Goal: Transaction & Acquisition: Purchase product/service

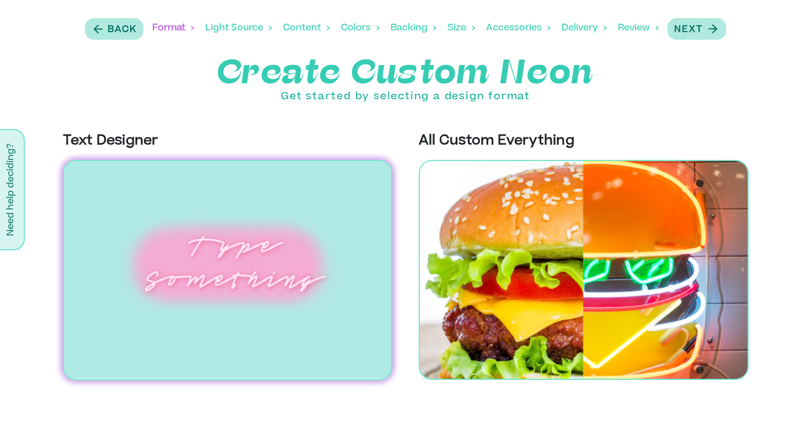
click at [579, 31] on div "Delivery" at bounding box center [584, 28] width 45 height 34
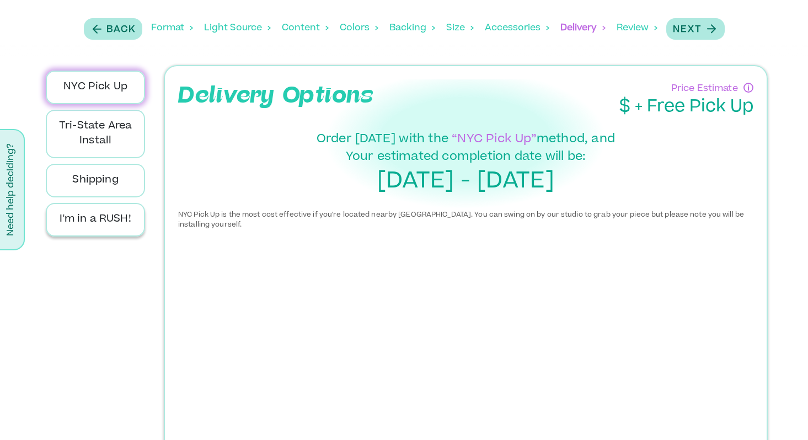
click at [99, 225] on p "I'm in a RUSH!" at bounding box center [95, 219] width 81 height 15
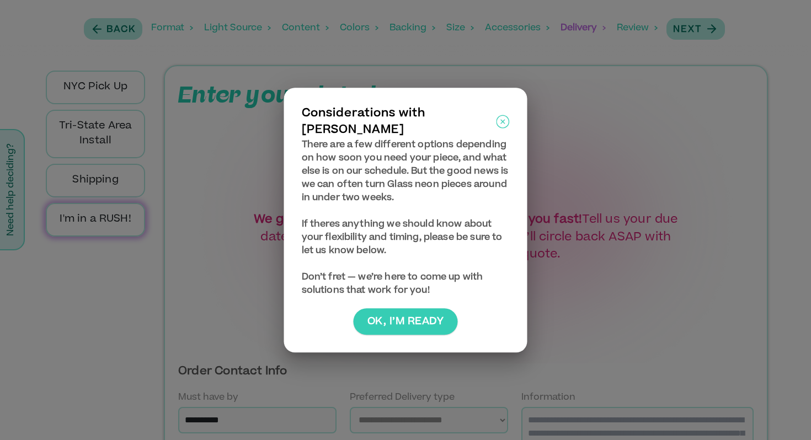
click at [389, 311] on button "Ok, I’m ready" at bounding box center [406, 321] width 104 height 26
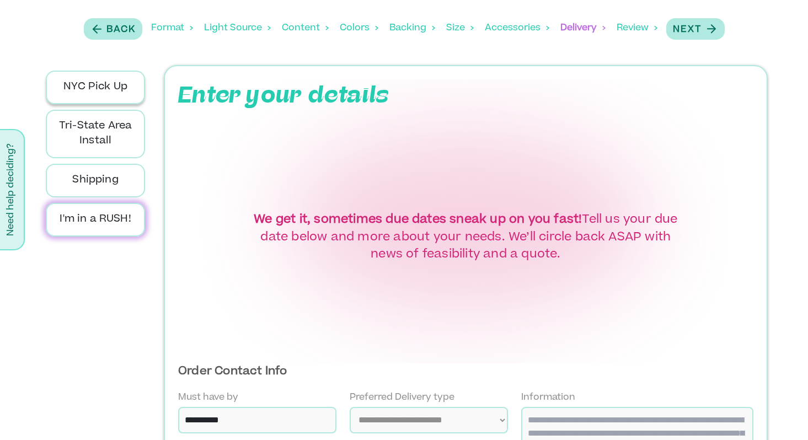
click at [116, 95] on div "NYC Pick Up" at bounding box center [95, 88] width 99 height 34
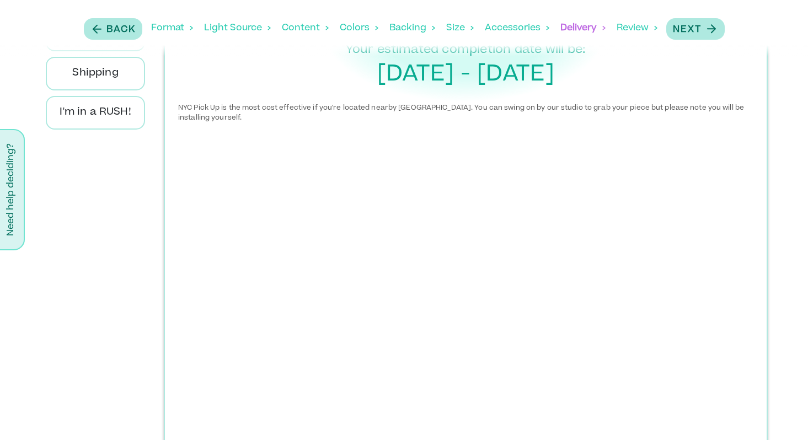
scroll to position [72, 0]
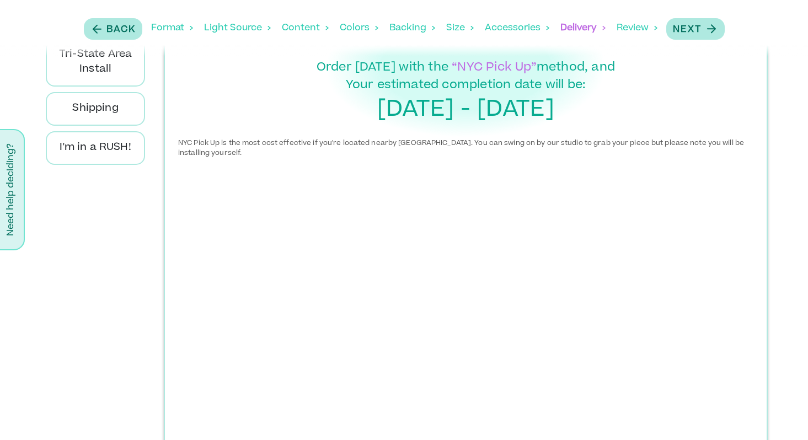
click at [505, 32] on div "Accessories" at bounding box center [517, 28] width 65 height 34
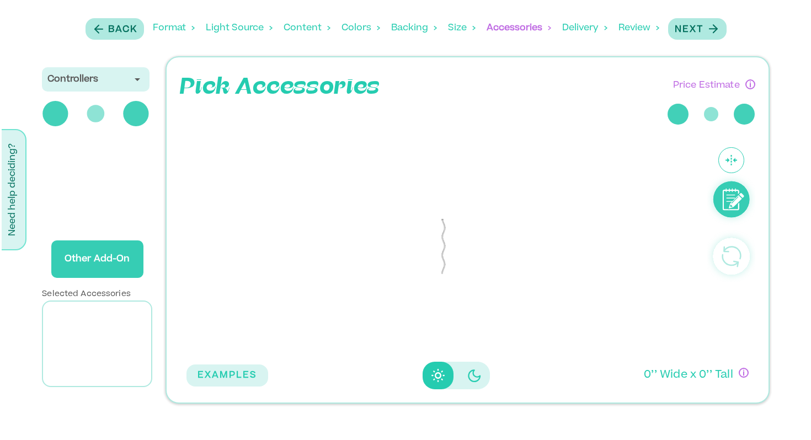
scroll to position [0, 0]
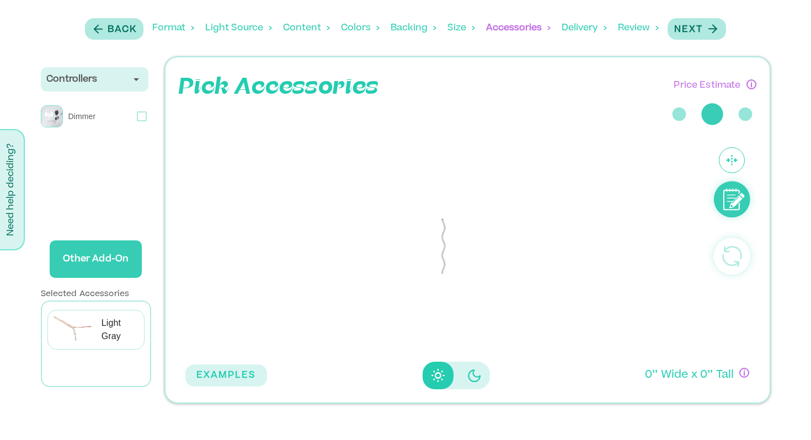
click at [465, 29] on div "Size" at bounding box center [462, 28] width 28 height 34
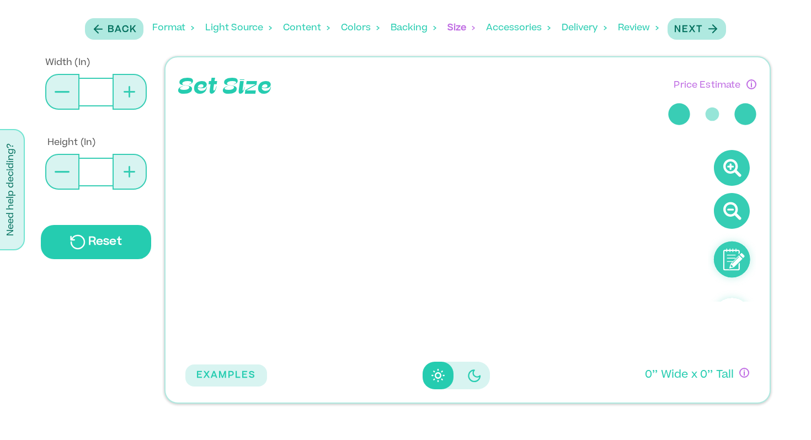
click at [409, 34] on div "Backing" at bounding box center [414, 28] width 46 height 34
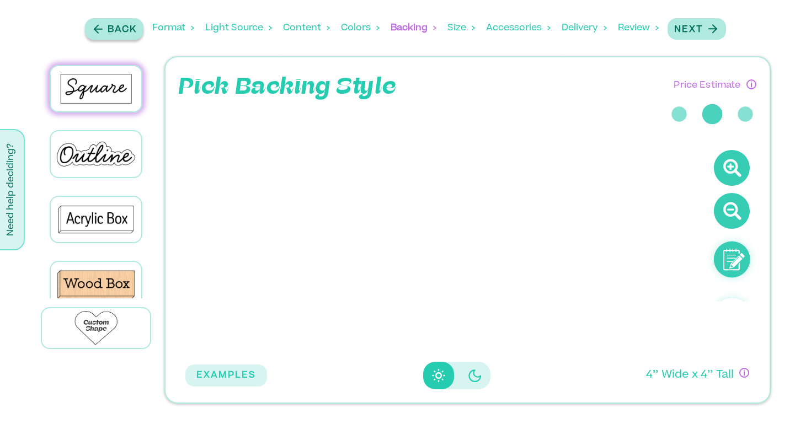
click at [131, 29] on p "Back" at bounding box center [122, 29] width 29 height 13
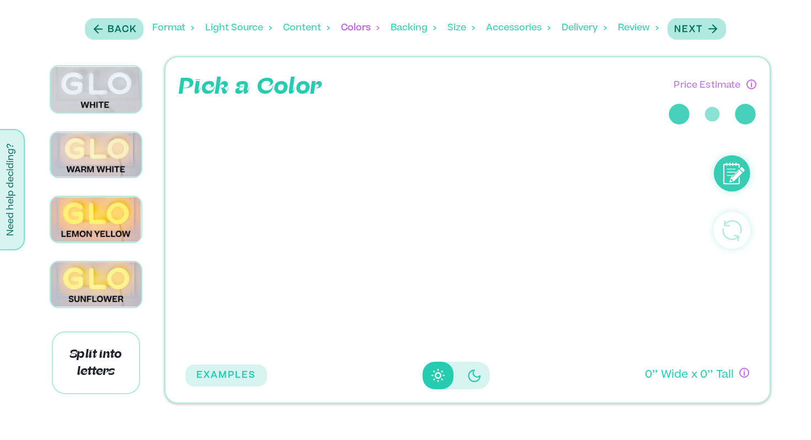
click at [170, 30] on div "Format" at bounding box center [173, 28] width 42 height 34
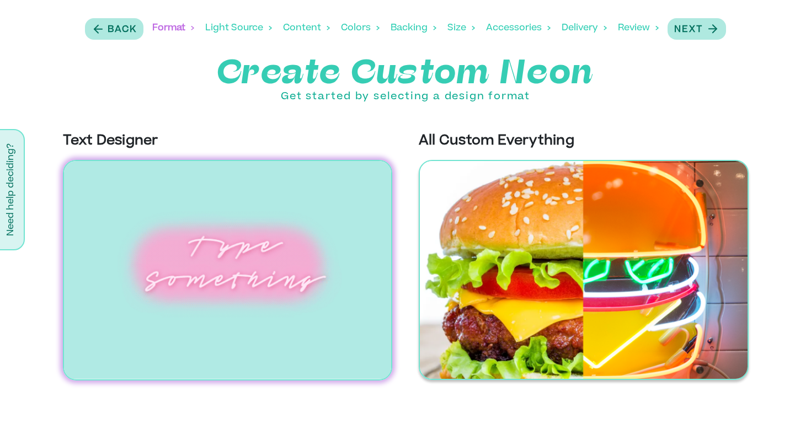
click at [540, 270] on img at bounding box center [584, 270] width 330 height 220
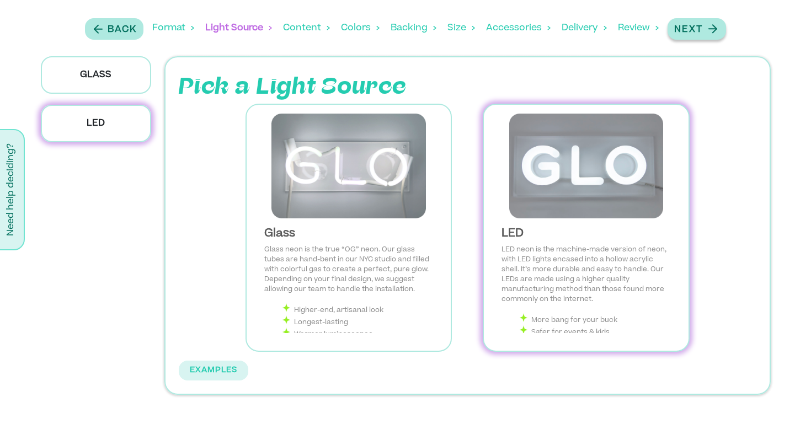
click at [680, 34] on p "Next" at bounding box center [688, 29] width 29 height 13
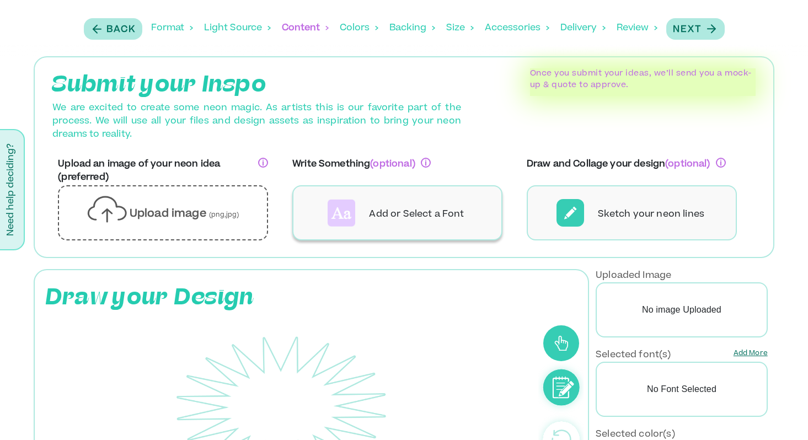
click at [378, 221] on div "Add or Select a Font" at bounding box center [397, 212] width 210 height 55
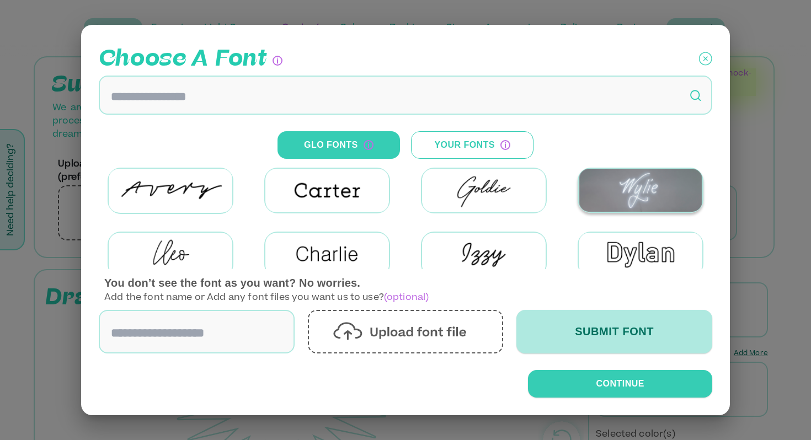
click at [653, 190] on img at bounding box center [641, 190] width 124 height 43
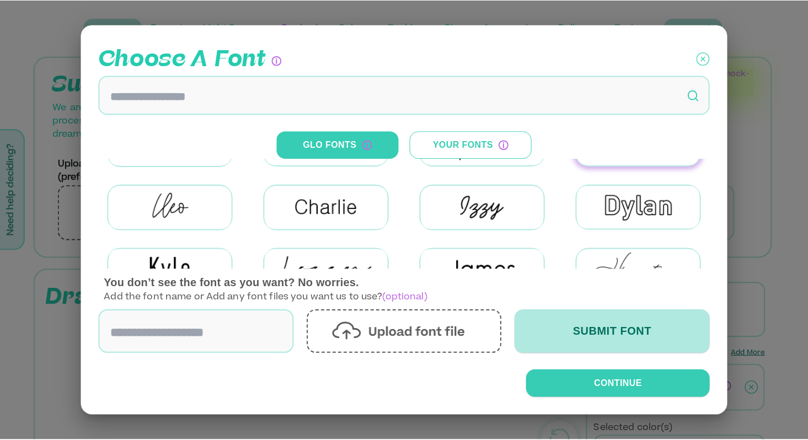
scroll to position [30, 0]
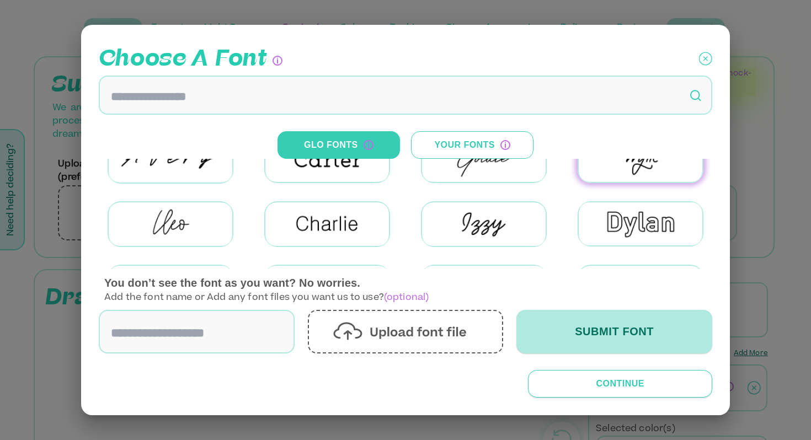
click at [575, 390] on button "Continue" at bounding box center [620, 384] width 184 height 28
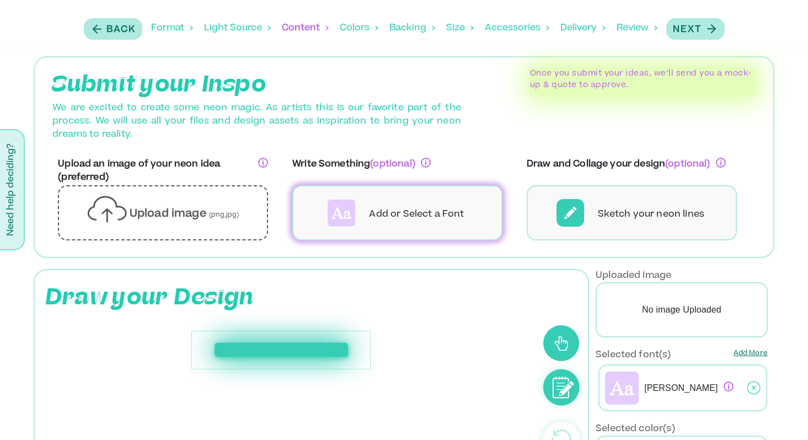
click at [302, 351] on div "**********" at bounding box center [280, 350] width 179 height 39
click at [443, 211] on p "Add or Select a Font" at bounding box center [416, 214] width 95 height 13
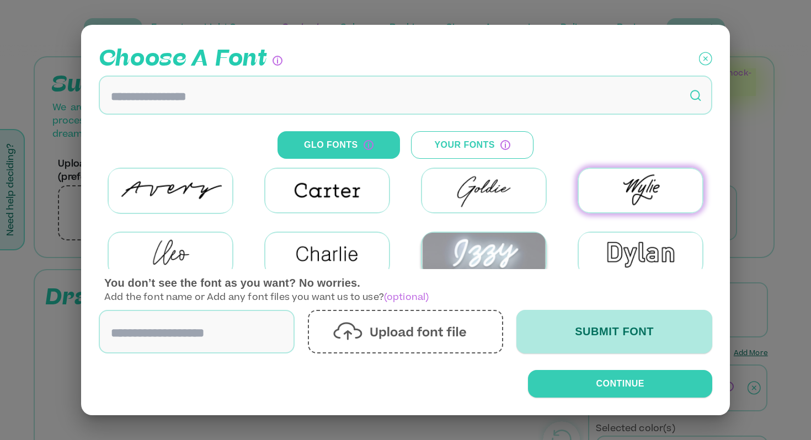
click at [481, 254] on img at bounding box center [484, 254] width 124 height 43
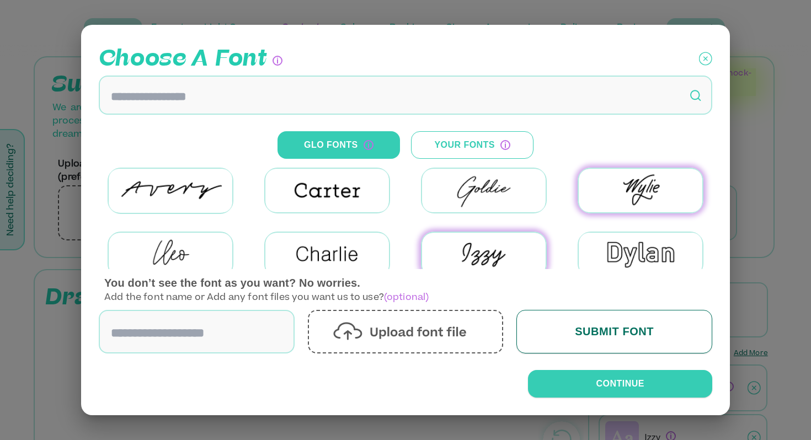
click at [611, 331] on button "Submit Font" at bounding box center [615, 332] width 196 height 44
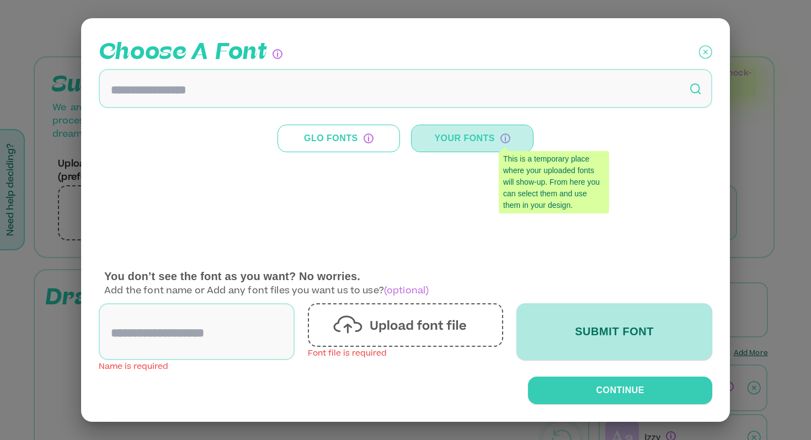
click at [465, 134] on button "Your Fonts" at bounding box center [472, 139] width 123 height 28
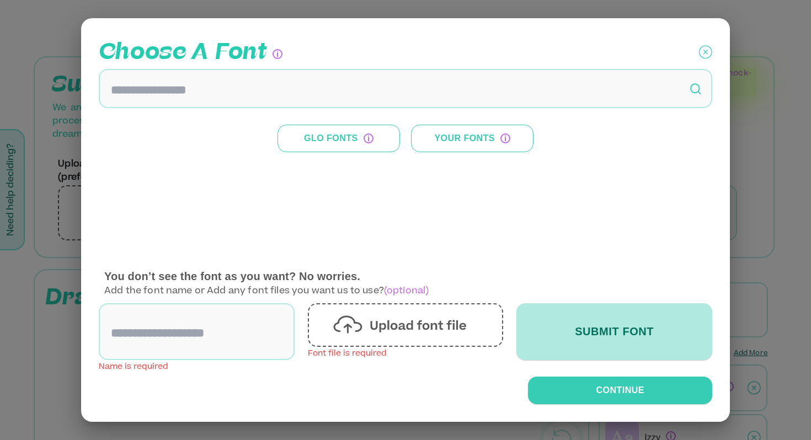
click at [510, 136] on button "Your Fonts" at bounding box center [472, 139] width 123 height 28
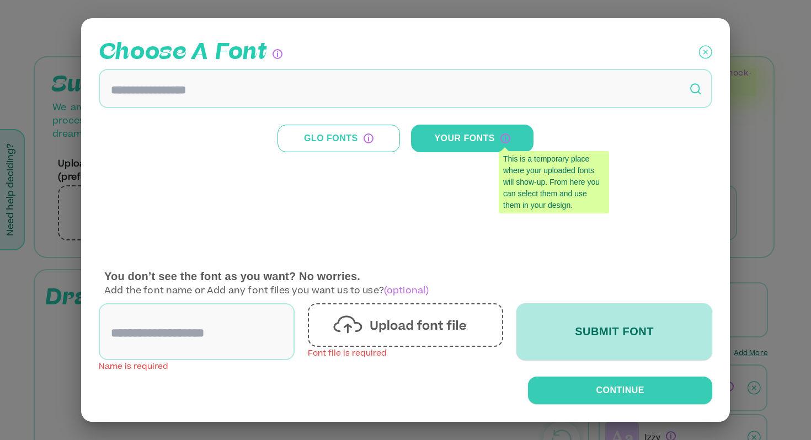
click at [332, 137] on button "Glo Fonts" at bounding box center [339, 139] width 123 height 28
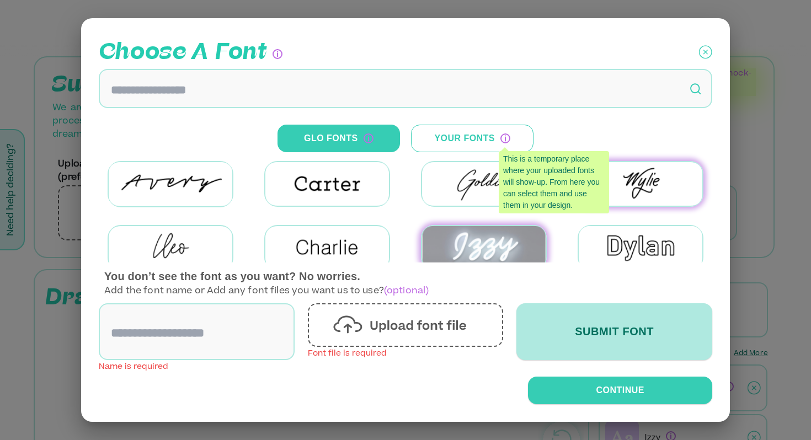
click at [484, 252] on img at bounding box center [484, 247] width 124 height 43
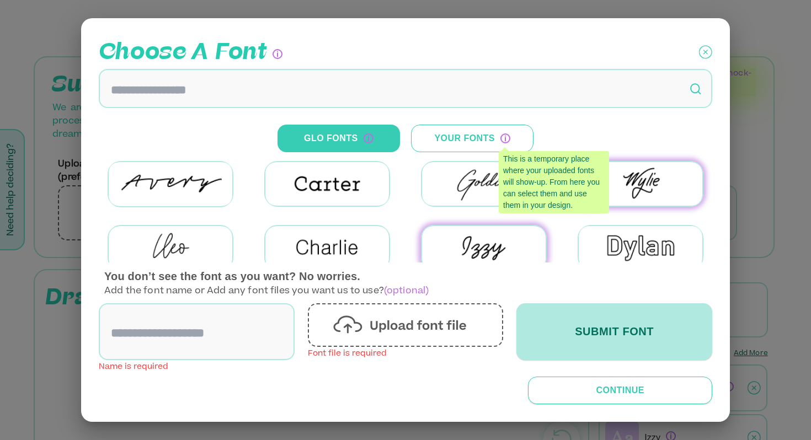
click at [608, 391] on button "Continue" at bounding box center [620, 391] width 184 height 28
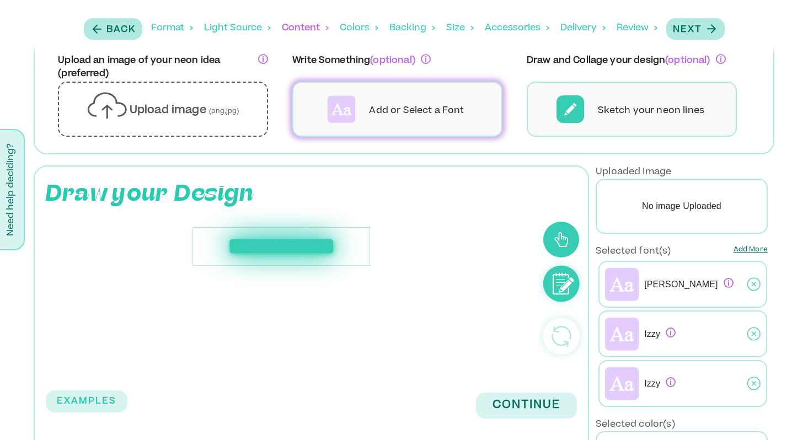
scroll to position [107, 0]
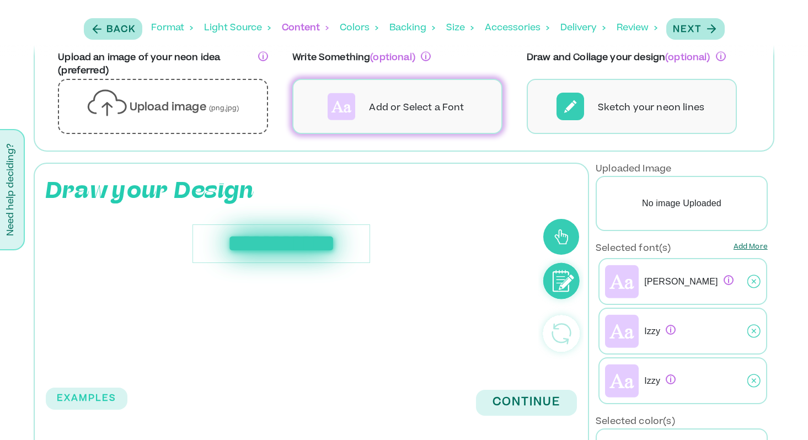
click at [649, 328] on p "Izzy" at bounding box center [660, 331] width 31 height 13
click at [750, 335] on icon at bounding box center [754, 332] width 13 height 28
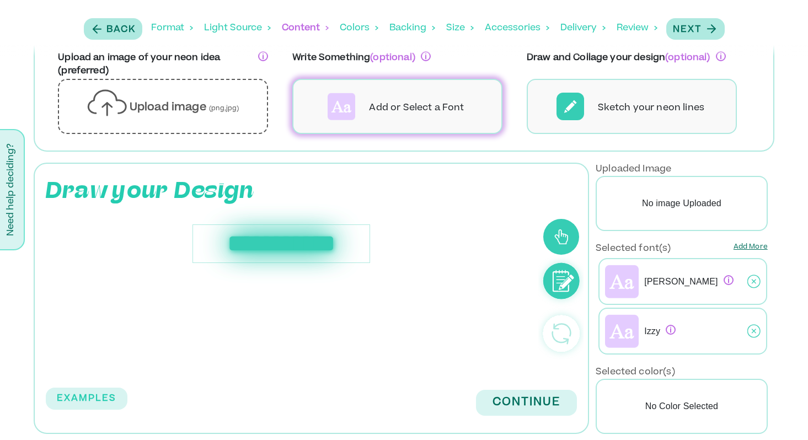
click at [621, 329] on img at bounding box center [622, 332] width 34 height 34
click at [625, 277] on img at bounding box center [622, 282] width 34 height 34
click at [634, 337] on img at bounding box center [622, 332] width 34 height 34
click at [751, 330] on icon at bounding box center [754, 332] width 13 height 28
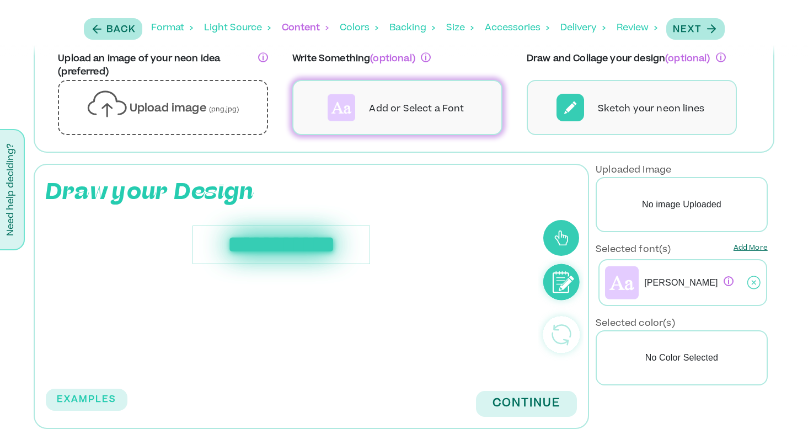
click at [755, 283] on icon at bounding box center [754, 283] width 13 height 28
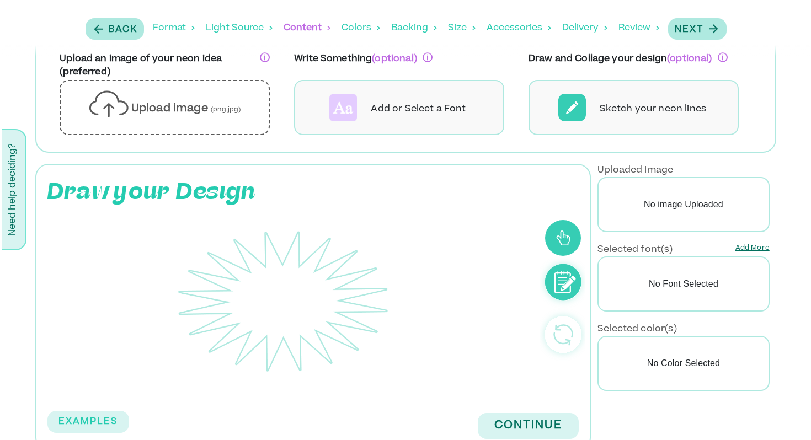
scroll to position [107, 0]
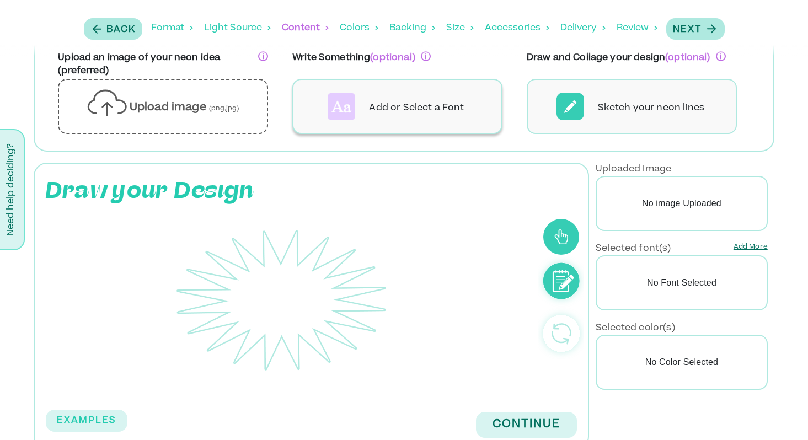
click at [398, 107] on p "Add or Select a Font" at bounding box center [416, 108] width 95 height 13
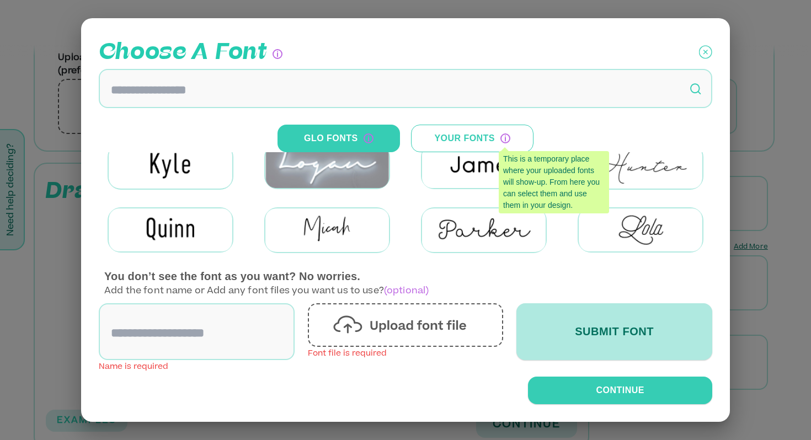
scroll to position [147, 0]
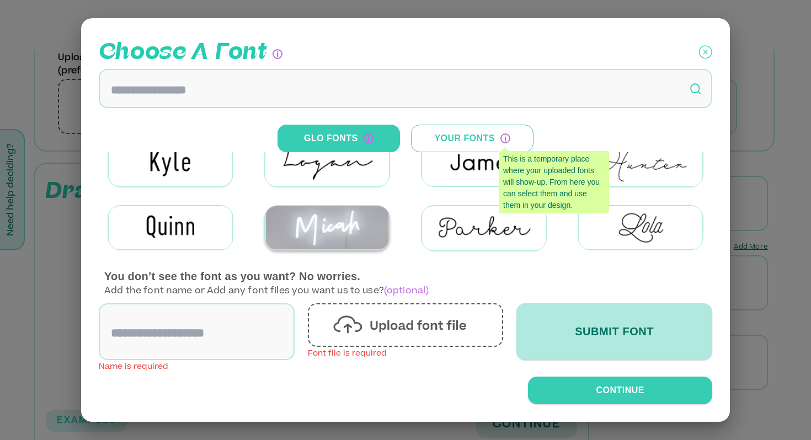
click at [321, 222] on img at bounding box center [327, 227] width 124 height 43
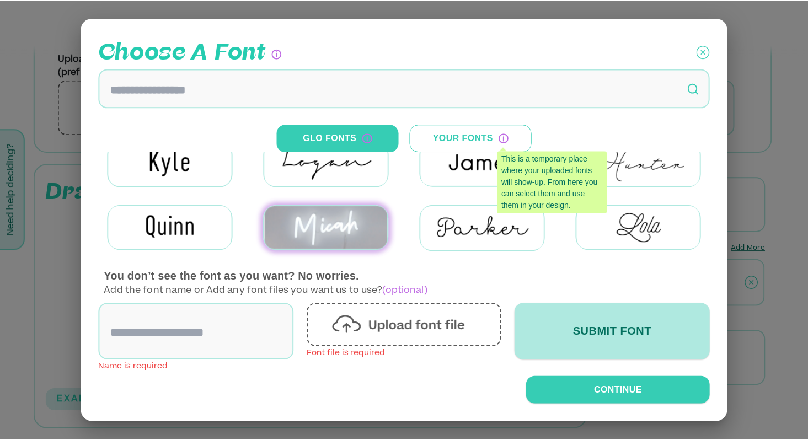
scroll to position [105, 0]
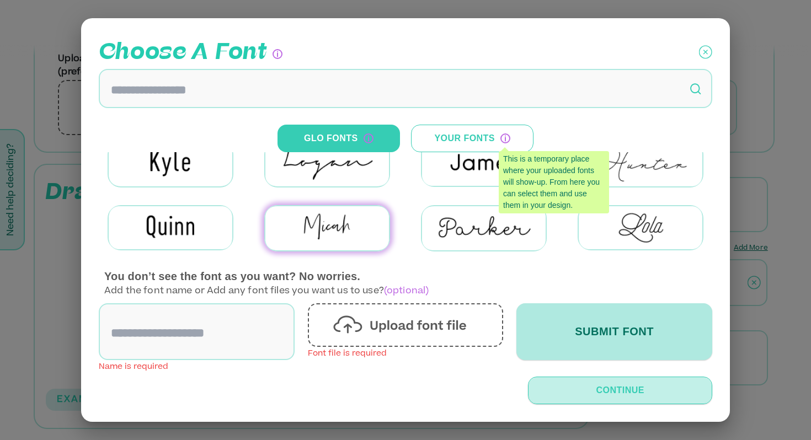
click at [573, 382] on button "Continue" at bounding box center [620, 391] width 184 height 28
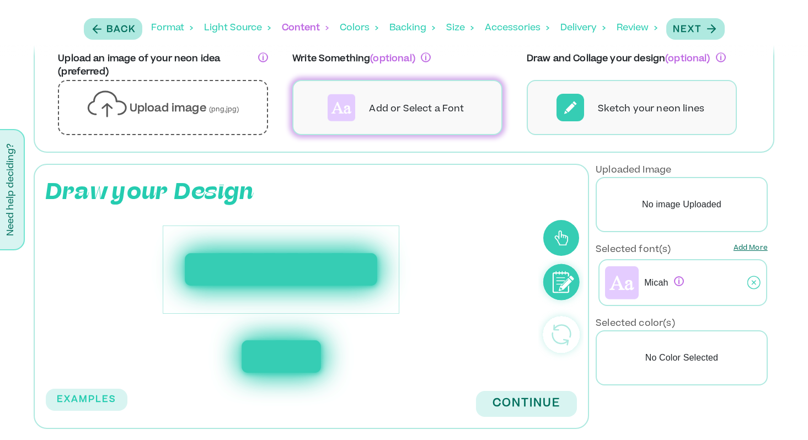
click at [281, 270] on div "**********" at bounding box center [281, 270] width 237 height 88
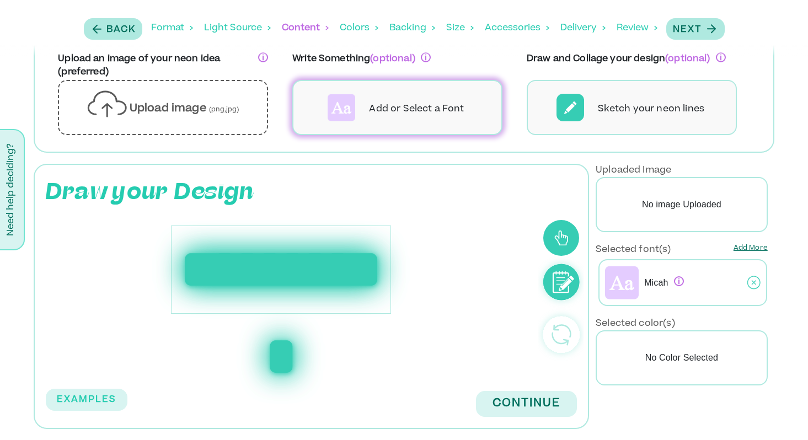
click at [747, 249] on p "Add More" at bounding box center [751, 249] width 34 height 13
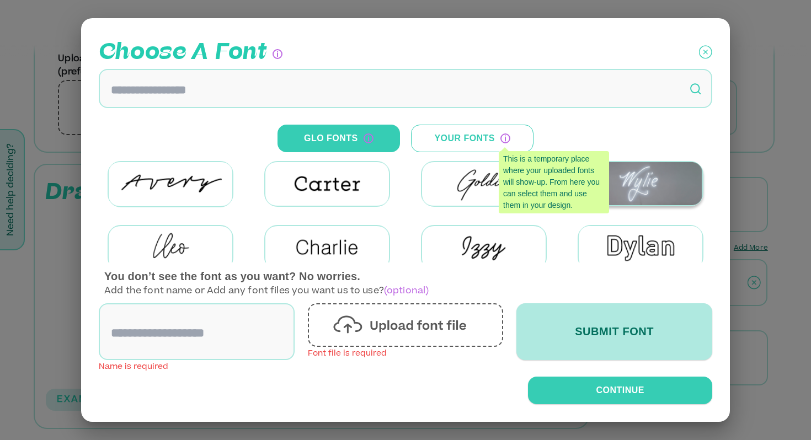
click at [655, 190] on img at bounding box center [641, 183] width 124 height 43
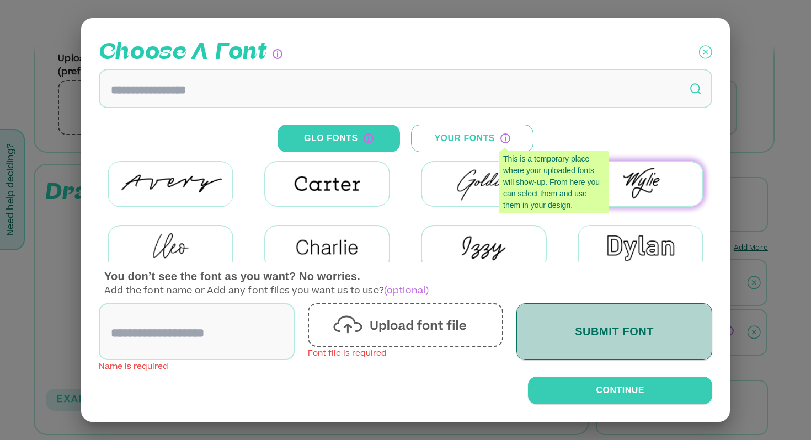
click at [598, 322] on button "Submit Font" at bounding box center [615, 332] width 196 height 57
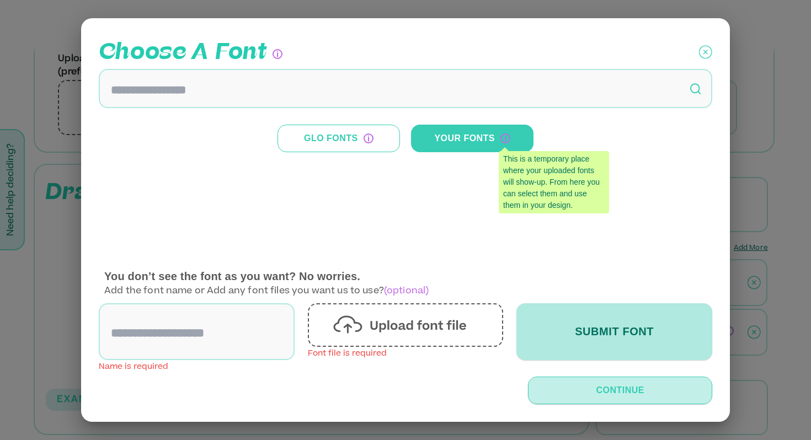
click at [626, 387] on button "Continue" at bounding box center [620, 391] width 184 height 28
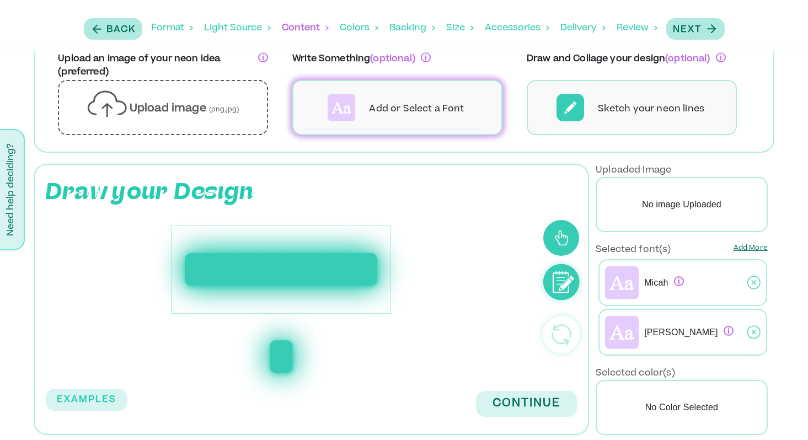
click at [660, 329] on p "[PERSON_NAME]" at bounding box center [689, 332] width 89 height 13
click at [659, 279] on p "Micah" at bounding box center [664, 282] width 39 height 13
click at [622, 289] on img at bounding box center [622, 283] width 34 height 34
click at [700, 292] on div "Micah" at bounding box center [699, 283] width 121 height 34
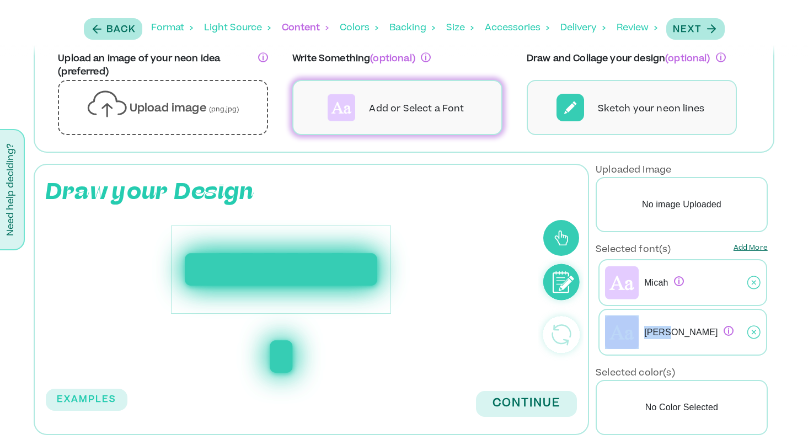
click at [700, 292] on div "Micah" at bounding box center [699, 283] width 121 height 34
click at [654, 288] on p "Micah" at bounding box center [664, 282] width 39 height 13
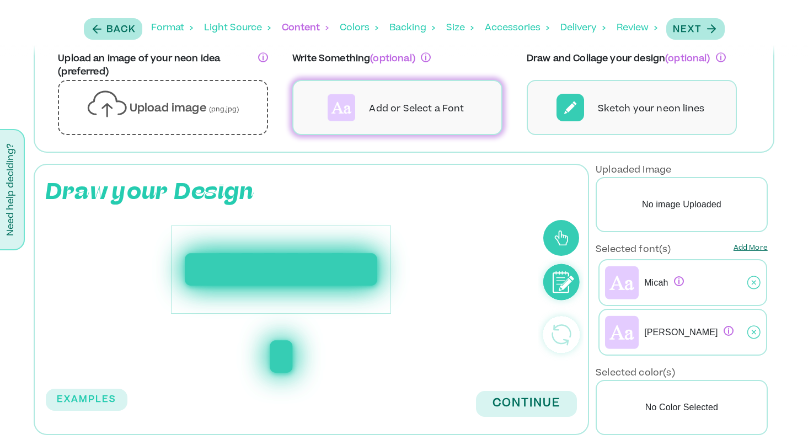
click at [360, 259] on div "**********" at bounding box center [281, 270] width 220 height 88
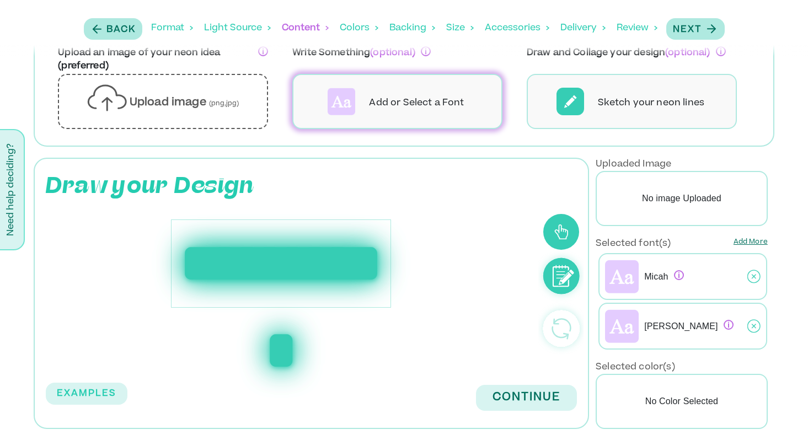
click at [432, 116] on div "Add or Select a Font" at bounding box center [397, 101] width 210 height 55
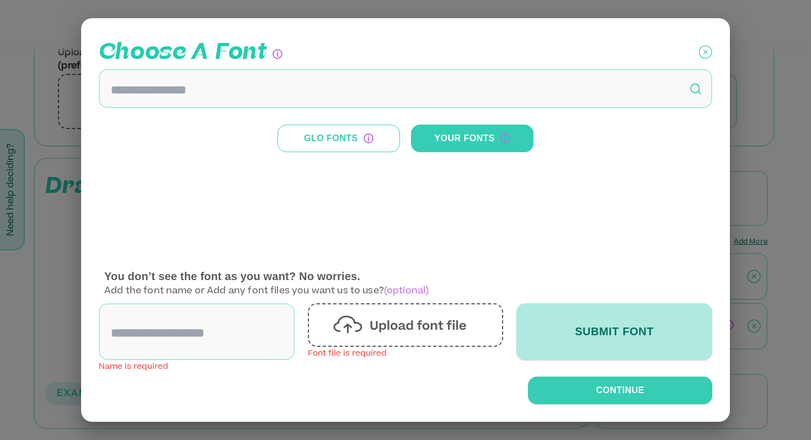
click at [309, 143] on button "Glo Fonts" at bounding box center [339, 139] width 123 height 28
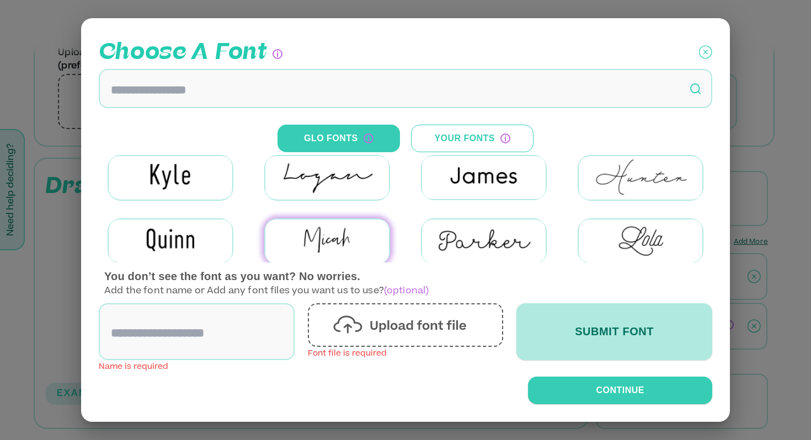
scroll to position [35, 0]
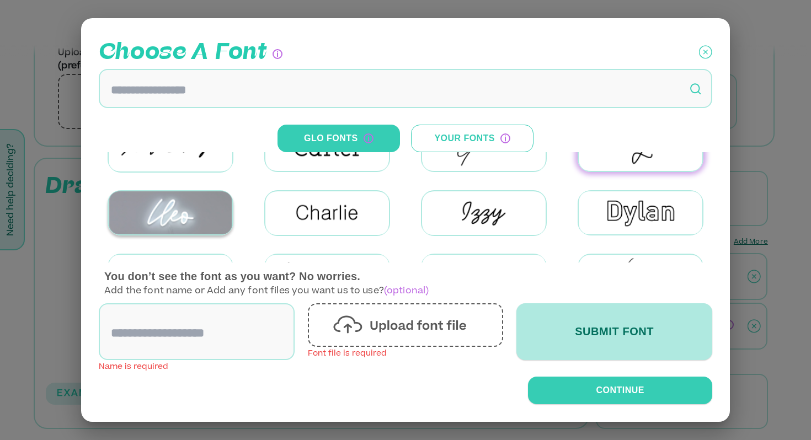
click at [137, 214] on img at bounding box center [171, 212] width 124 height 43
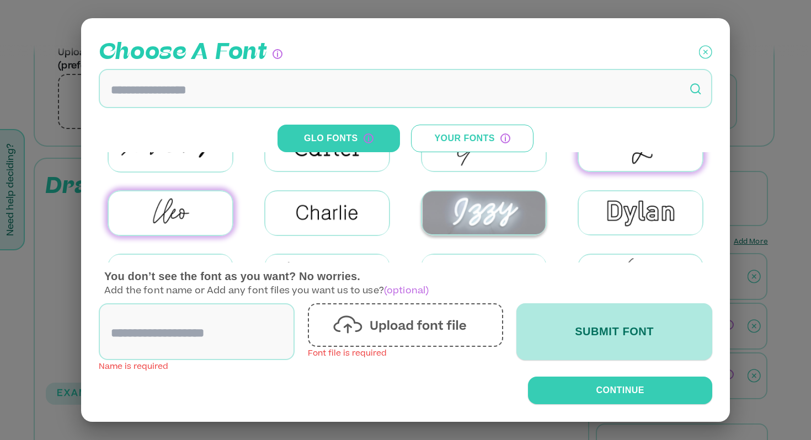
click at [451, 219] on img at bounding box center [484, 212] width 124 height 43
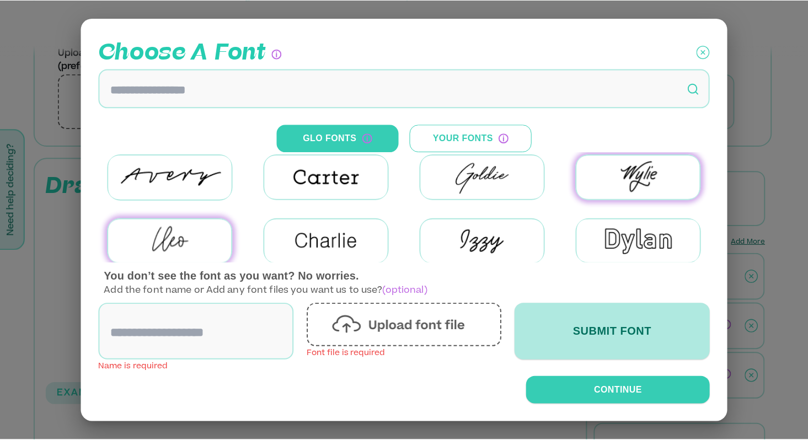
scroll to position [0, 0]
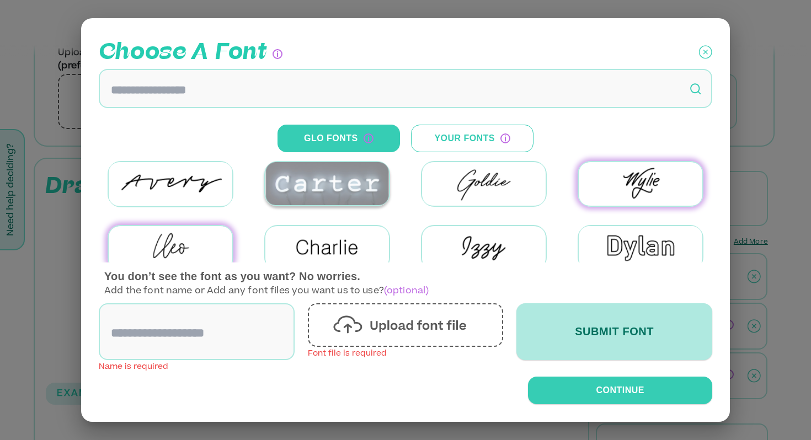
click at [350, 197] on img at bounding box center [327, 183] width 124 height 43
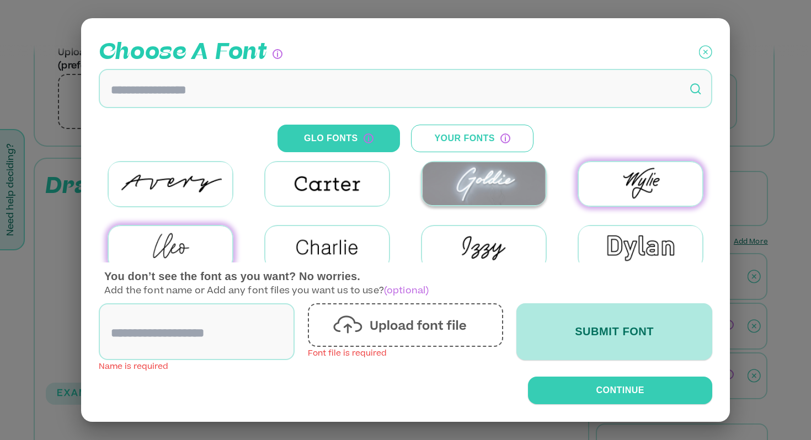
click at [467, 201] on img at bounding box center [484, 183] width 124 height 43
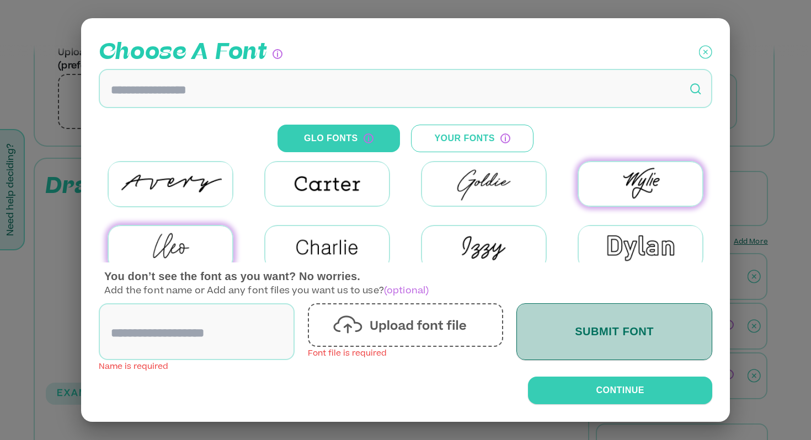
click at [583, 319] on button "Submit Font" at bounding box center [615, 332] width 196 height 57
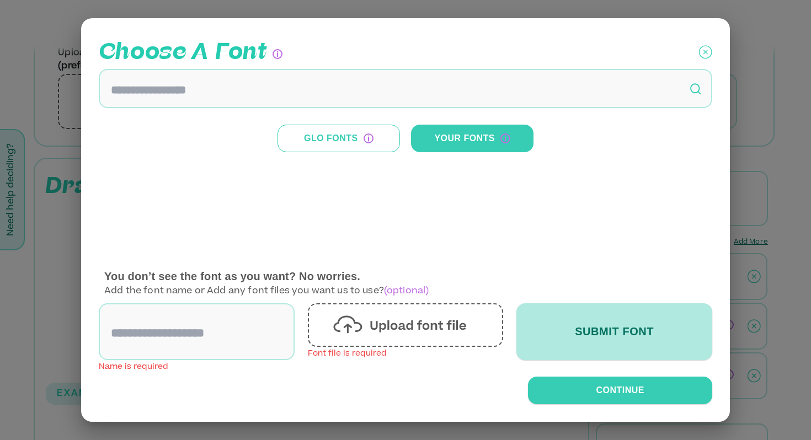
click at [341, 151] on button "Glo Fonts" at bounding box center [339, 139] width 123 height 28
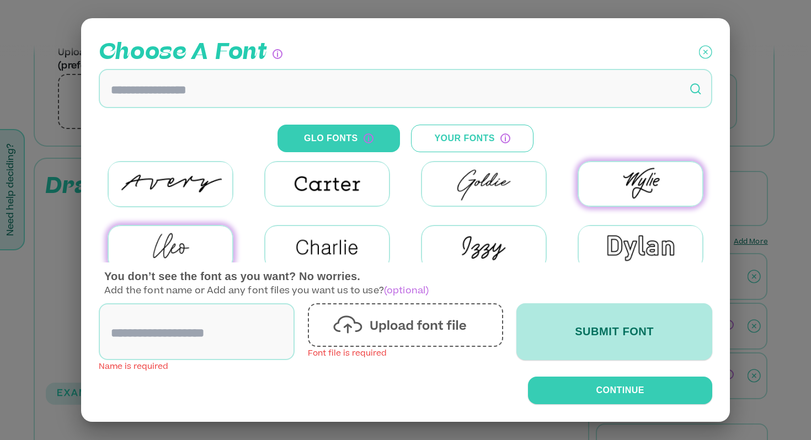
click at [496, 212] on div at bounding box center [484, 184] width 157 height 64
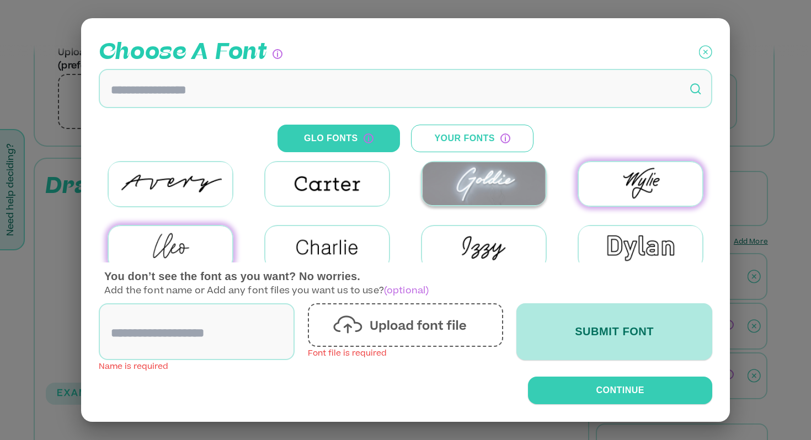
click at [481, 173] on img at bounding box center [484, 183] width 124 height 43
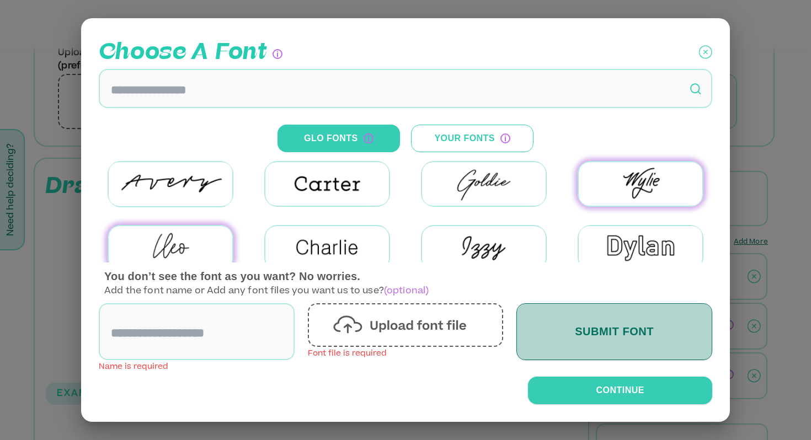
click at [635, 322] on button "Submit Font" at bounding box center [615, 332] width 196 height 57
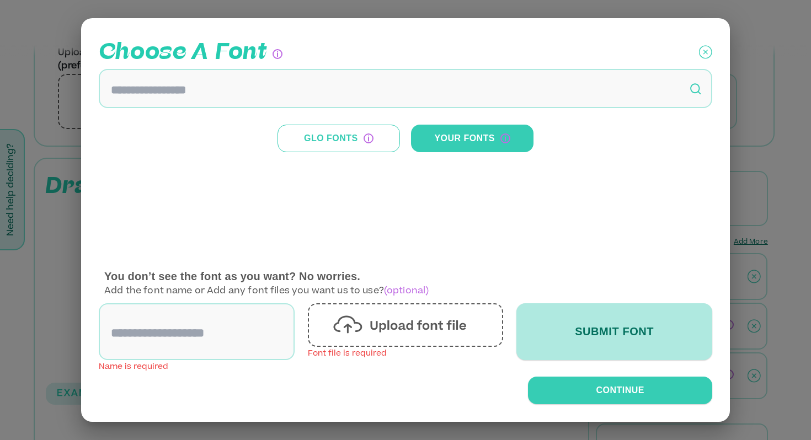
click at [700, 54] on icon at bounding box center [705, 53] width 13 height 28
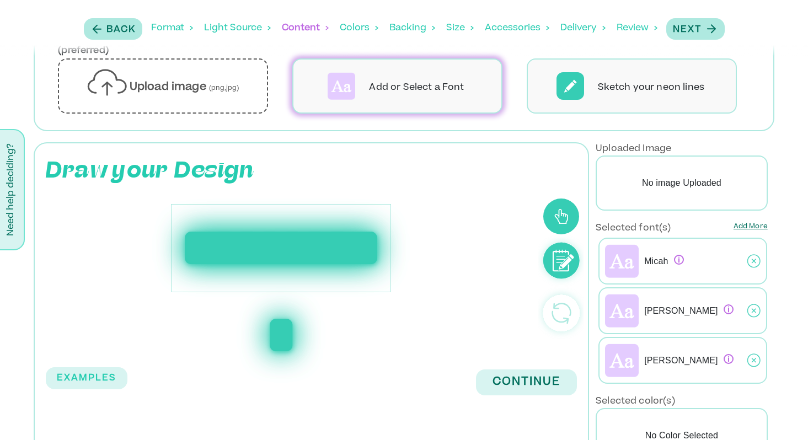
scroll to position [161, 0]
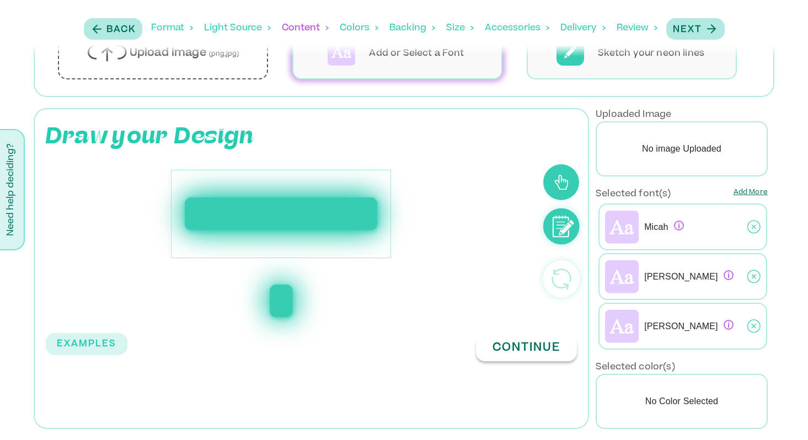
click at [518, 356] on button "Continue" at bounding box center [526, 349] width 101 height 26
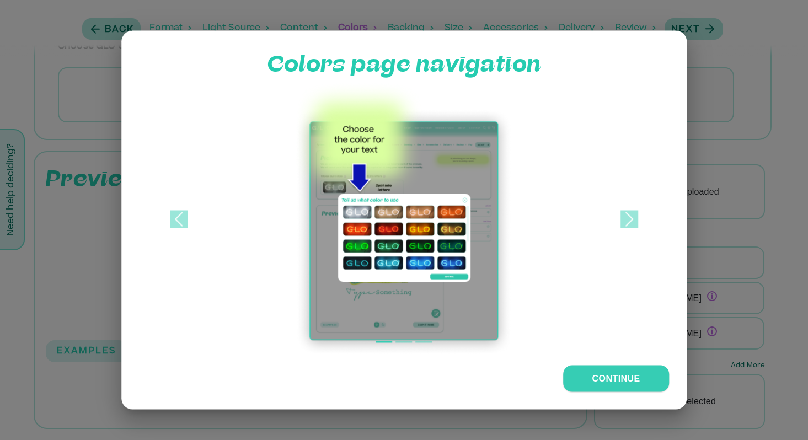
scroll to position [100, 0]
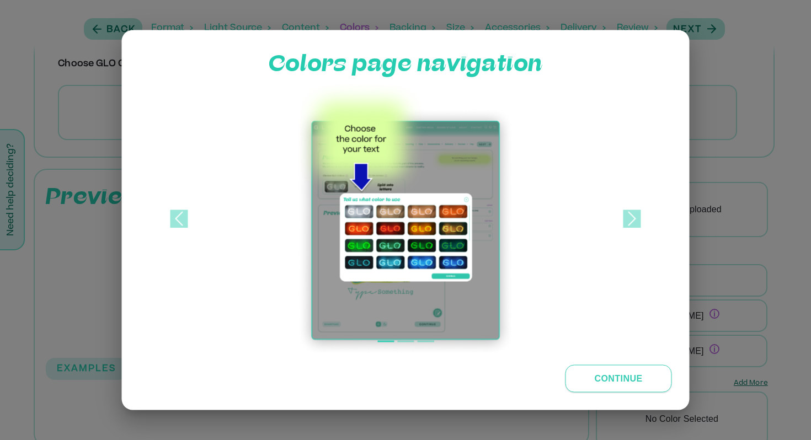
click at [596, 370] on button "Continue" at bounding box center [619, 379] width 107 height 28
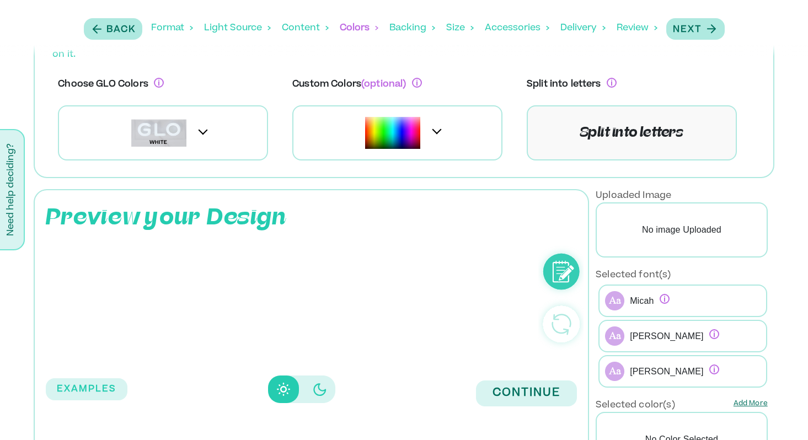
scroll to position [83, 0]
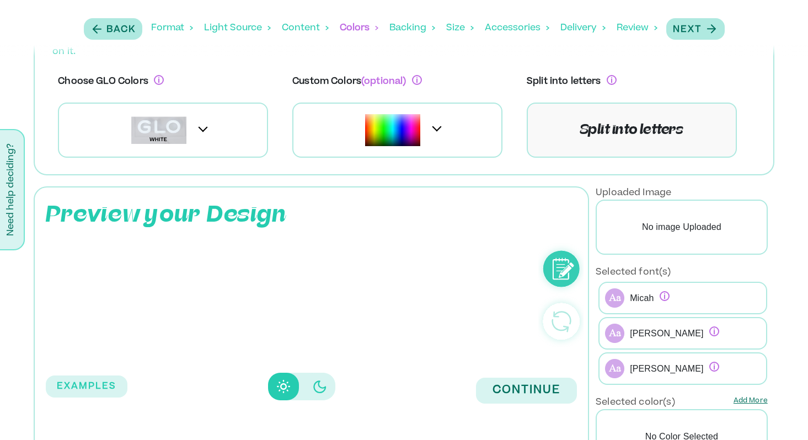
click at [246, 214] on p "Preview your Design" at bounding box center [166, 215] width 241 height 33
click at [445, 125] on div at bounding box center [397, 130] width 210 height 55
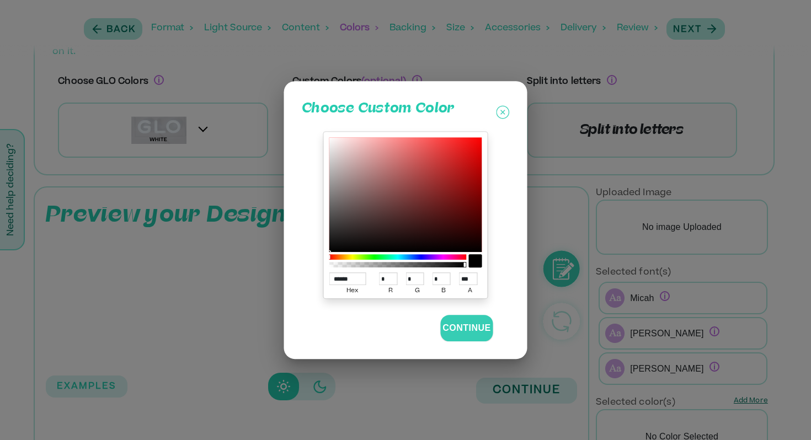
drag, startPoint x: 467, startPoint y: 261, endPoint x: 412, endPoint y: 257, distance: 55.9
click at [412, 257] on div at bounding box center [405, 261] width 153 height 18
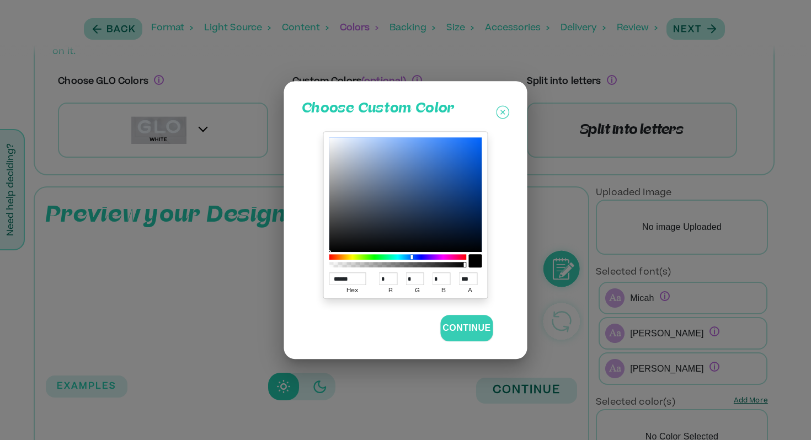
click at [412, 257] on div at bounding box center [397, 257] width 137 height 6
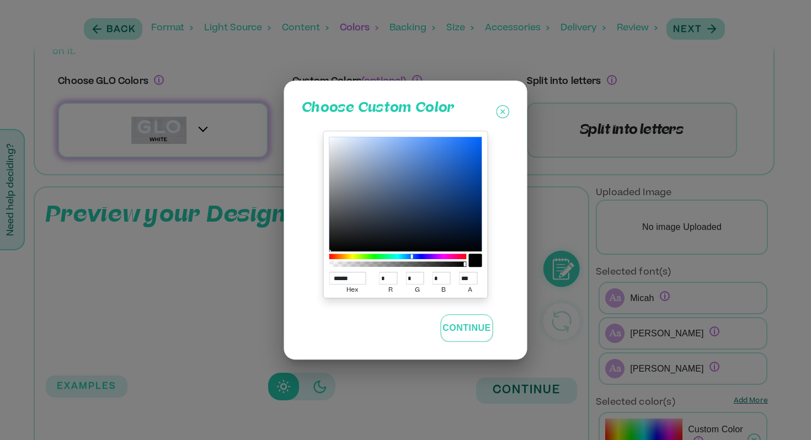
click at [464, 329] on button "Continue" at bounding box center [466, 329] width 52 height 28
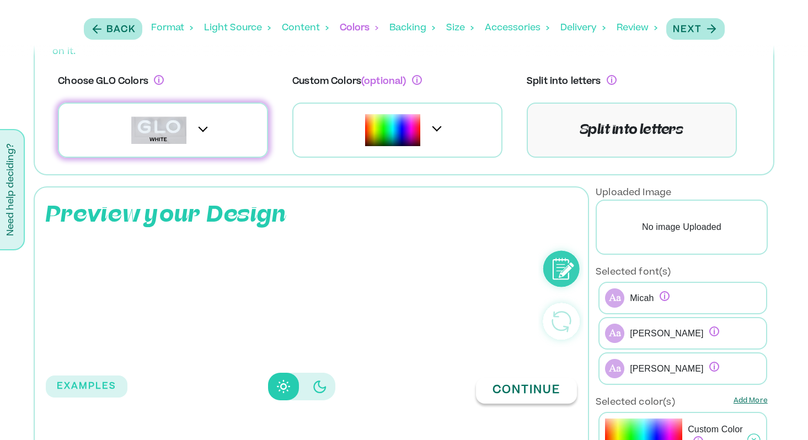
click at [503, 378] on button "Continue" at bounding box center [526, 391] width 101 height 26
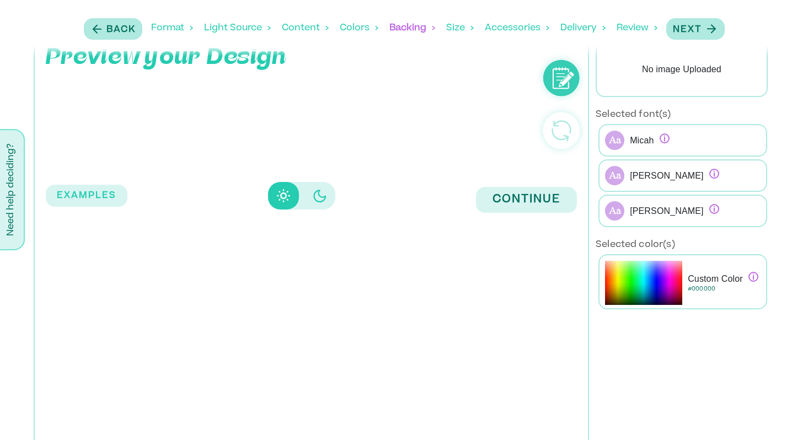
scroll to position [144, 0]
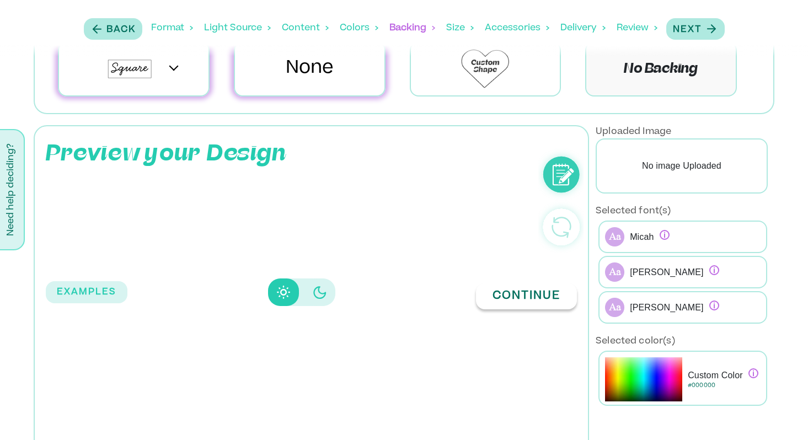
click at [518, 289] on button "Continue" at bounding box center [526, 297] width 101 height 26
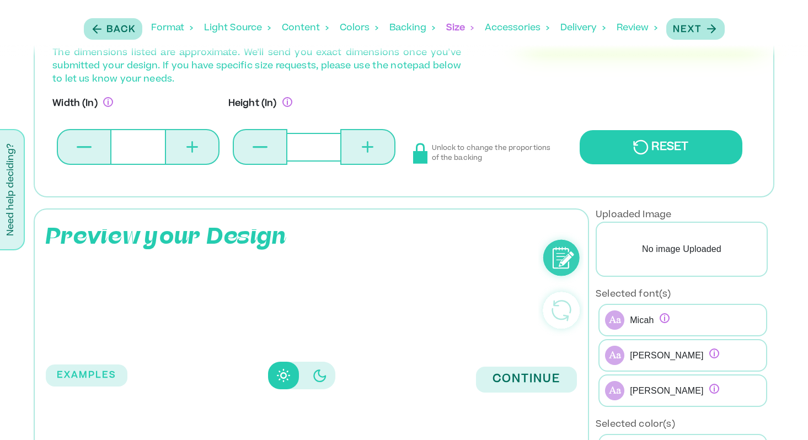
scroll to position [57, 0]
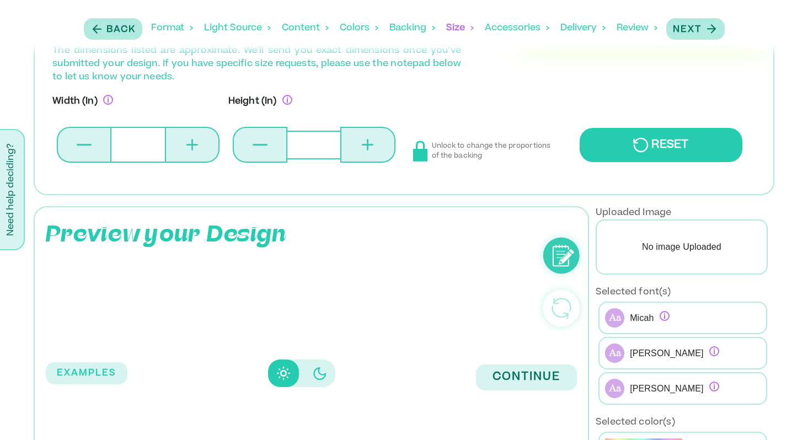
click at [200, 153] on button at bounding box center [192, 145] width 55 height 36
type input "*"
click at [200, 153] on button at bounding box center [192, 145] width 55 height 36
type input "*"
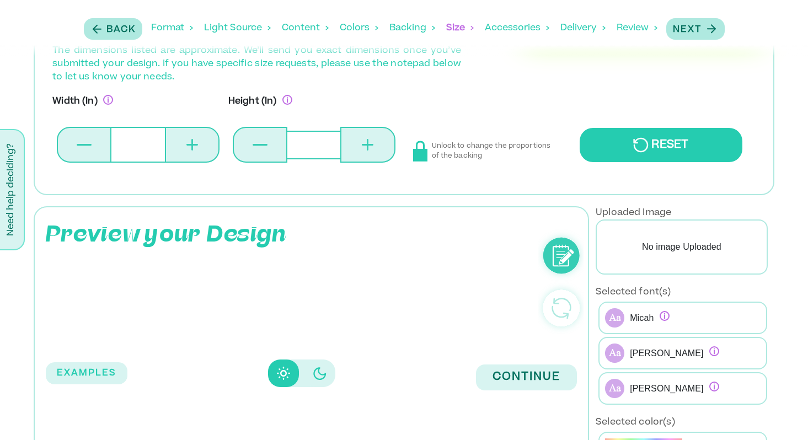
type input "*"
click at [200, 153] on button at bounding box center [192, 145] width 55 height 36
type input "*"
click at [200, 153] on button at bounding box center [192, 145] width 55 height 36
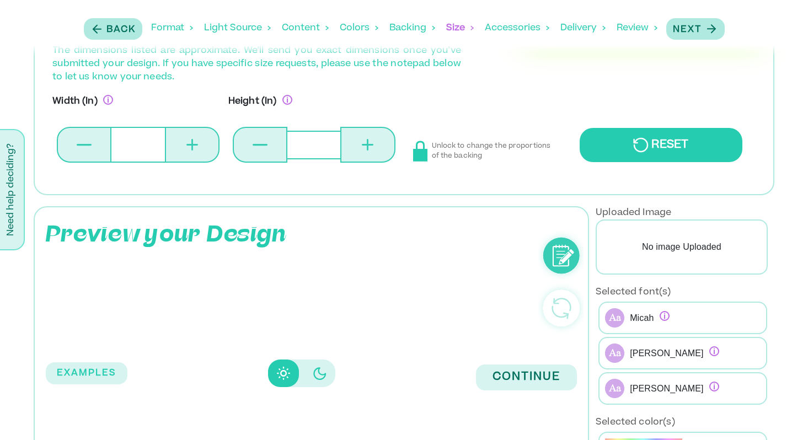
type input "*"
click at [200, 153] on button at bounding box center [192, 145] width 55 height 36
type input "*"
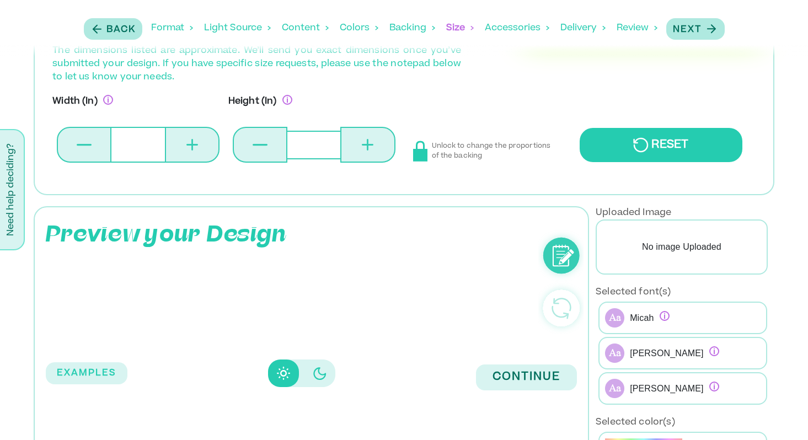
click at [200, 153] on button at bounding box center [192, 145] width 55 height 36
type input "**"
click at [200, 153] on button at bounding box center [192, 145] width 55 height 36
type input "**"
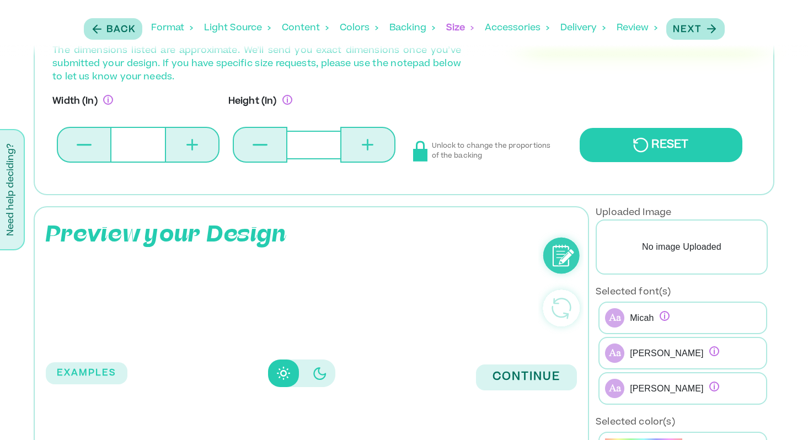
type input "**"
click at [200, 153] on button at bounding box center [192, 145] width 55 height 36
type input "**"
click at [200, 153] on button at bounding box center [192, 145] width 55 height 36
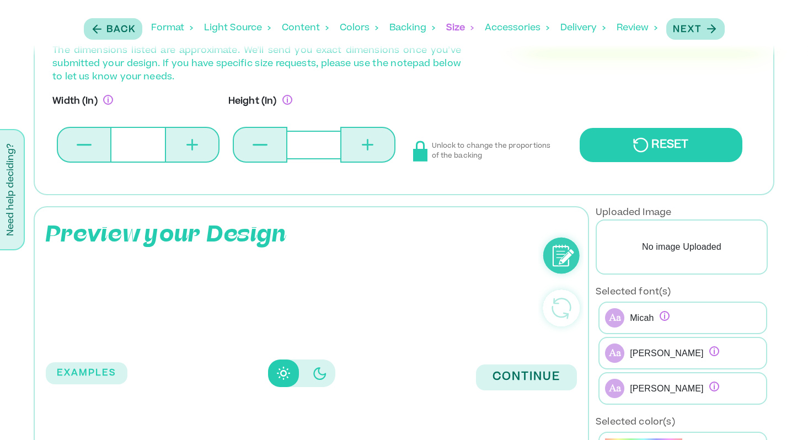
type input "**"
click at [200, 153] on button at bounding box center [192, 145] width 55 height 36
type input "**"
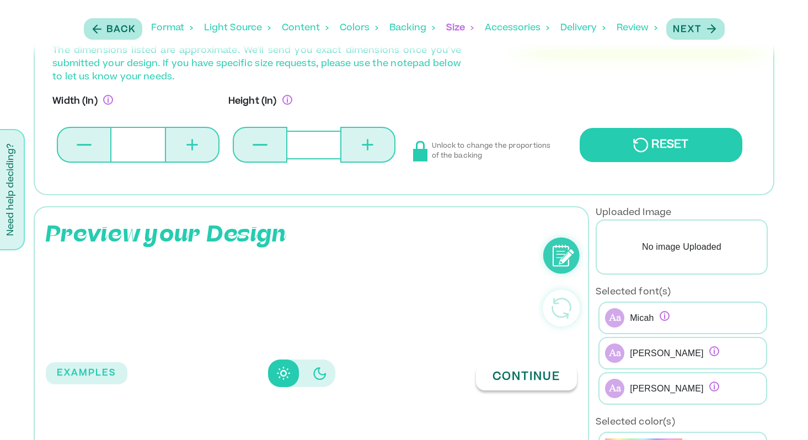
click at [533, 382] on button "Continue" at bounding box center [526, 378] width 101 height 26
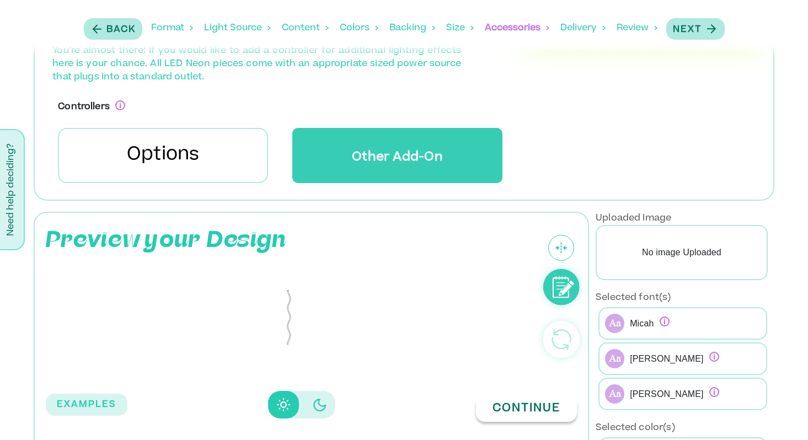
click at [529, 406] on button "Continue" at bounding box center [526, 409] width 101 height 26
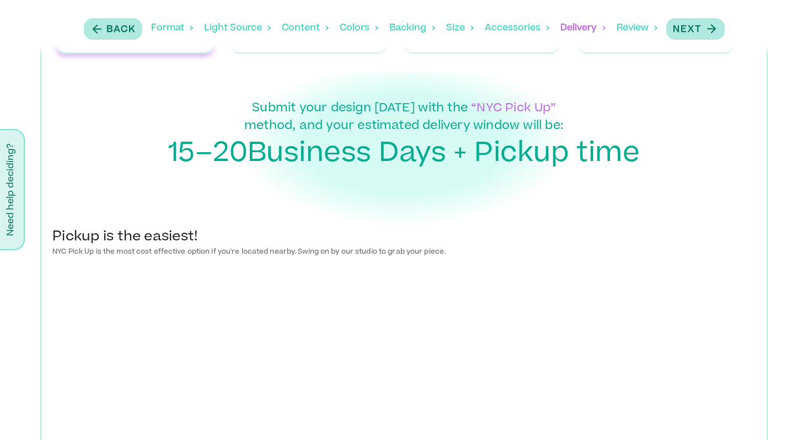
scroll to position [0, 0]
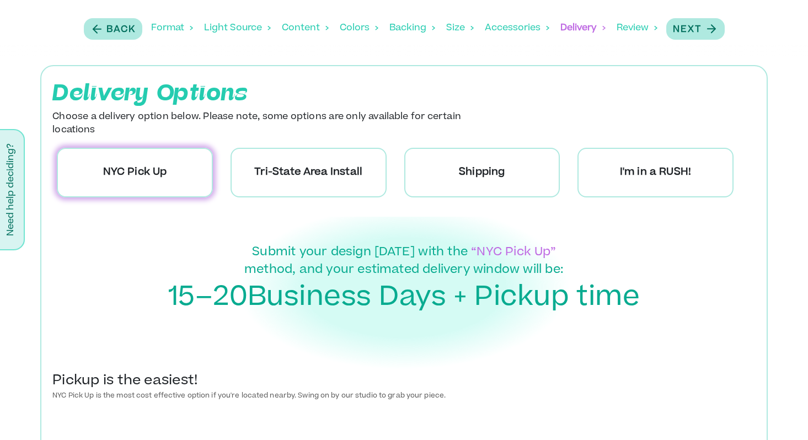
click at [398, 22] on div "Backing" at bounding box center [413, 28] width 46 height 34
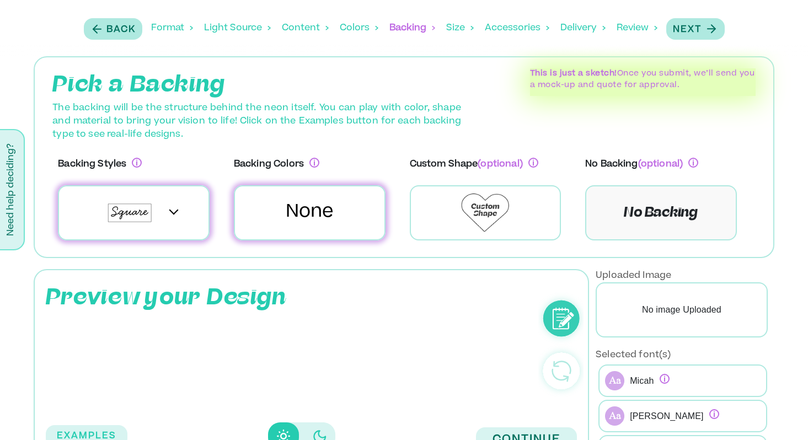
click at [355, 25] on div "Colors" at bounding box center [359, 28] width 39 height 34
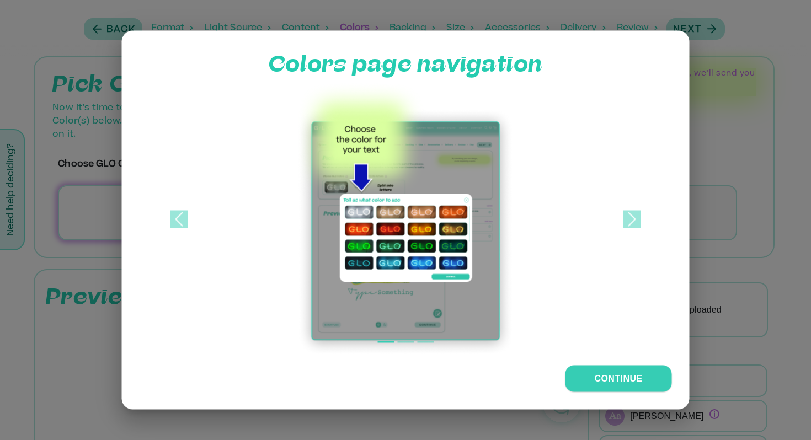
click at [285, 28] on div at bounding box center [405, 220] width 811 height 440
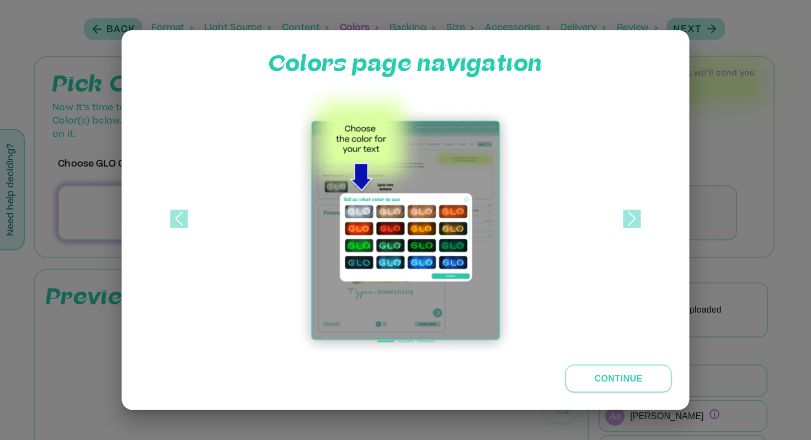
click at [593, 372] on button "Continue" at bounding box center [619, 379] width 107 height 28
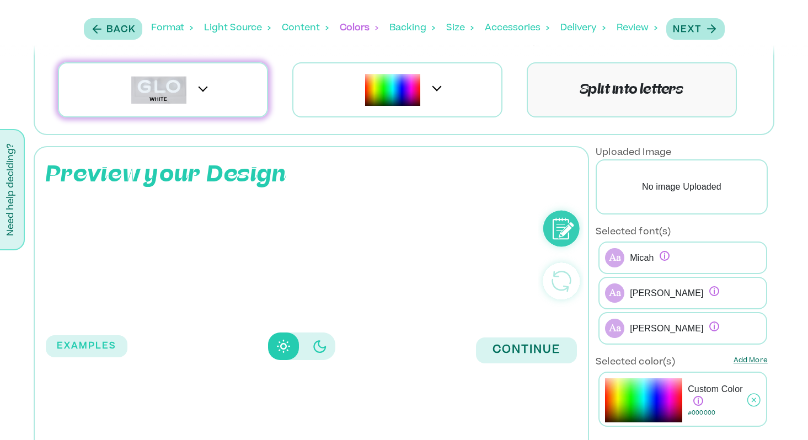
scroll to position [126, 0]
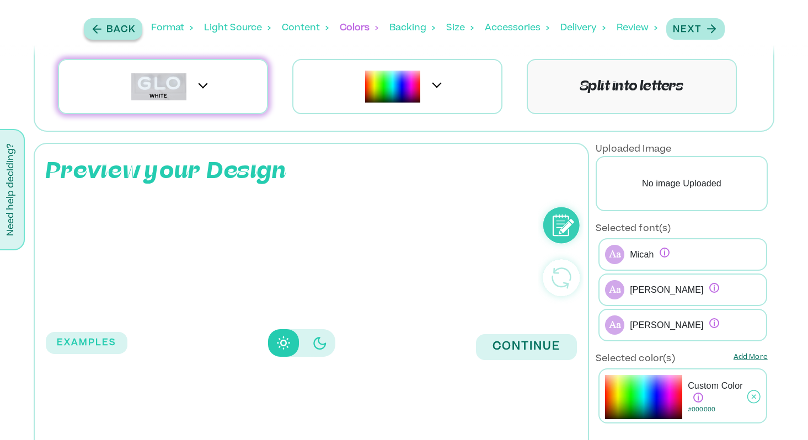
click at [120, 30] on p "Back" at bounding box center [121, 29] width 29 height 13
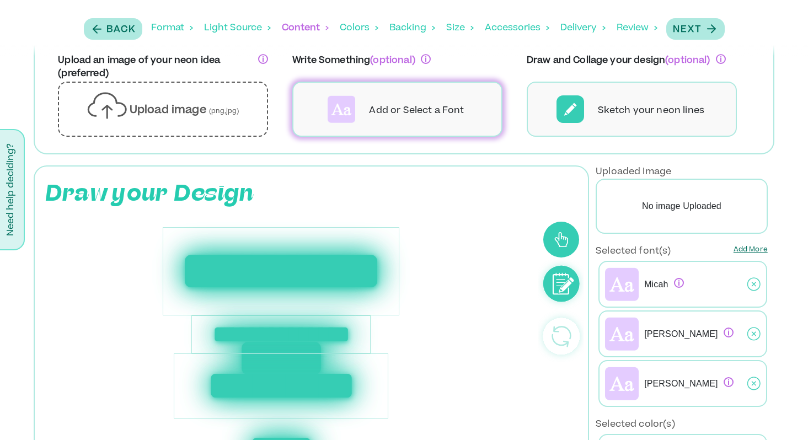
scroll to position [153, 0]
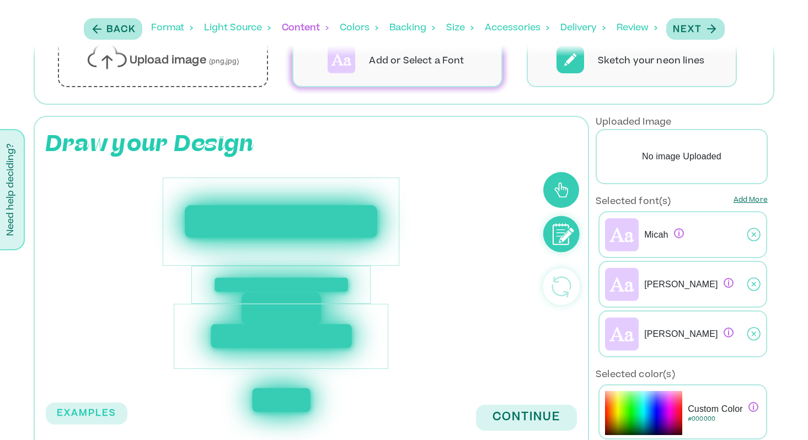
click at [274, 241] on div "**********" at bounding box center [281, 222] width 237 height 88
click at [509, 209] on div "**********" at bounding box center [288, 273] width 499 height 225
click at [561, 236] on icon at bounding box center [563, 236] width 15 height 13
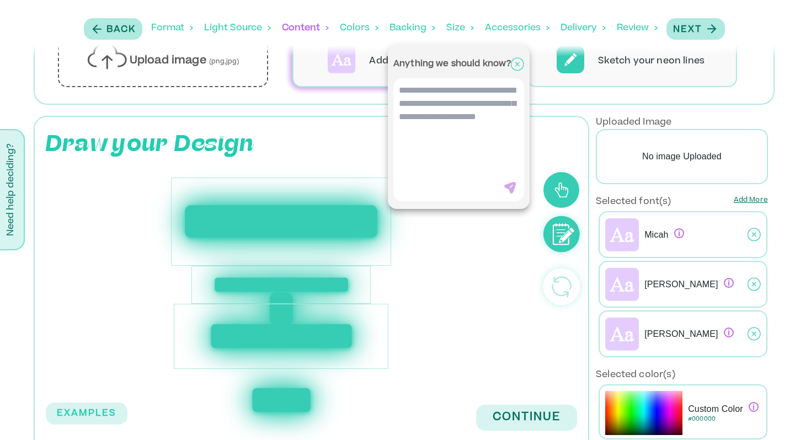
click at [489, 261] on div at bounding box center [405, 220] width 811 height 440
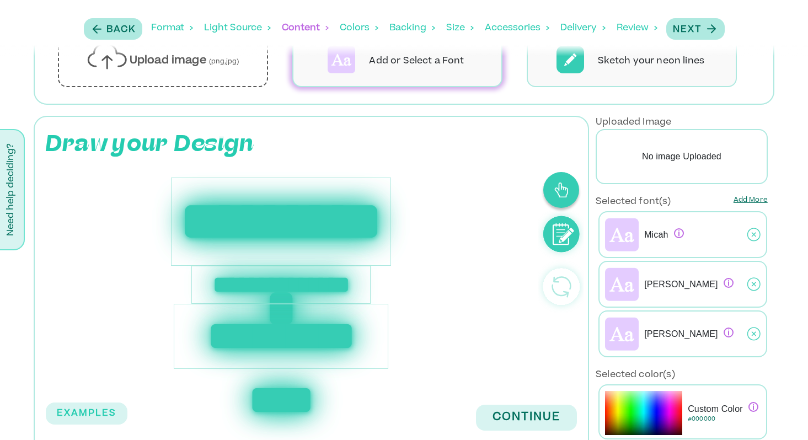
click at [562, 195] on icon at bounding box center [562, 190] width 14 height 16
click at [523, 233] on div "**********" at bounding box center [288, 273] width 499 height 225
click at [556, 196] on icon at bounding box center [562, 190] width 14 height 16
click at [566, 292] on circle at bounding box center [561, 287] width 36 height 36
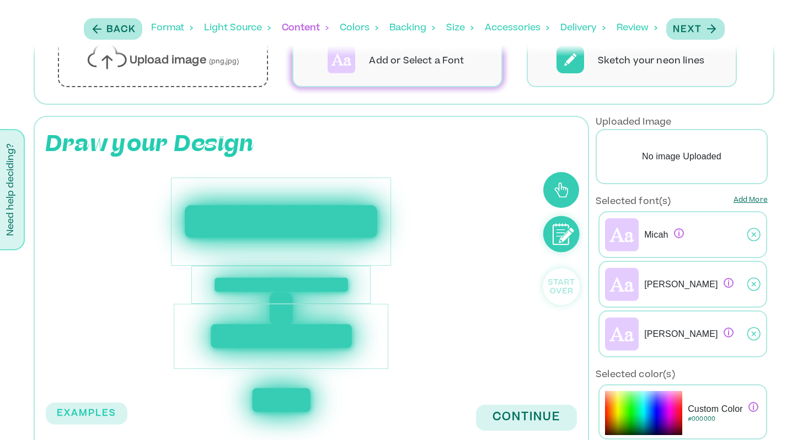
click at [566, 292] on circle at bounding box center [561, 287] width 36 height 36
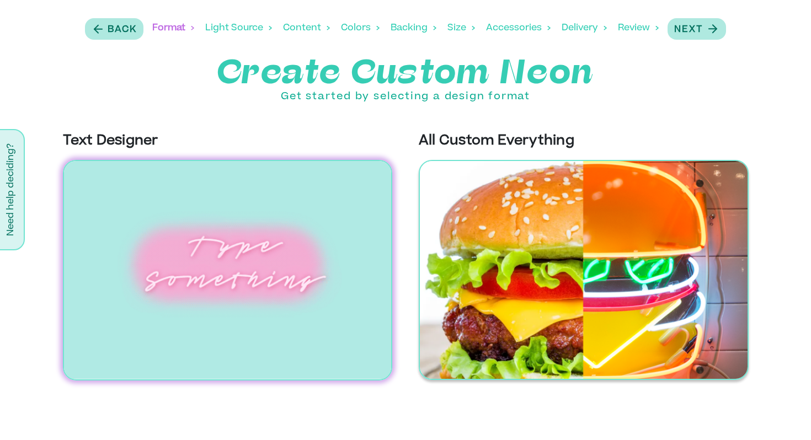
click at [459, 263] on img at bounding box center [584, 270] width 330 height 220
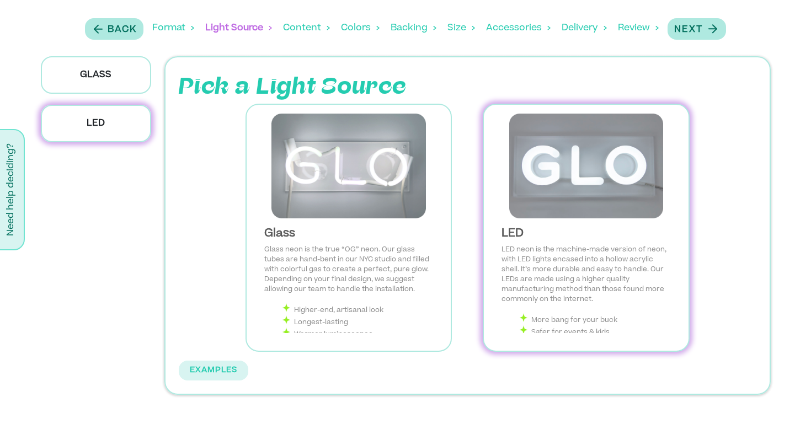
click at [542, 157] on img at bounding box center [586, 166] width 187 height 105
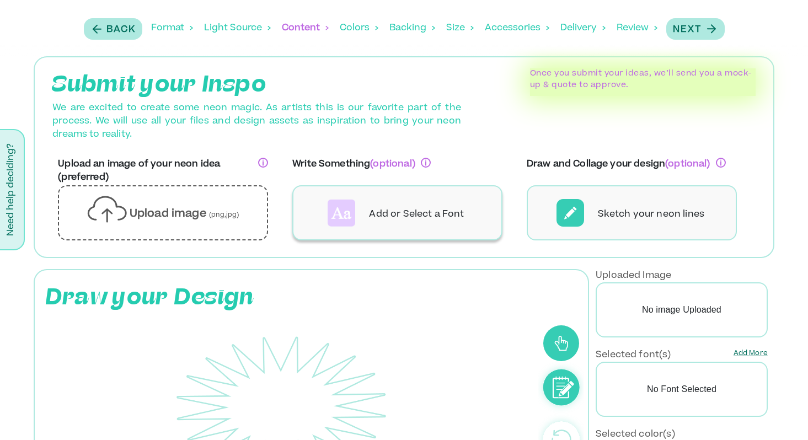
click at [377, 220] on p "Add or Select a Font" at bounding box center [416, 214] width 95 height 13
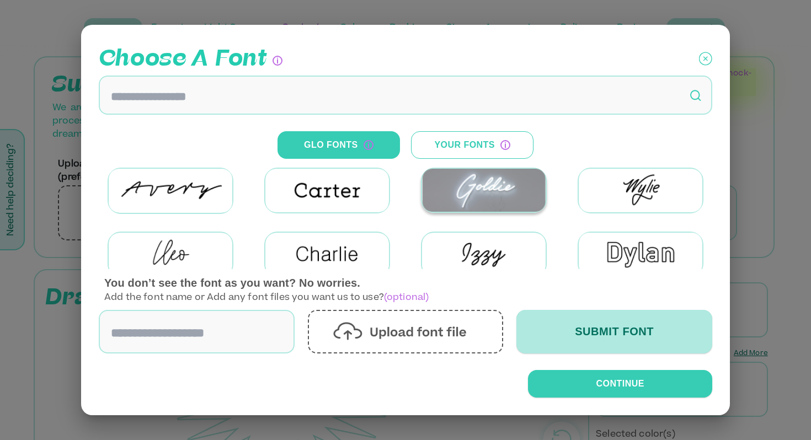
click at [466, 195] on img at bounding box center [484, 190] width 124 height 43
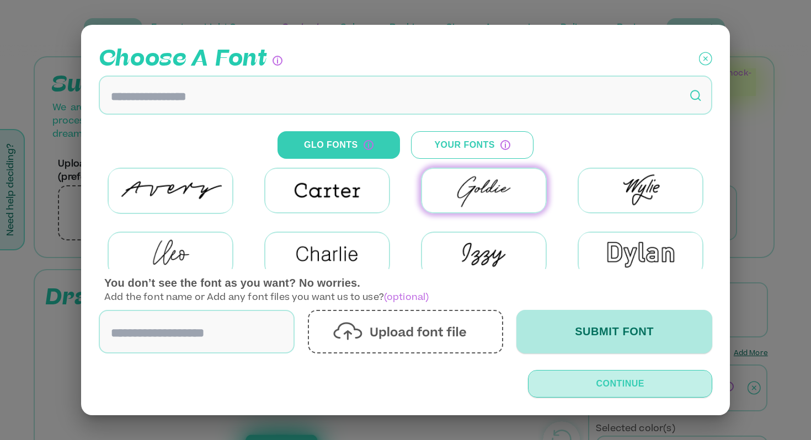
click at [603, 379] on button "Continue" at bounding box center [620, 384] width 184 height 28
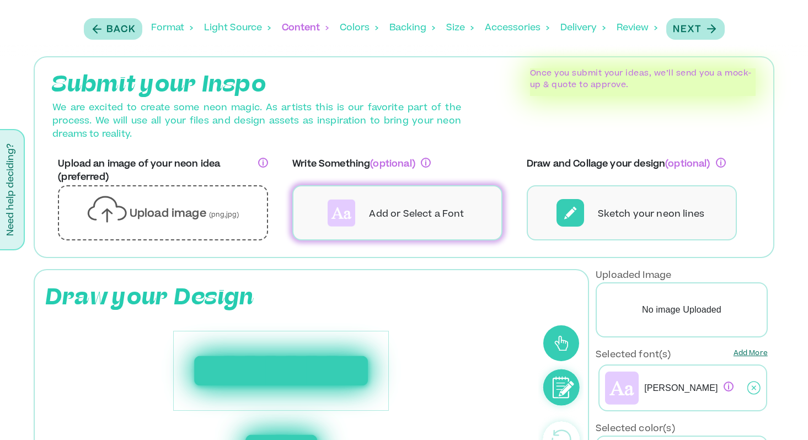
click at [341, 366] on div "**********" at bounding box center [281, 371] width 216 height 80
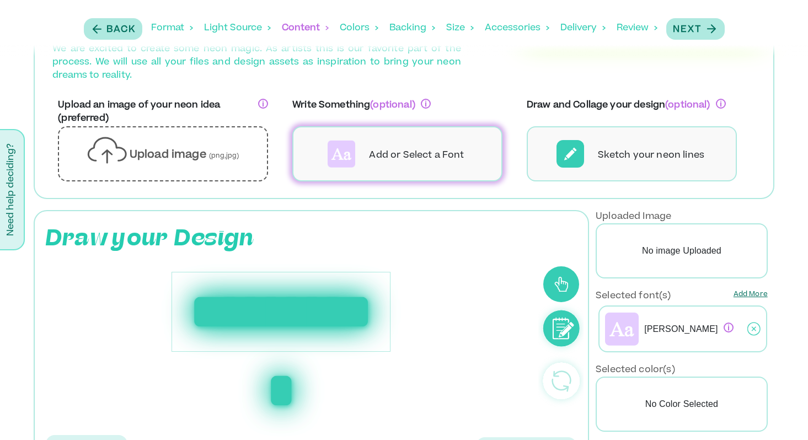
scroll to position [105, 0]
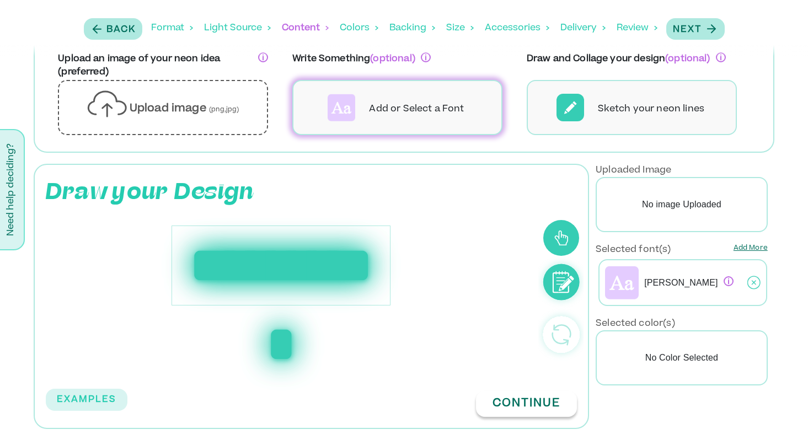
click at [509, 404] on button "Continue" at bounding box center [526, 404] width 101 height 26
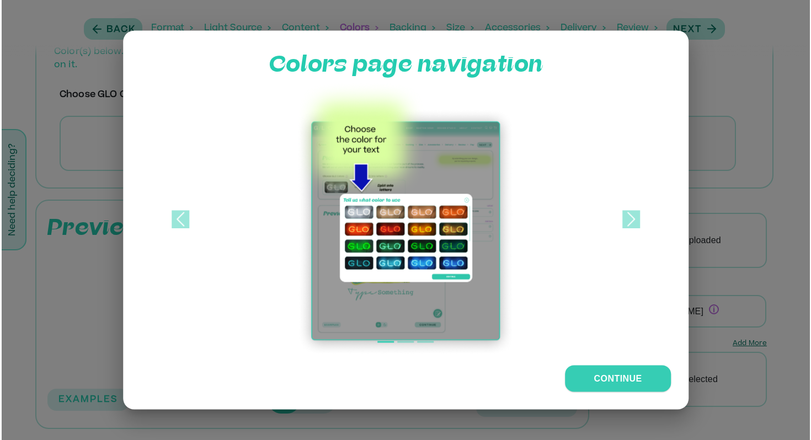
scroll to position [70, 0]
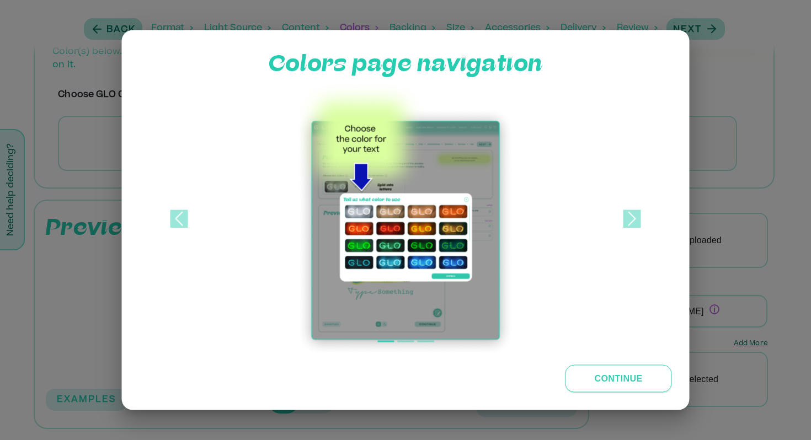
click at [589, 380] on button "Continue" at bounding box center [619, 379] width 107 height 28
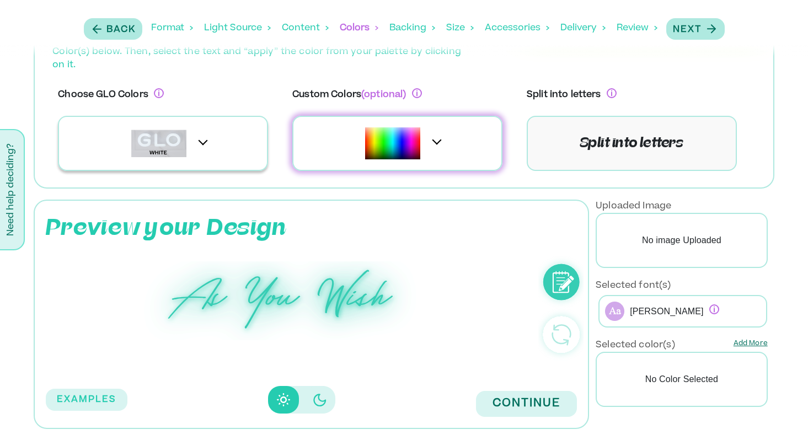
click at [207, 145] on div at bounding box center [163, 143] width 210 height 55
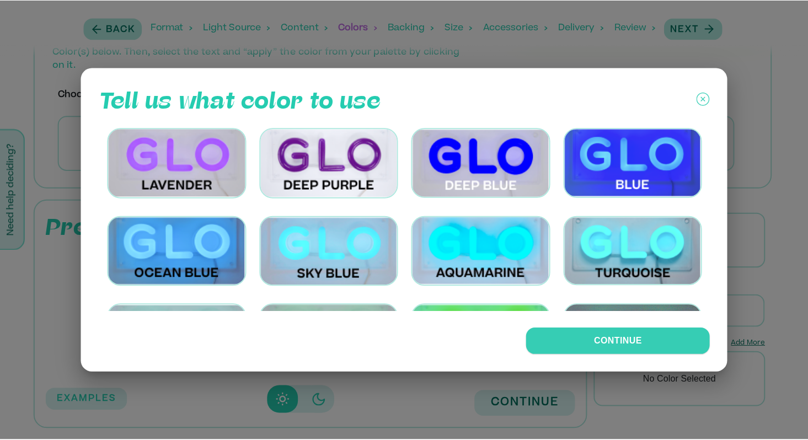
scroll to position [355, 0]
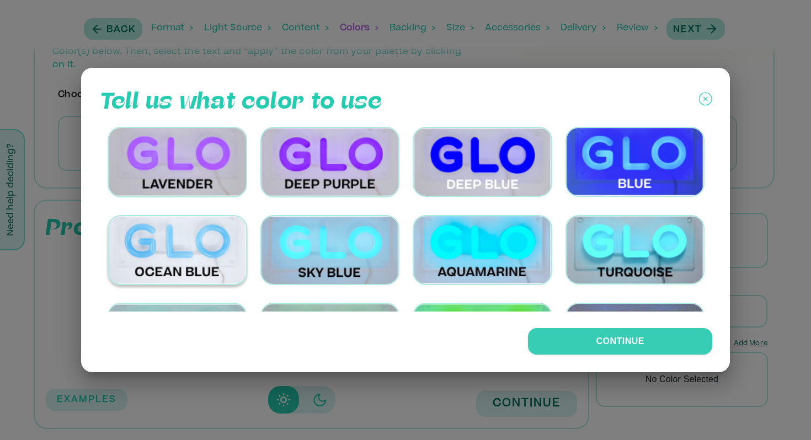
click at [227, 230] on img at bounding box center [178, 250] width 140 height 70
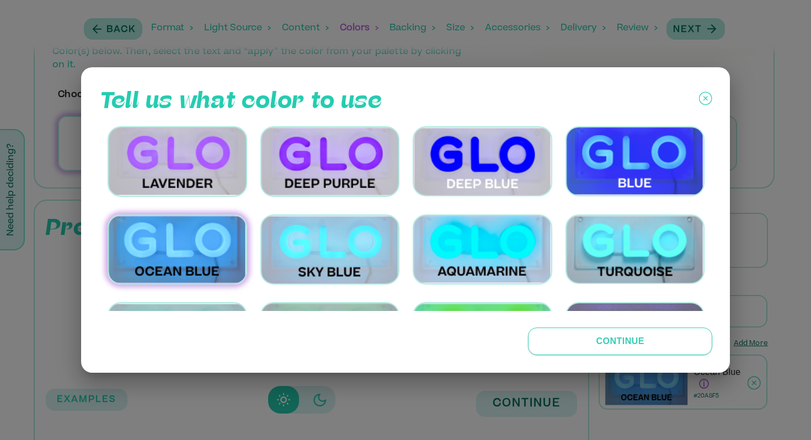
click at [617, 348] on button "Continue" at bounding box center [620, 342] width 184 height 28
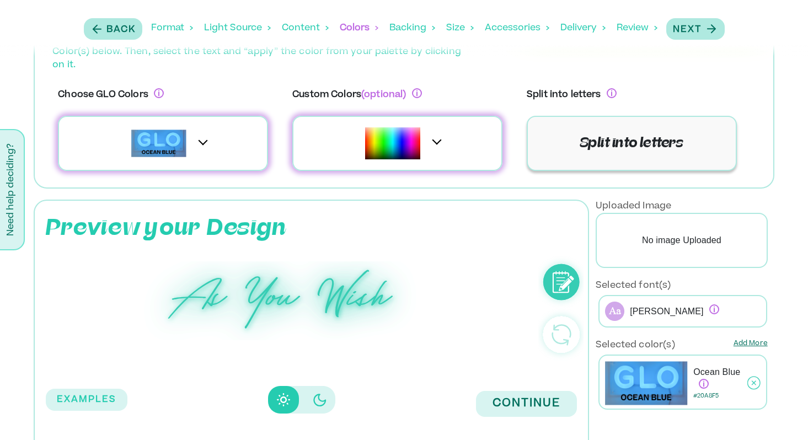
click at [623, 147] on p "Split into letters" at bounding box center [632, 144] width 103 height 20
click at [579, 148] on div "Split into letters" at bounding box center [632, 143] width 210 height 55
click at [505, 407] on button "Continue" at bounding box center [526, 404] width 101 height 26
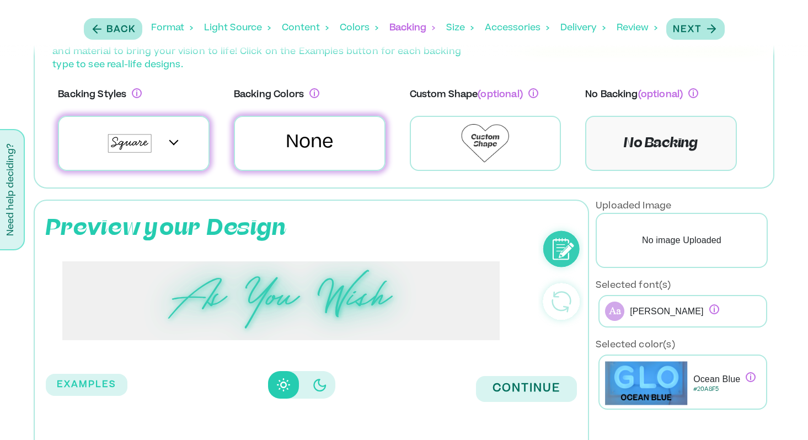
click at [325, 389] on icon "Disabled elevation buttons" at bounding box center [319, 385] width 13 height 13
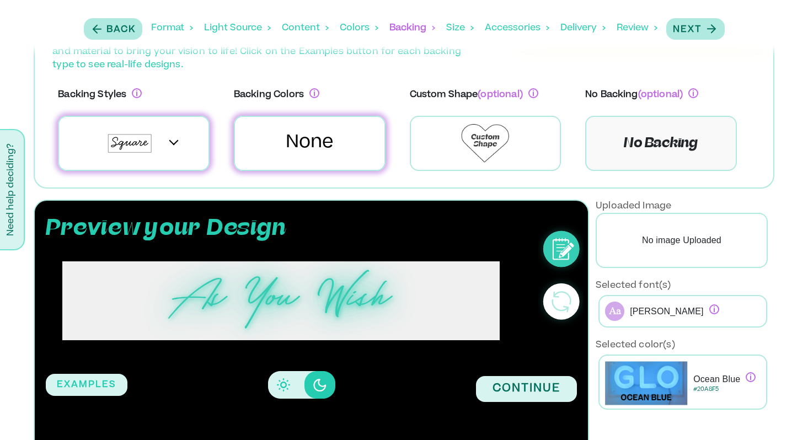
click at [284, 392] on button "Disabled elevation buttons" at bounding box center [283, 385] width 31 height 28
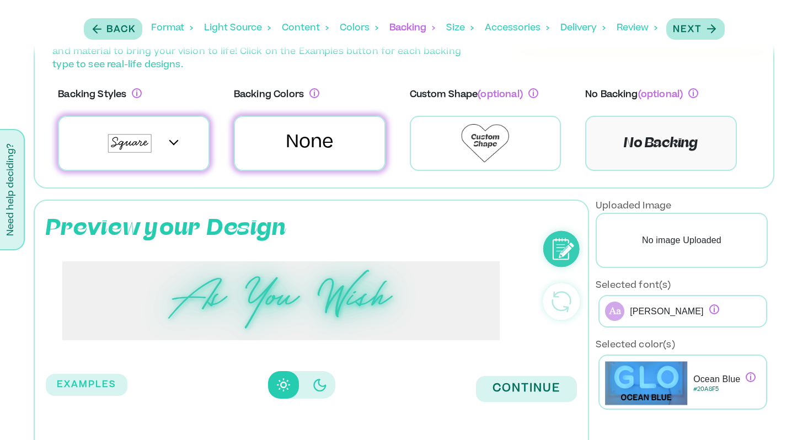
click at [333, 148] on p "None" at bounding box center [310, 143] width 48 height 26
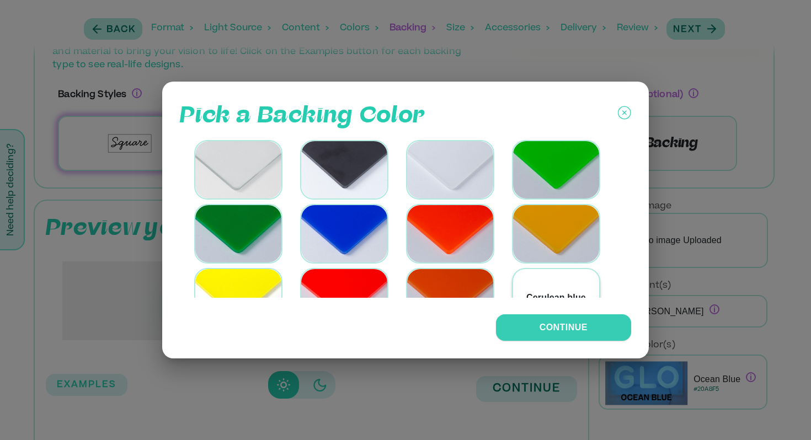
click at [523, 275] on div "Cerulean blue" at bounding box center [556, 297] width 86 height 57
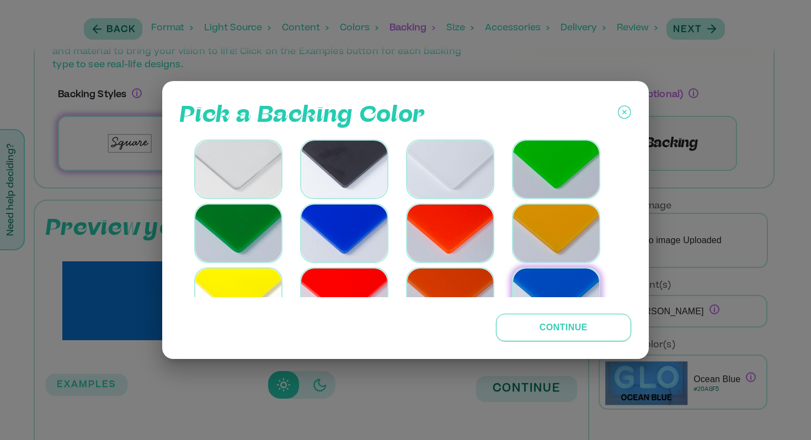
click at [540, 327] on button "Continue" at bounding box center [563, 328] width 135 height 28
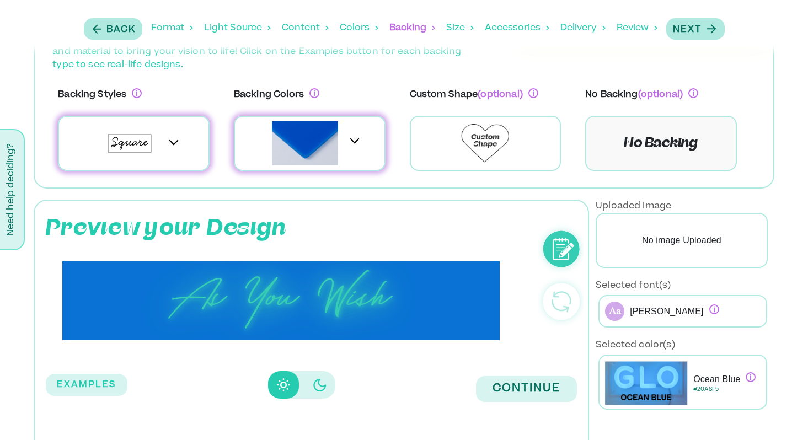
click at [347, 146] on div at bounding box center [348, 143] width 9 height 9
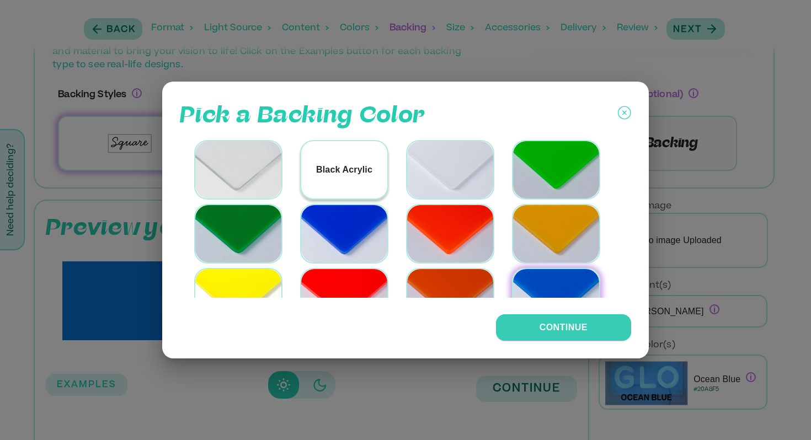
click at [345, 166] on p "Black Acrylic" at bounding box center [344, 169] width 56 height 13
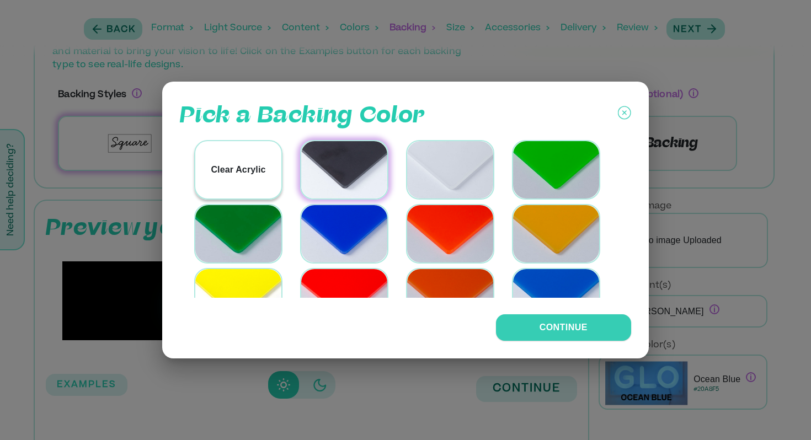
click at [261, 180] on div "Clear Acrylic" at bounding box center [238, 169] width 86 height 57
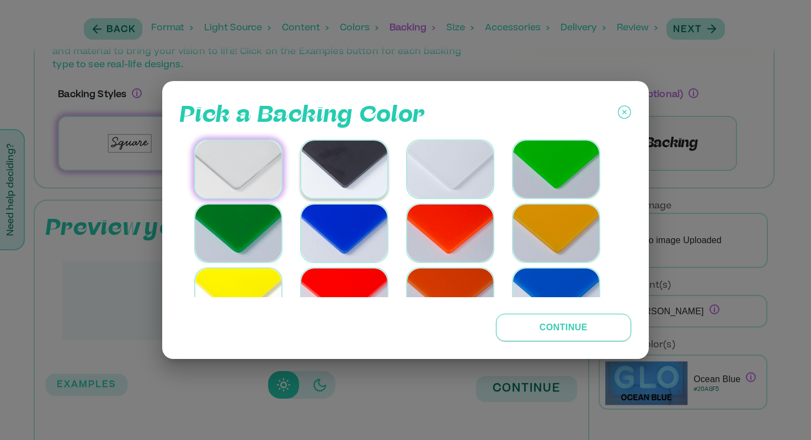
click at [582, 334] on button "Continue" at bounding box center [563, 328] width 135 height 28
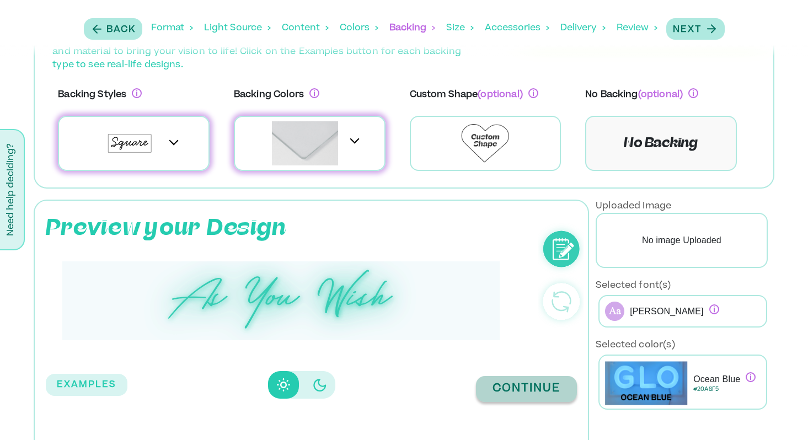
click at [555, 382] on button "Continue" at bounding box center [526, 389] width 101 height 26
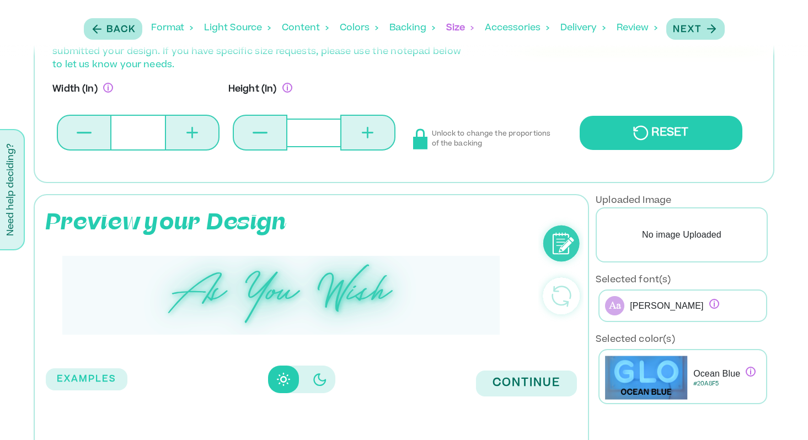
click at [349, 129] on button at bounding box center [367, 133] width 55 height 36
type input "*"
click at [257, 136] on button at bounding box center [260, 133] width 55 height 36
type input "*"
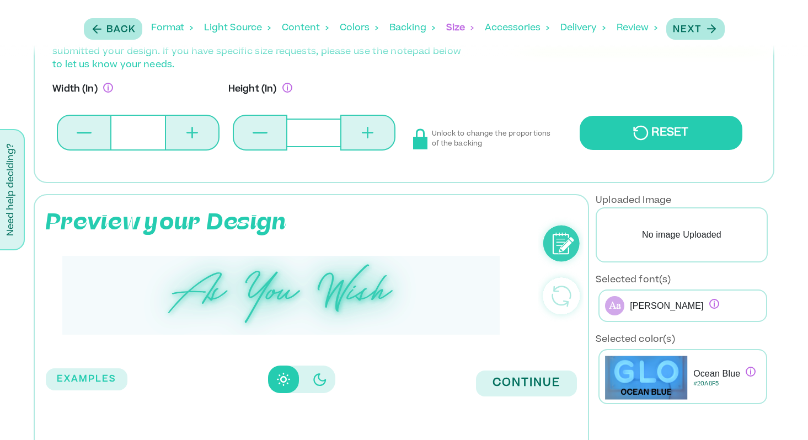
type input "*"
click at [204, 132] on button at bounding box center [192, 133] width 55 height 36
type input "*"
click at [204, 132] on button at bounding box center [192, 133] width 55 height 36
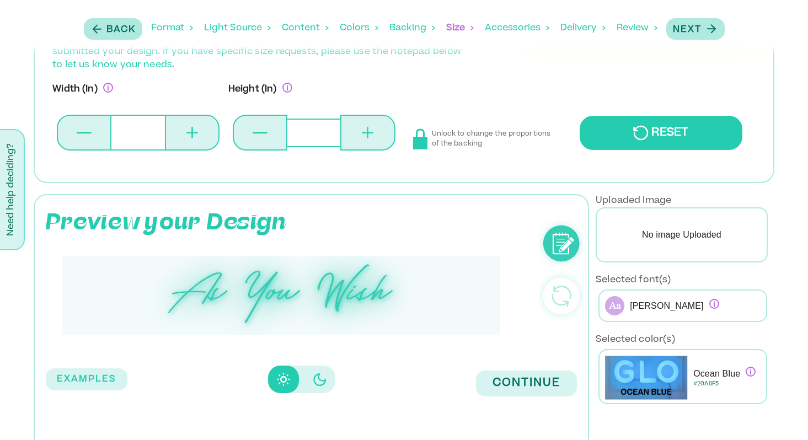
type input "*"
click at [204, 132] on button at bounding box center [192, 133] width 55 height 36
type input "*"
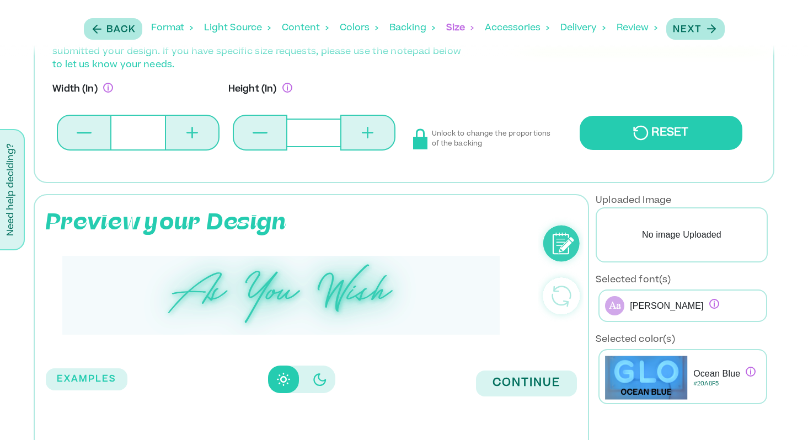
click at [204, 132] on button at bounding box center [192, 133] width 55 height 36
type input "*"
click at [204, 132] on button at bounding box center [192, 133] width 55 height 36
type input "*"
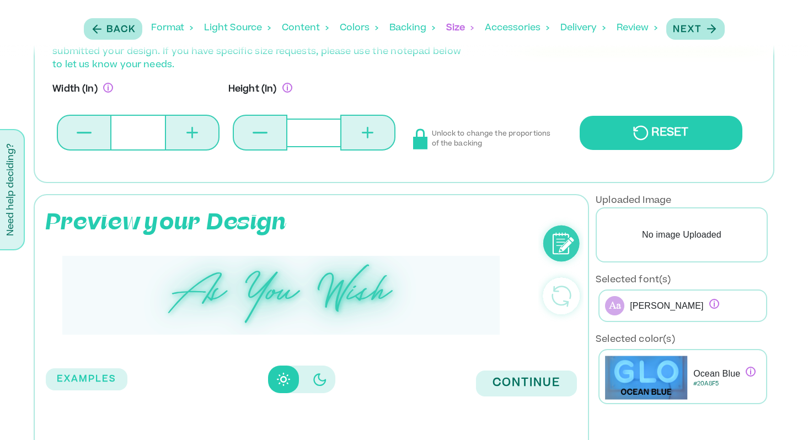
type input "*"
click at [204, 132] on button at bounding box center [192, 133] width 55 height 36
type input "**"
click at [204, 132] on button at bounding box center [192, 133] width 55 height 36
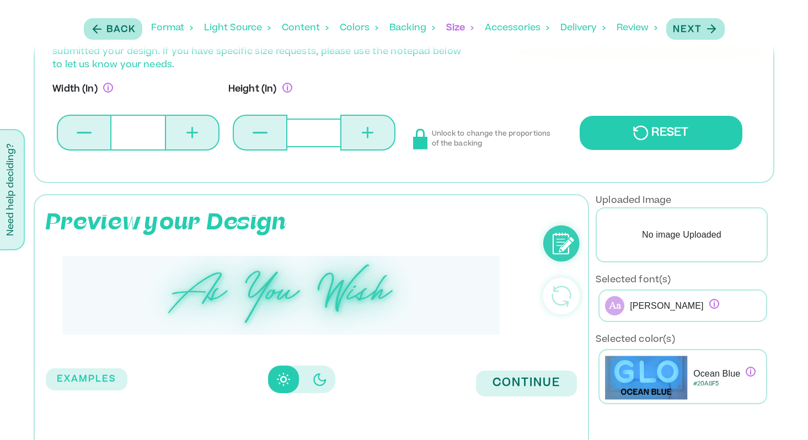
type input "**"
click at [204, 132] on button at bounding box center [192, 133] width 55 height 36
type input "**"
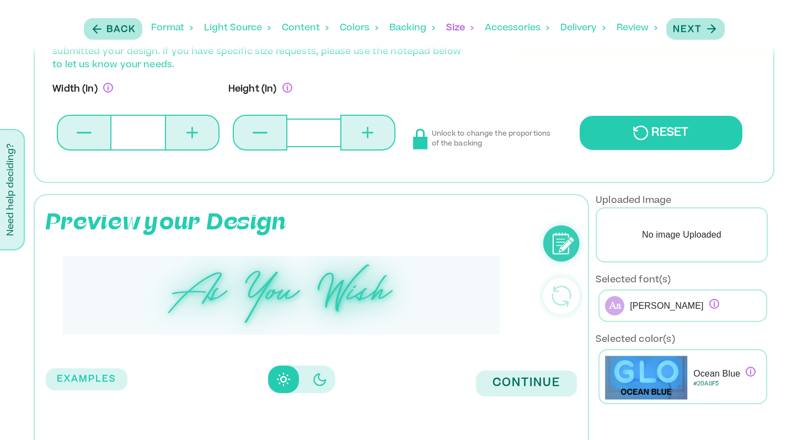
click at [204, 132] on button at bounding box center [192, 133] width 55 height 36
type input "**"
click at [515, 376] on button "Continue" at bounding box center [526, 384] width 101 height 26
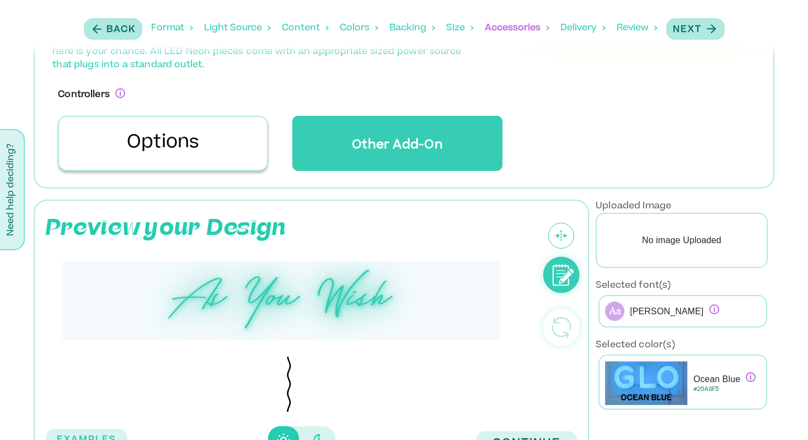
click at [164, 156] on p "Options" at bounding box center [163, 143] width 73 height 26
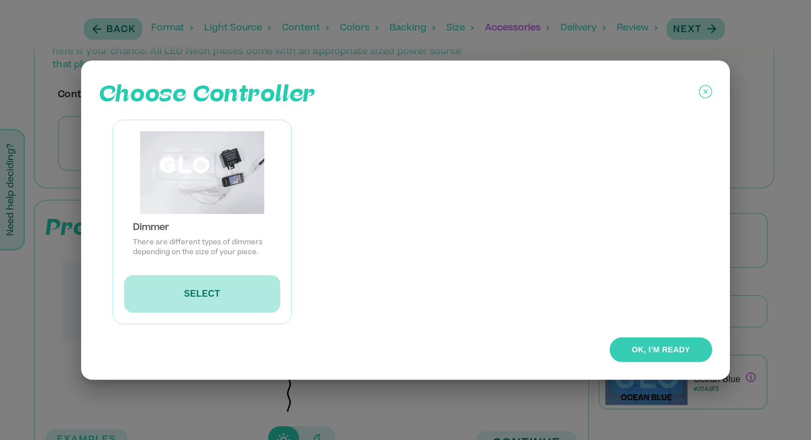
click at [653, 353] on button "OK, I'M READY" at bounding box center [661, 350] width 103 height 25
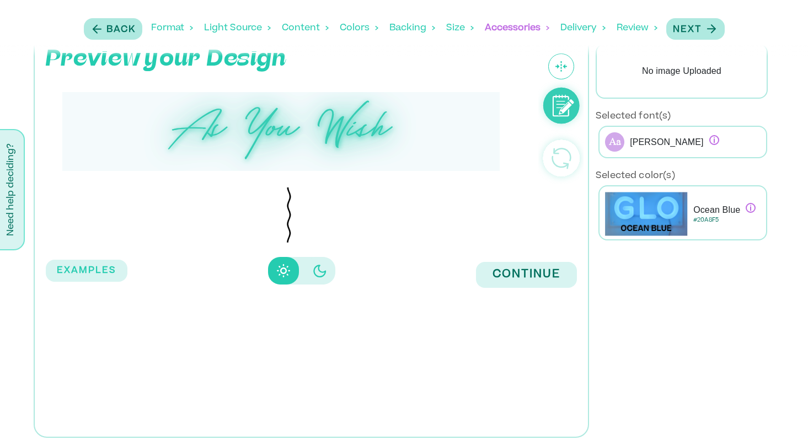
scroll to position [118, 0]
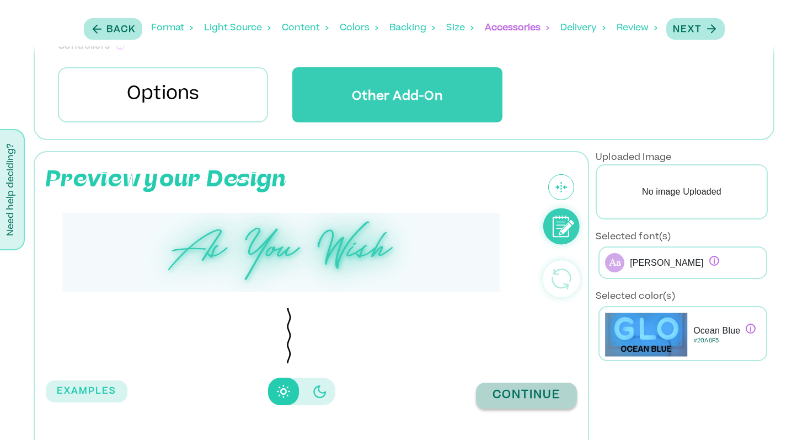
click at [522, 397] on button "Continue" at bounding box center [526, 396] width 101 height 26
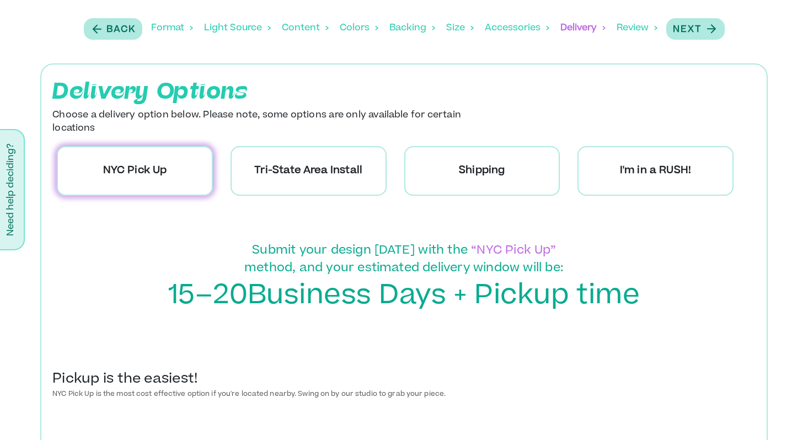
scroll to position [0, 0]
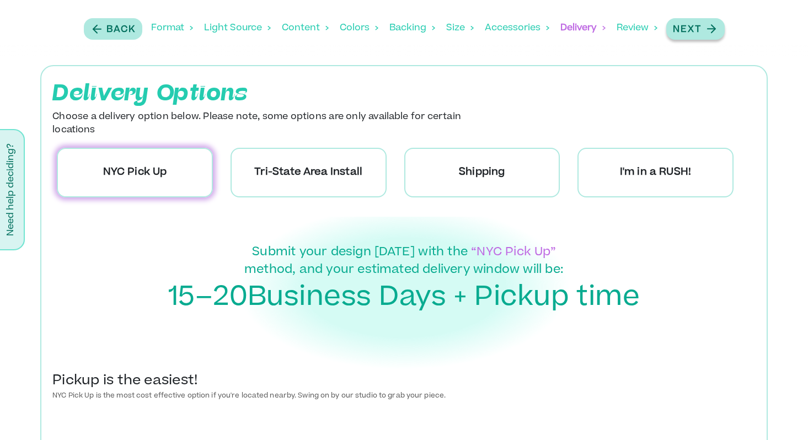
click at [689, 32] on p "Next" at bounding box center [687, 29] width 29 height 13
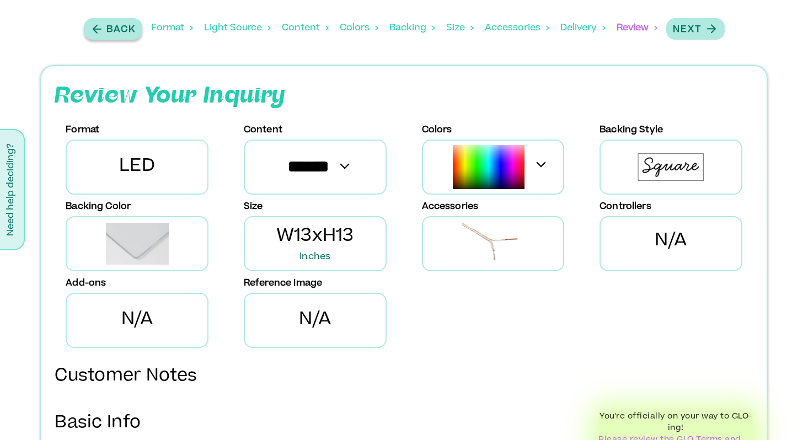
click at [115, 26] on p "Back" at bounding box center [121, 29] width 29 height 13
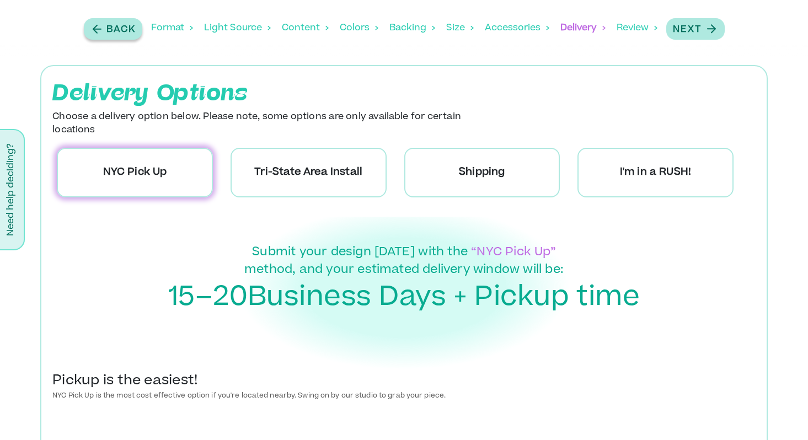
click at [115, 26] on p "Back" at bounding box center [121, 29] width 29 height 13
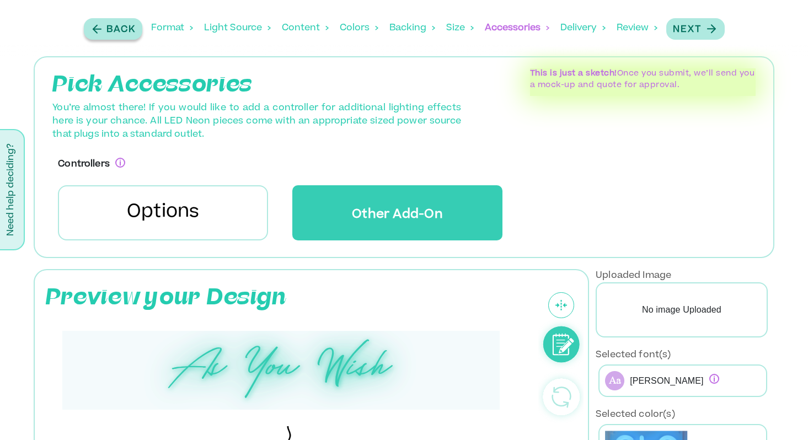
click at [115, 26] on p "Back" at bounding box center [121, 29] width 29 height 13
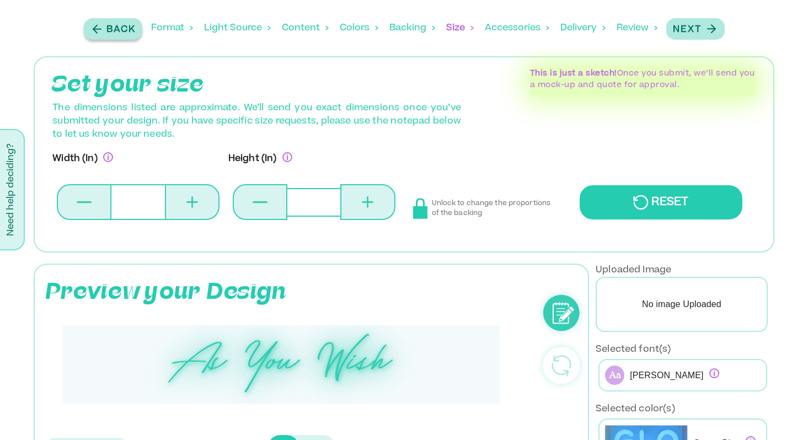
click at [115, 26] on p "Back" at bounding box center [121, 29] width 29 height 13
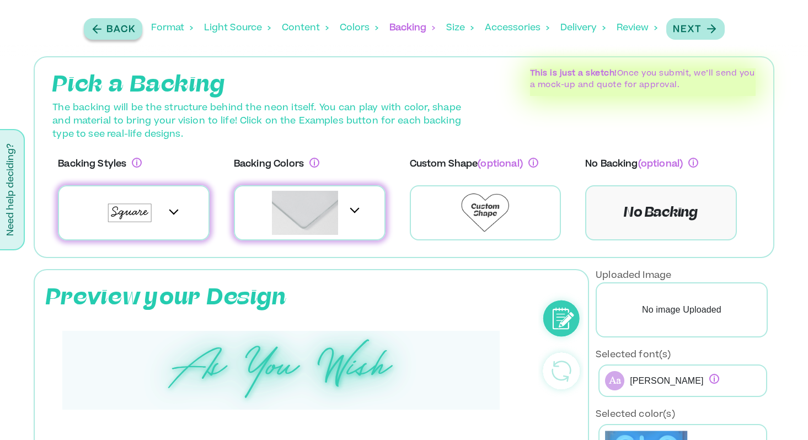
click at [115, 26] on p "Back" at bounding box center [121, 29] width 29 height 13
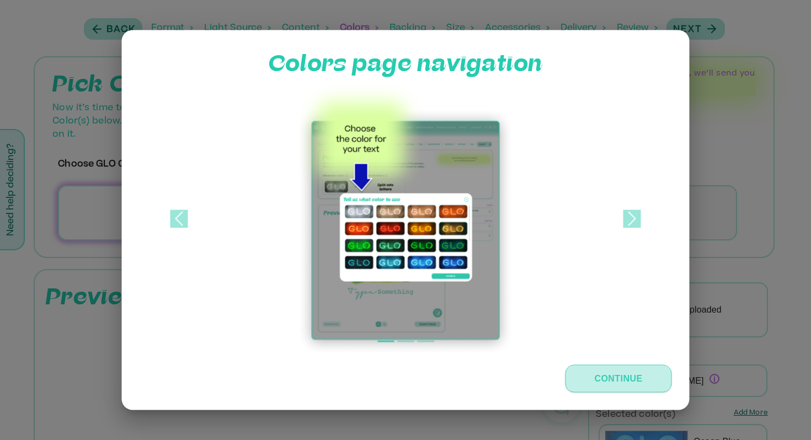
click at [643, 384] on button "Continue" at bounding box center [619, 379] width 107 height 28
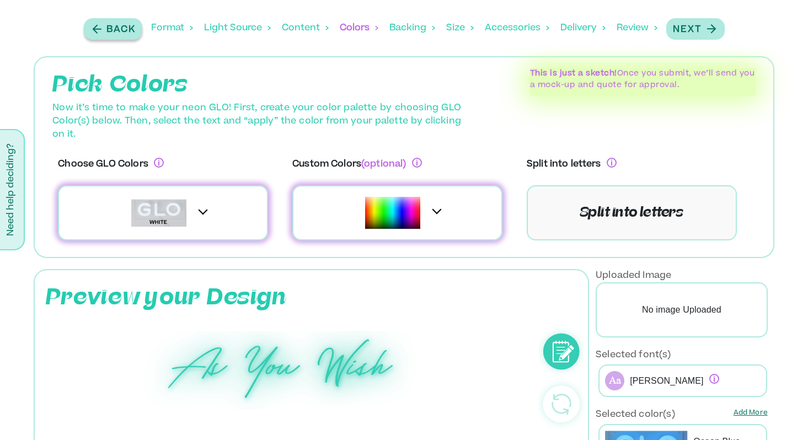
click at [93, 32] on icon "button" at bounding box center [96, 29] width 13 height 14
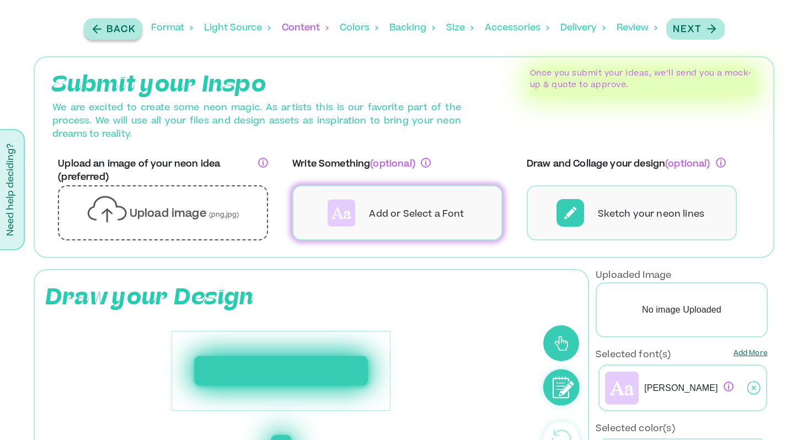
click at [102, 34] on icon "button" at bounding box center [96, 29] width 13 height 14
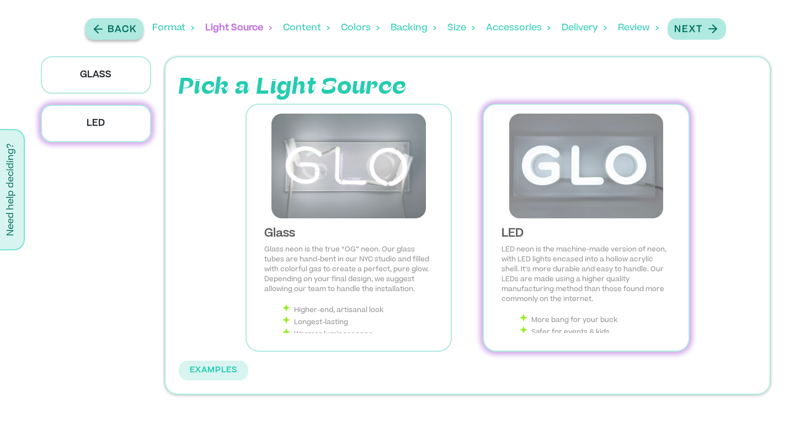
click at [102, 34] on icon "button" at bounding box center [98, 29] width 13 height 14
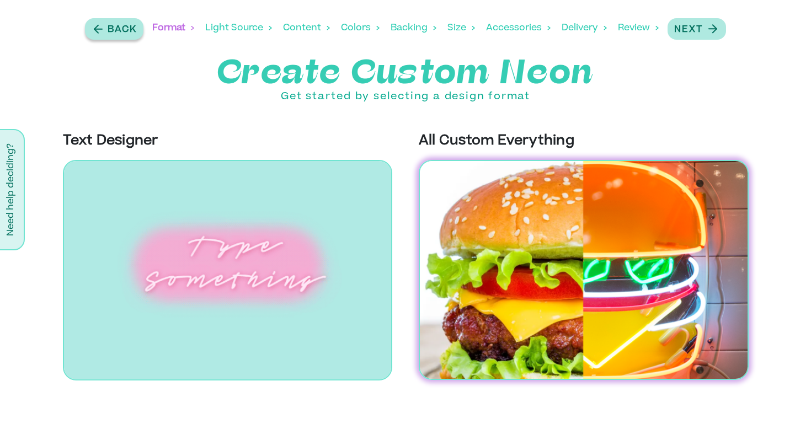
click at [102, 34] on icon "button" at bounding box center [98, 29] width 13 height 14
click at [323, 276] on img at bounding box center [228, 270] width 330 height 221
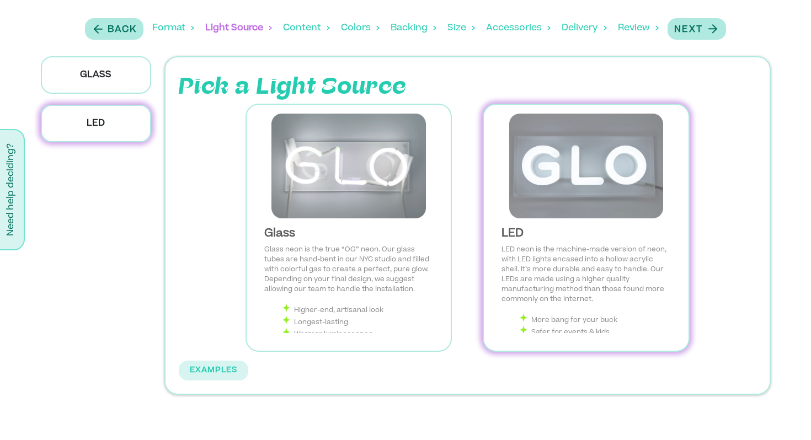
click at [552, 232] on div "LED" at bounding box center [586, 233] width 169 height 13
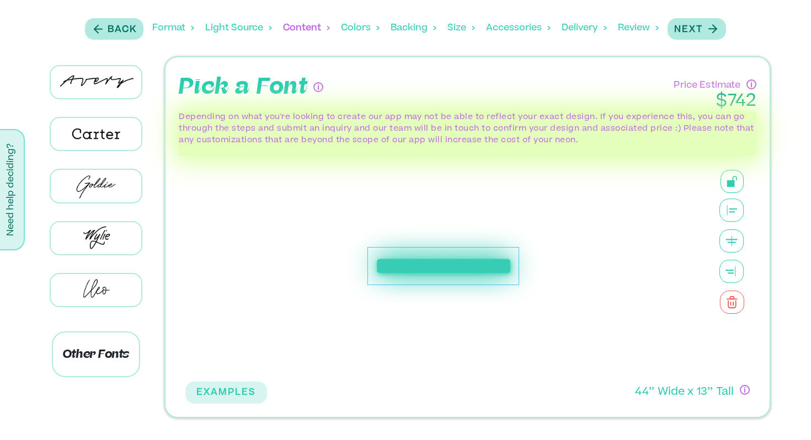
click at [471, 269] on div "**********" at bounding box center [444, 266] width 152 height 39
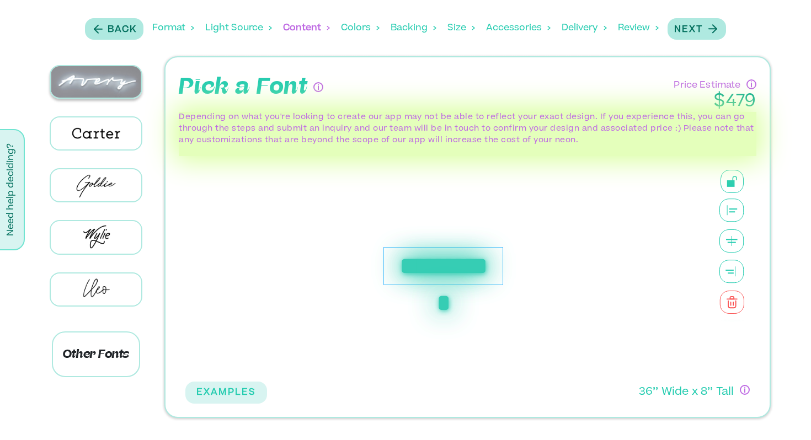
click at [78, 67] on img at bounding box center [96, 81] width 91 height 31
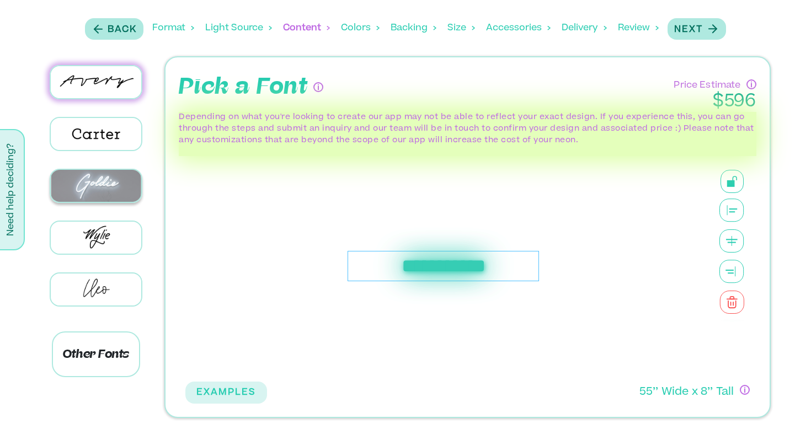
click at [115, 191] on img at bounding box center [96, 185] width 91 height 31
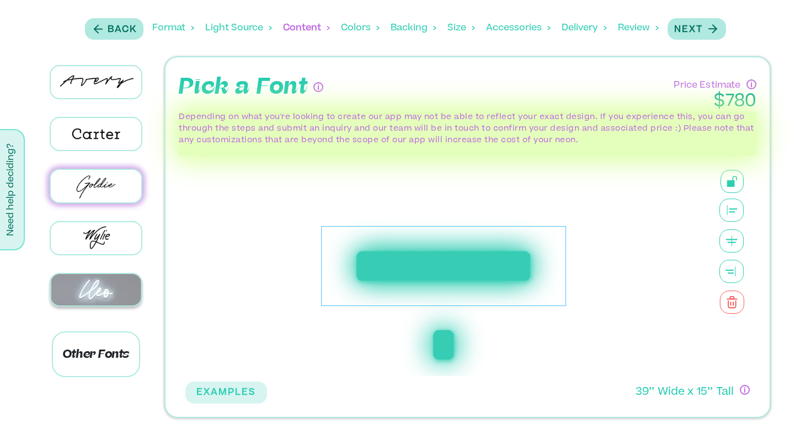
click at [106, 285] on img at bounding box center [96, 289] width 91 height 31
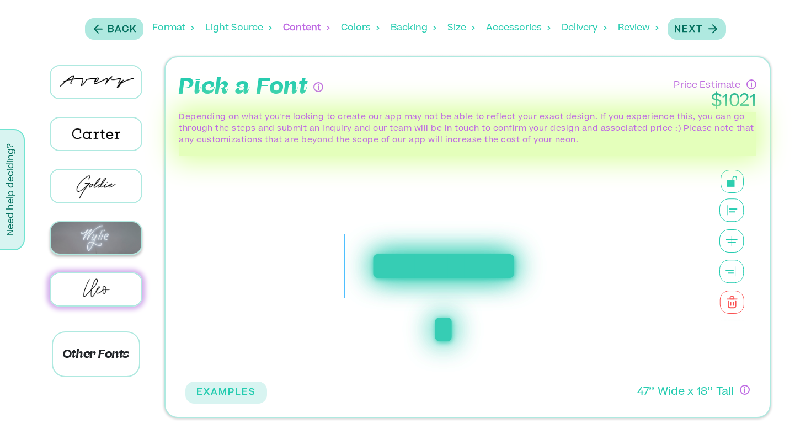
click at [90, 243] on img at bounding box center [96, 237] width 91 height 31
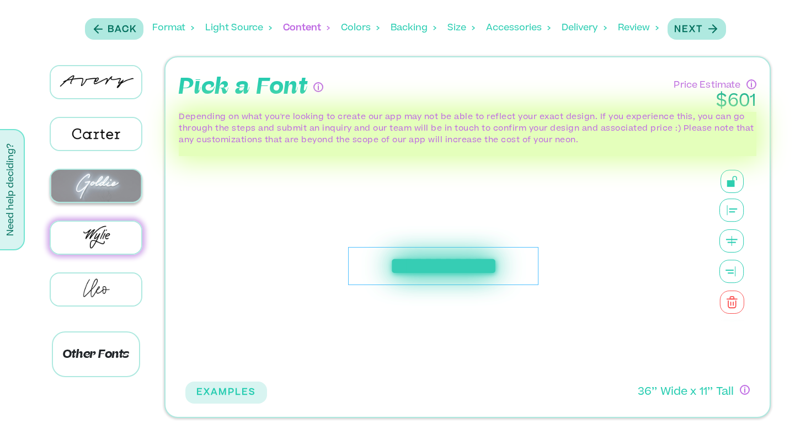
click at [94, 184] on img at bounding box center [96, 185] width 91 height 31
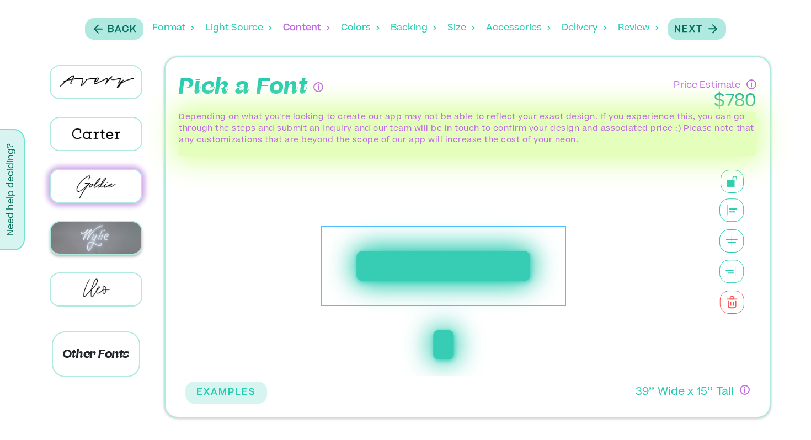
click at [95, 242] on img at bounding box center [96, 237] width 91 height 31
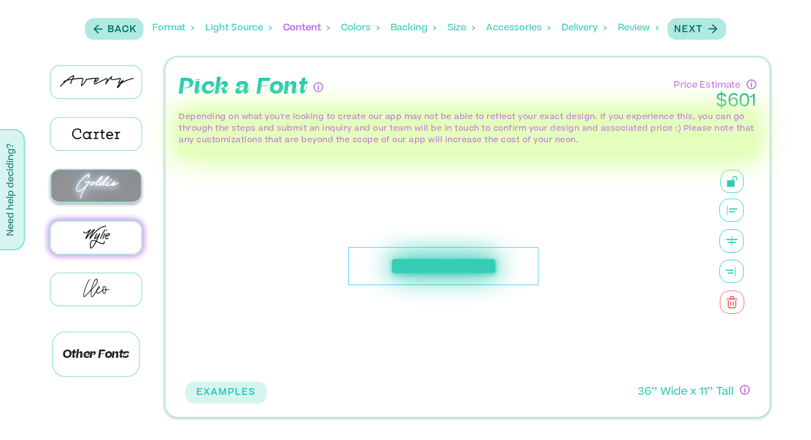
click at [88, 192] on img at bounding box center [96, 185] width 91 height 31
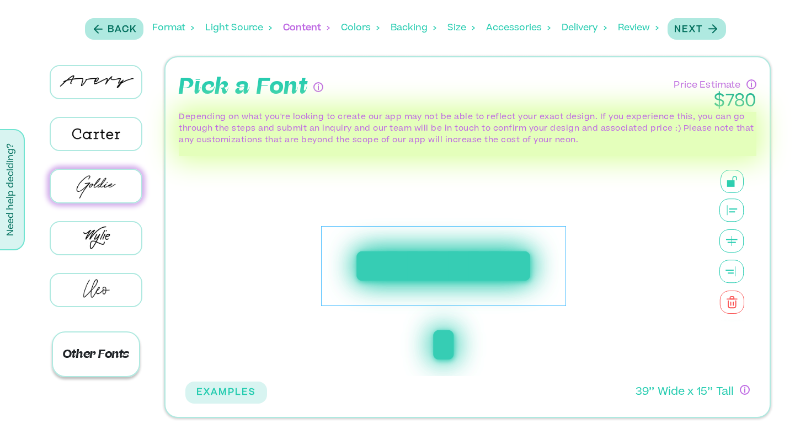
click at [109, 356] on p "Other Fonts" at bounding box center [96, 355] width 89 height 46
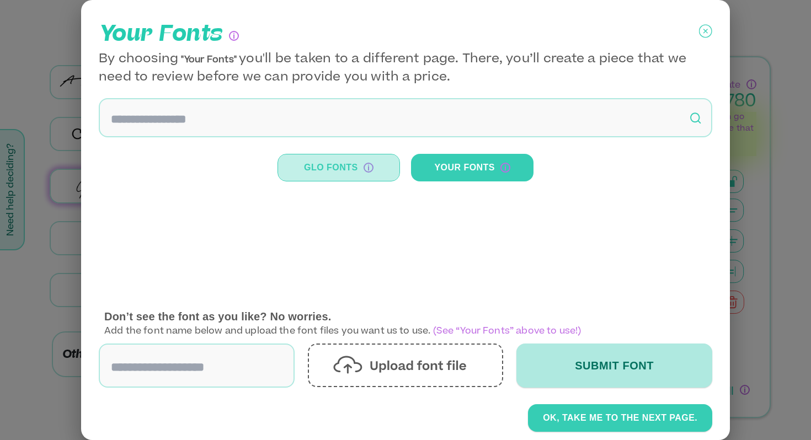
click at [309, 179] on button "Glo Fonts" at bounding box center [339, 168] width 123 height 28
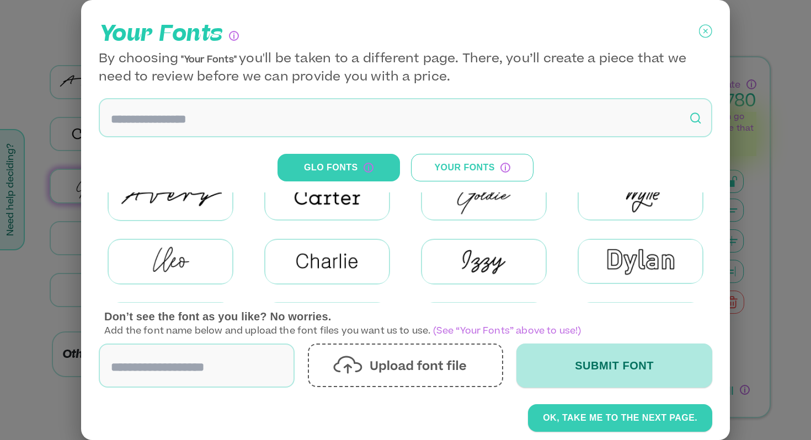
scroll to position [38, 0]
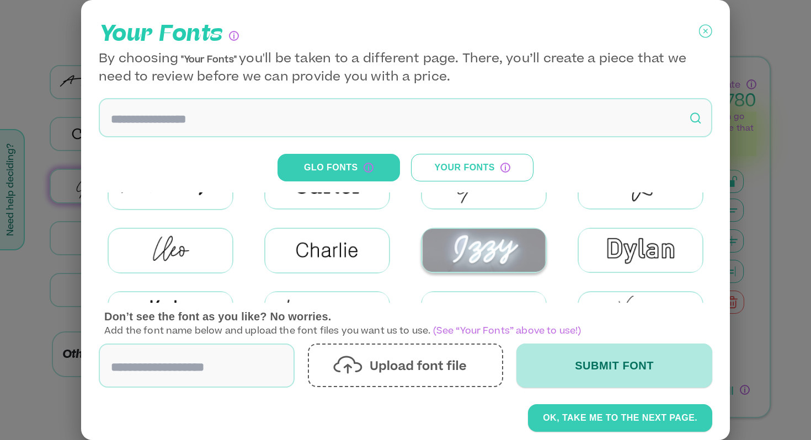
click at [465, 243] on img at bounding box center [484, 250] width 124 height 43
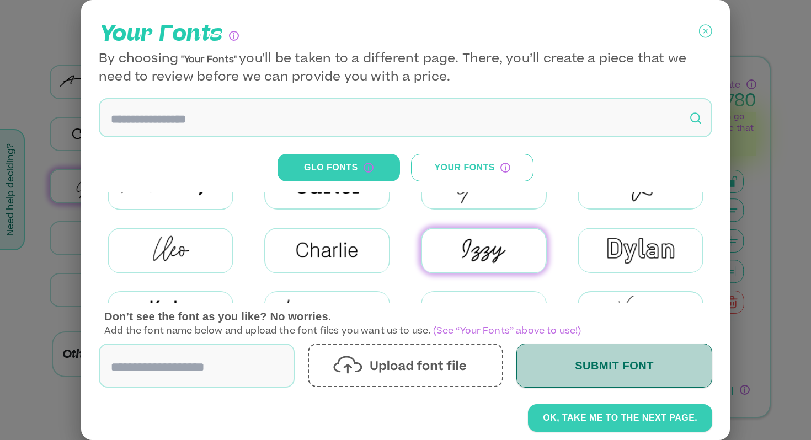
click at [596, 382] on button "Submit Font" at bounding box center [615, 366] width 196 height 44
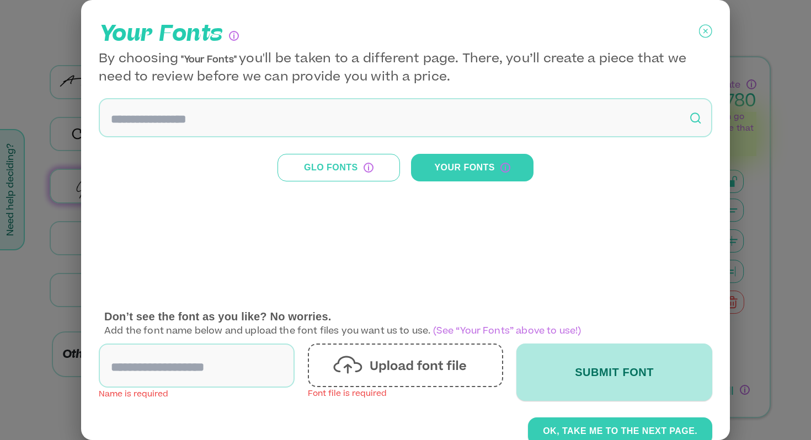
click at [704, 31] on icon at bounding box center [706, 31] width 4 height 4
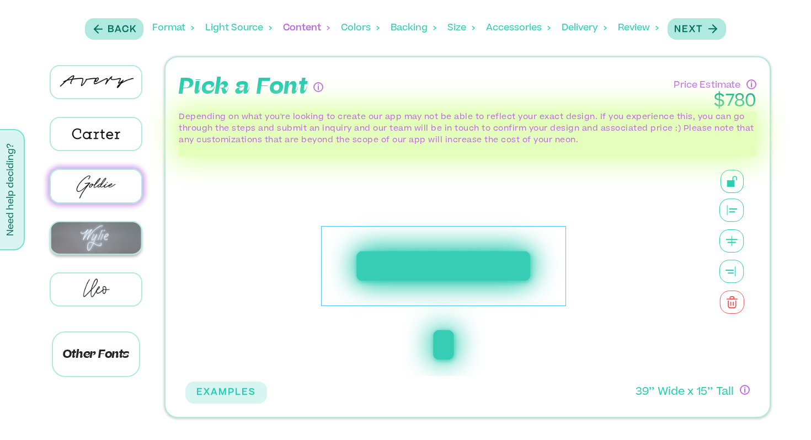
click at [111, 226] on img at bounding box center [96, 237] width 91 height 31
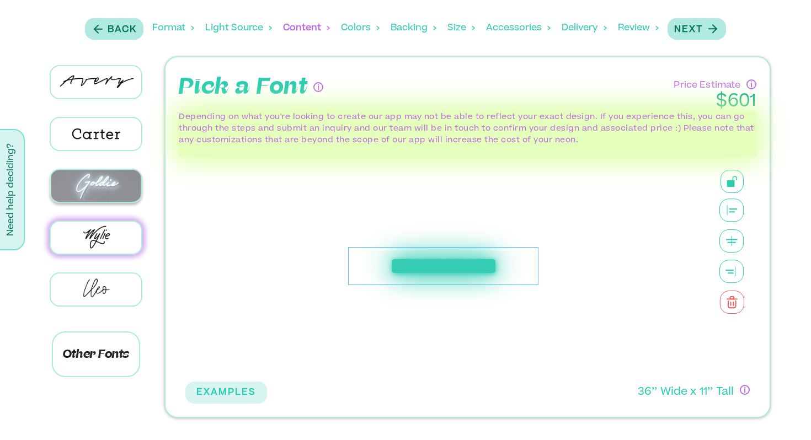
click at [102, 191] on img at bounding box center [96, 185] width 91 height 31
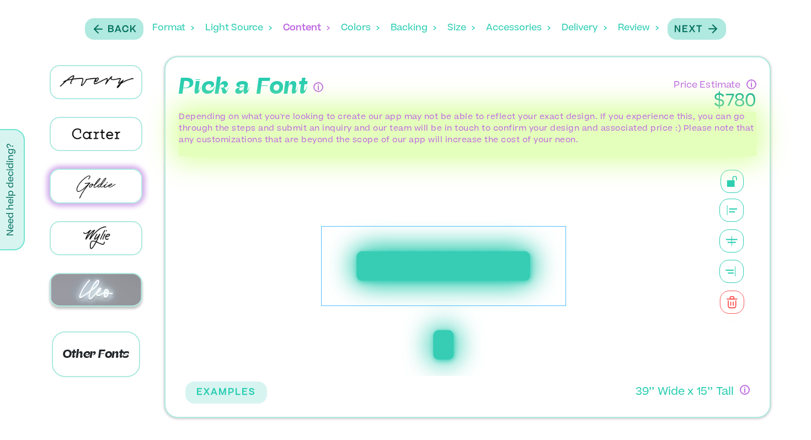
click at [109, 274] on img at bounding box center [96, 289] width 91 height 31
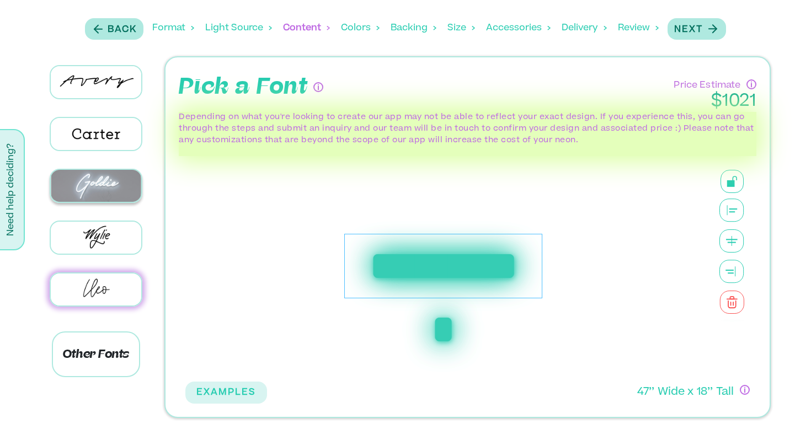
click at [105, 192] on img at bounding box center [96, 185] width 91 height 31
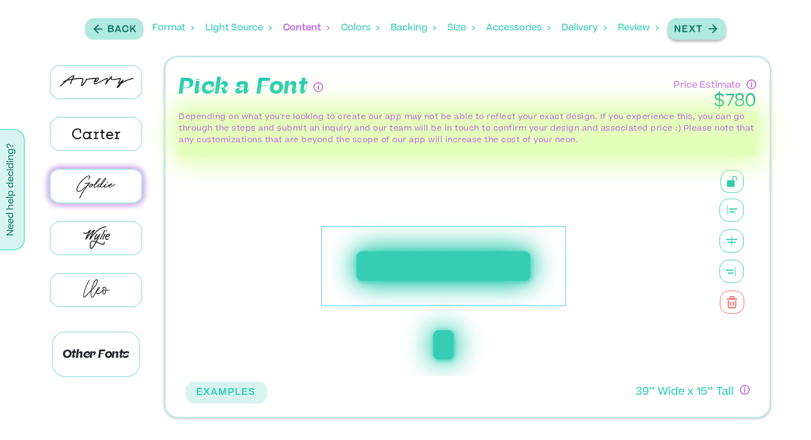
click at [699, 34] on p "Next" at bounding box center [688, 29] width 29 height 13
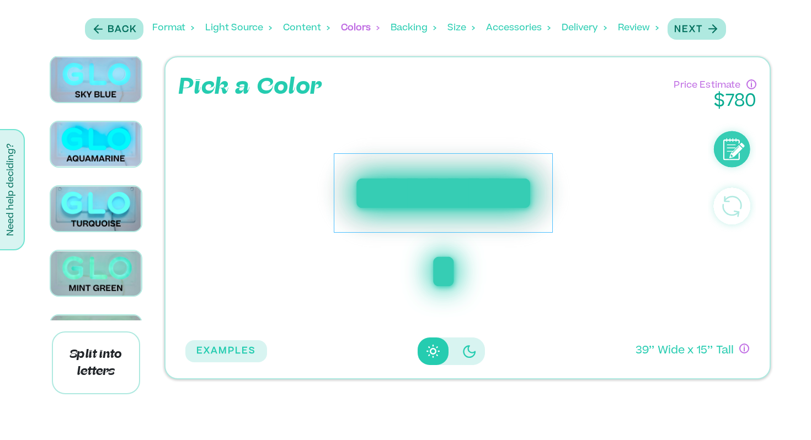
scroll to position [480, 0]
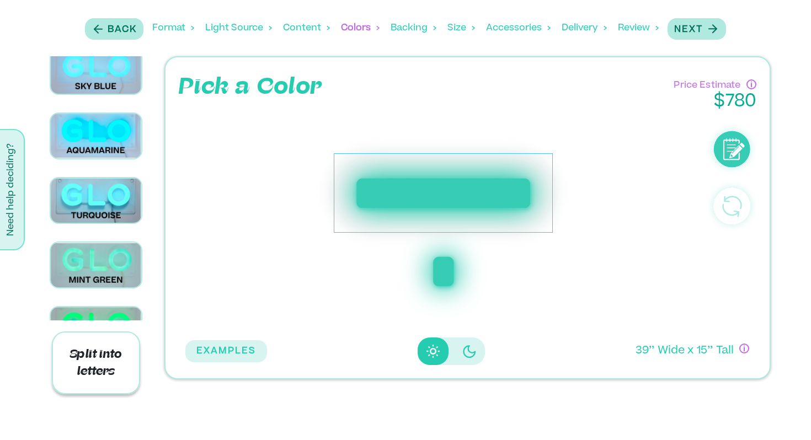
click at [123, 356] on p "Split into letters" at bounding box center [96, 363] width 89 height 63
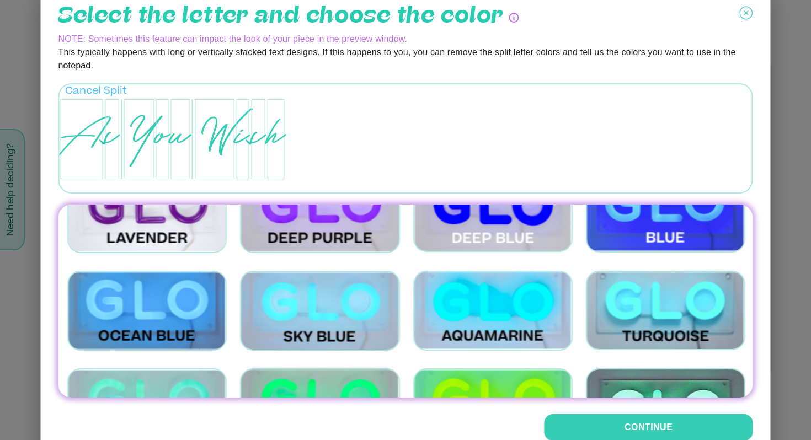
scroll to position [438, 0]
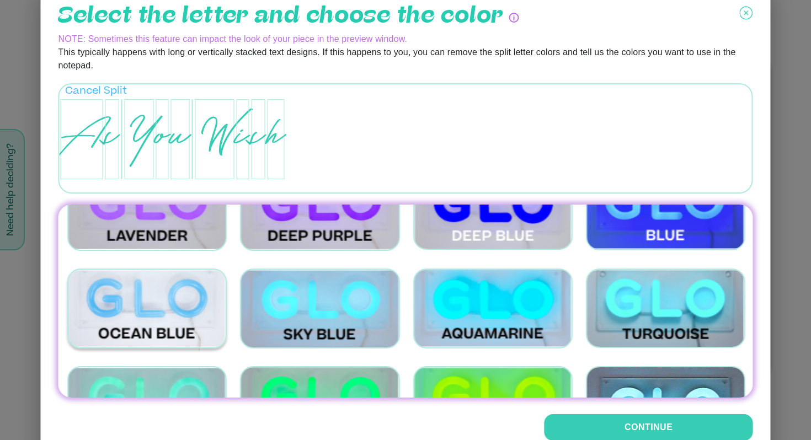
click at [136, 318] on img at bounding box center [146, 309] width 159 height 80
click at [138, 304] on img at bounding box center [146, 309] width 159 height 80
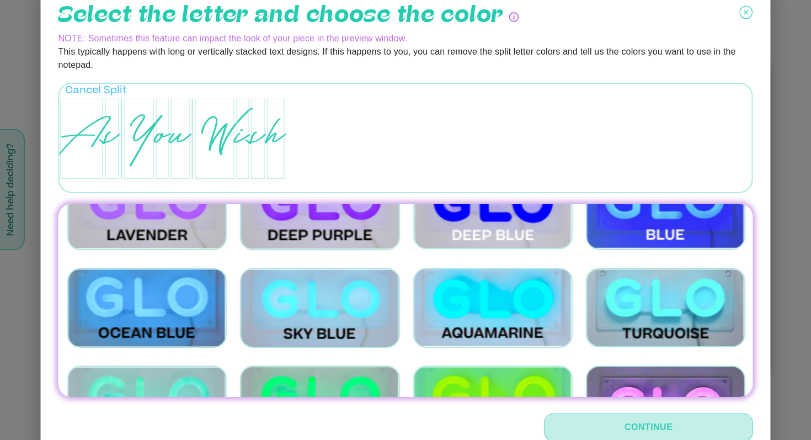
click at [587, 437] on button "Continue" at bounding box center [649, 428] width 209 height 28
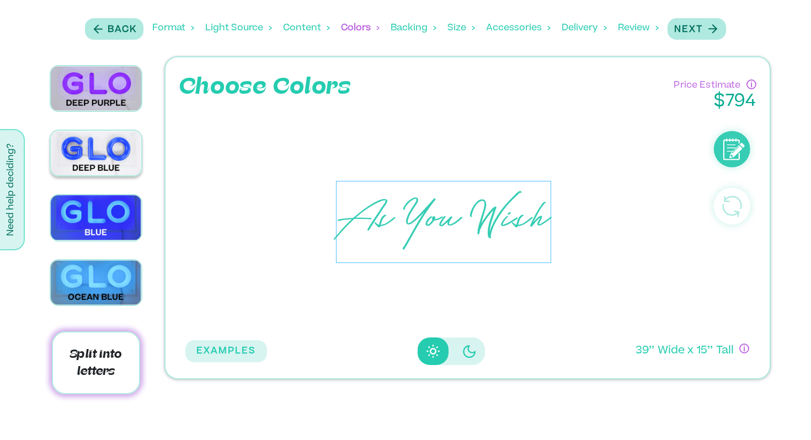
scroll to position [1101, 0]
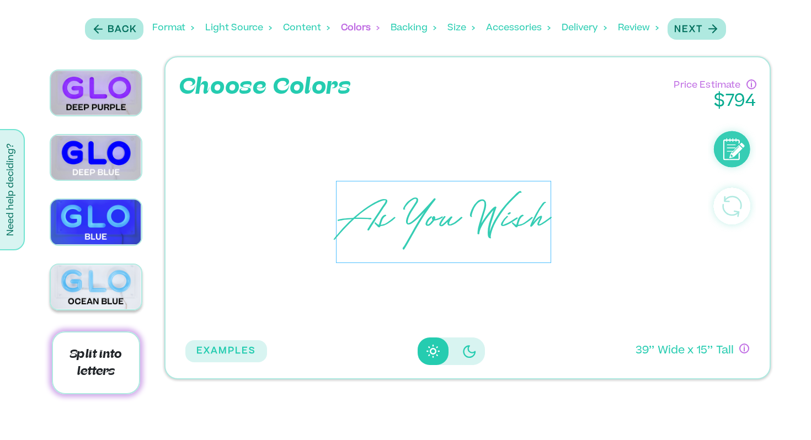
click at [112, 265] on img at bounding box center [96, 287] width 91 height 45
click at [116, 266] on img at bounding box center [96, 287] width 91 height 45
click at [123, 355] on p "Split into letters" at bounding box center [96, 363] width 89 height 63
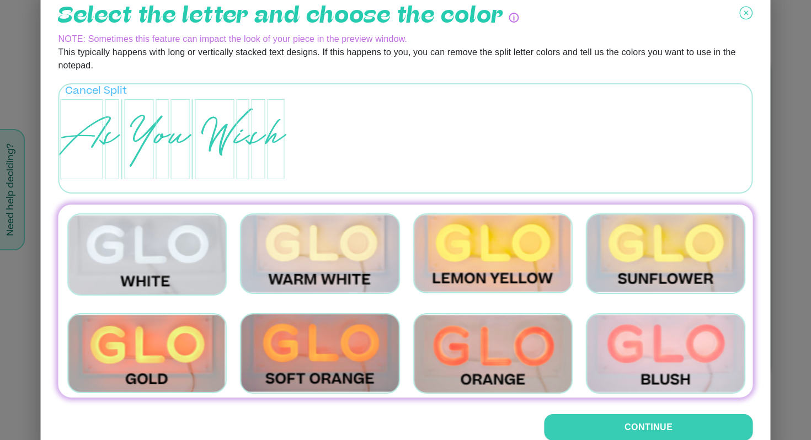
click at [77, 87] on button "Cancel Split" at bounding box center [96, 87] width 62 height 6
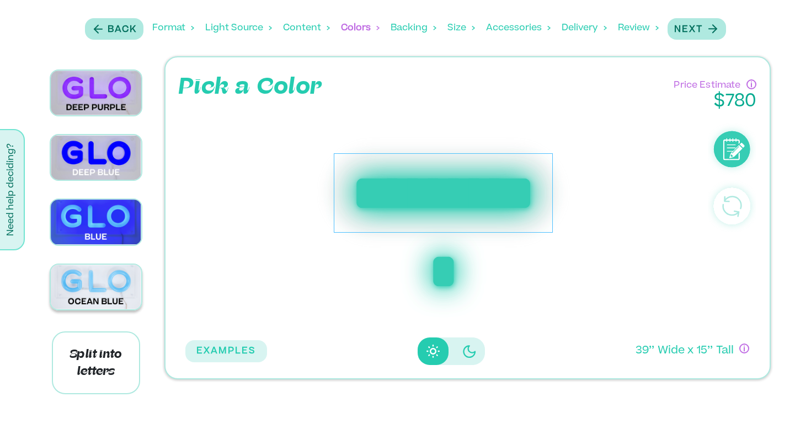
click at [93, 265] on img at bounding box center [96, 287] width 91 height 45
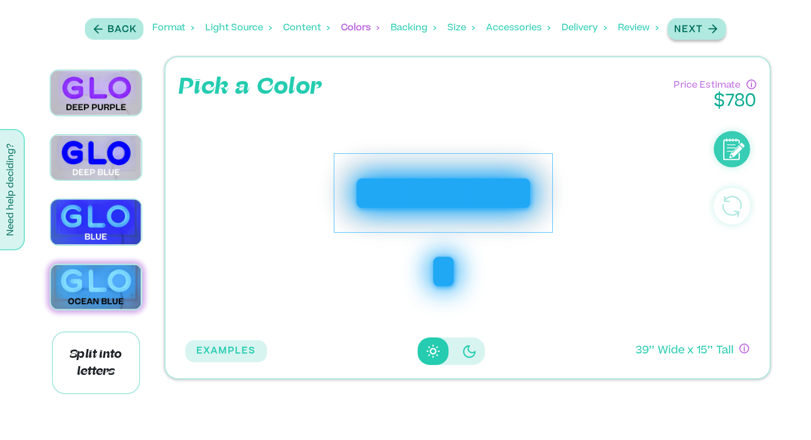
click at [690, 39] on button "Next" at bounding box center [697, 29] width 58 height 22
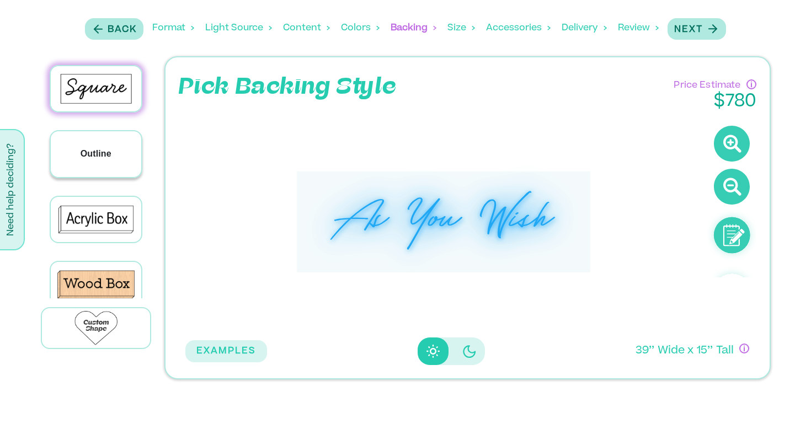
click at [127, 169] on div "Outline" at bounding box center [96, 153] width 91 height 45
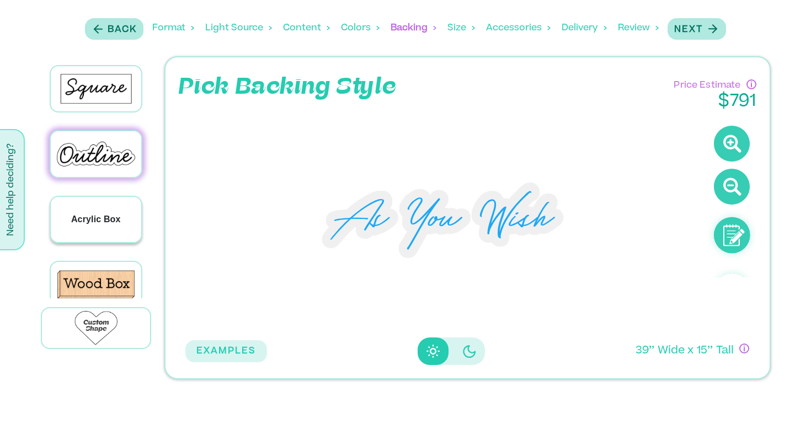
click at [102, 230] on div "Acrylic Box" at bounding box center [96, 219] width 91 height 45
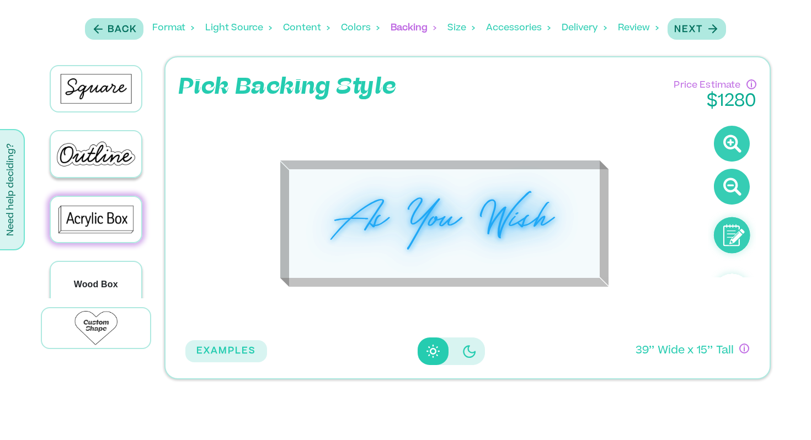
click at [99, 268] on div "Wood Box" at bounding box center [96, 284] width 91 height 45
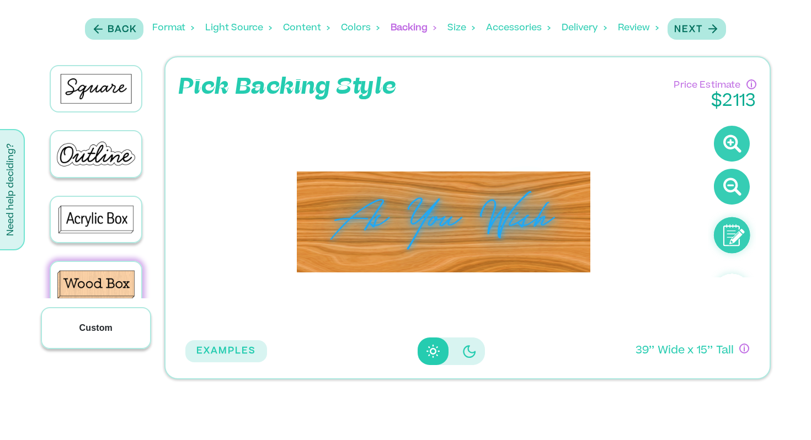
click at [95, 338] on div "Custom" at bounding box center [96, 328] width 109 height 40
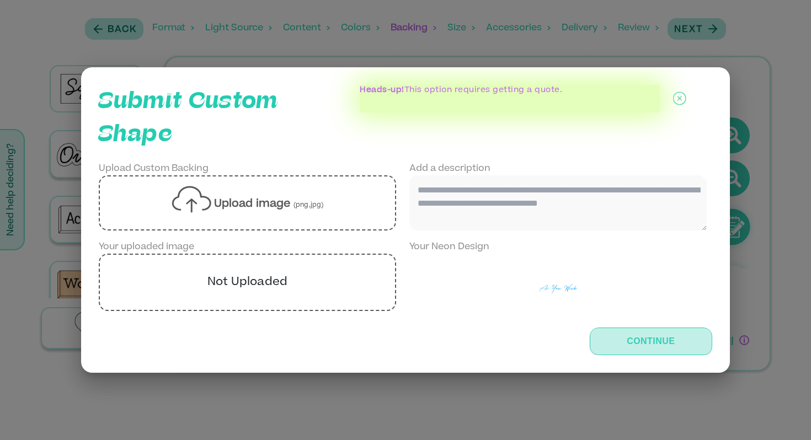
click at [624, 348] on button "Continue" at bounding box center [651, 342] width 123 height 28
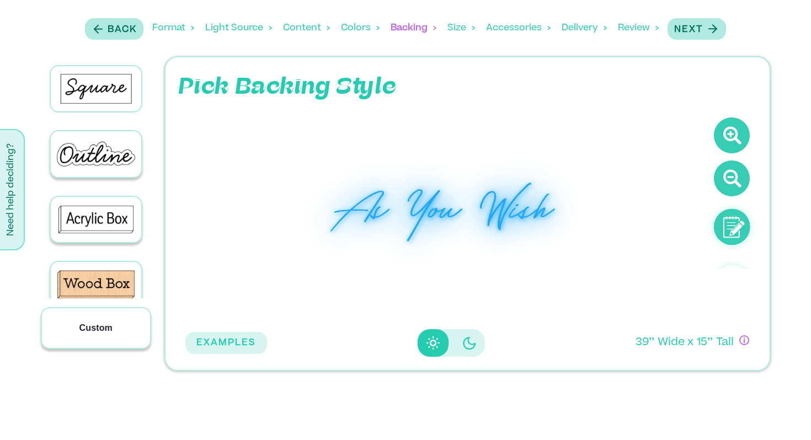
click at [104, 320] on div "Custom" at bounding box center [96, 328] width 109 height 40
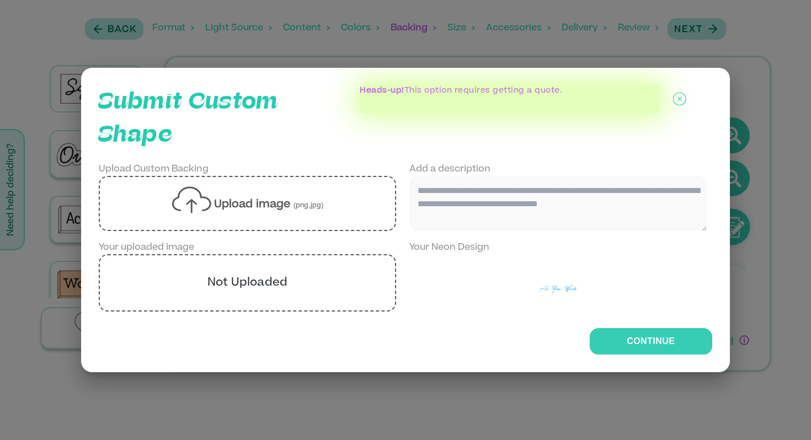
click at [675, 103] on icon at bounding box center [679, 100] width 13 height 28
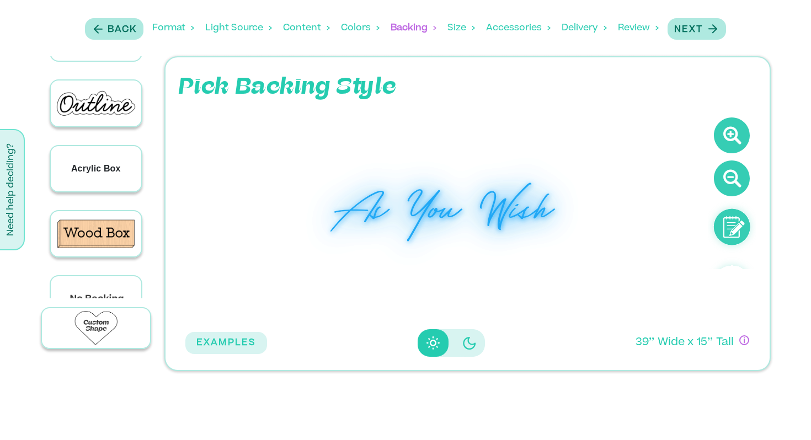
scroll to position [77, 0]
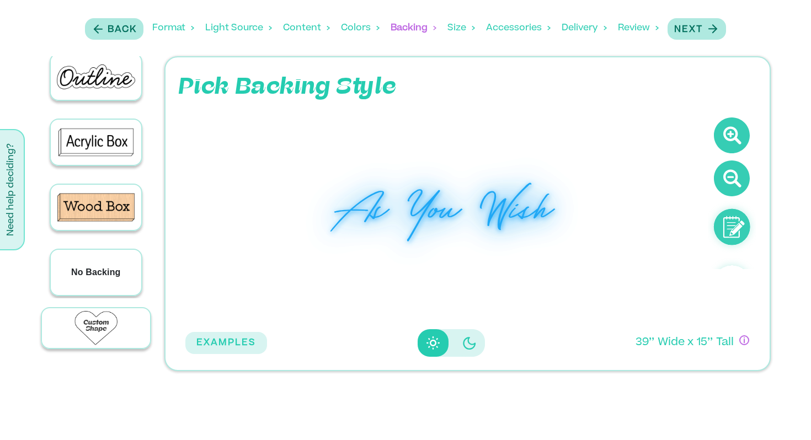
click at [83, 259] on div "No Backing" at bounding box center [96, 272] width 91 height 45
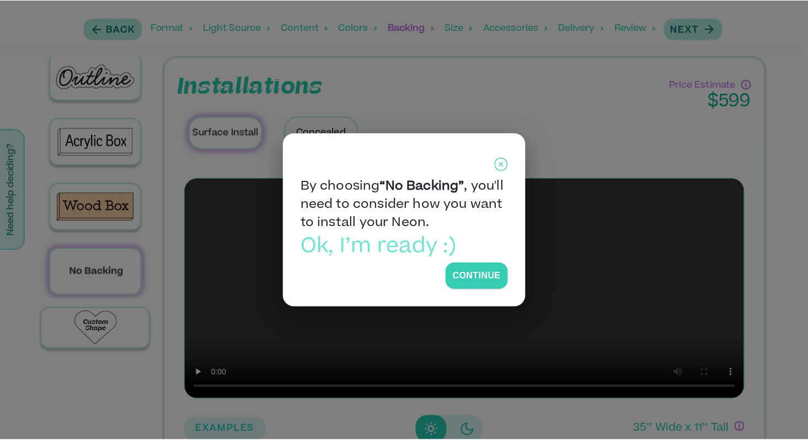
scroll to position [76, 0]
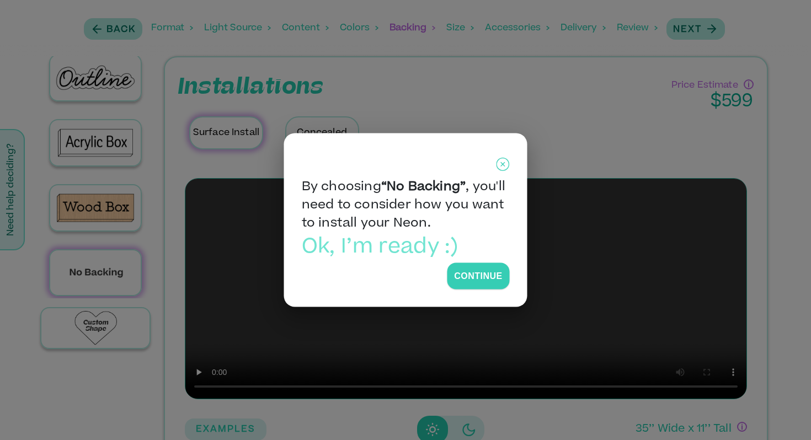
click at [502, 165] on icon at bounding box center [503, 164] width 4 height 4
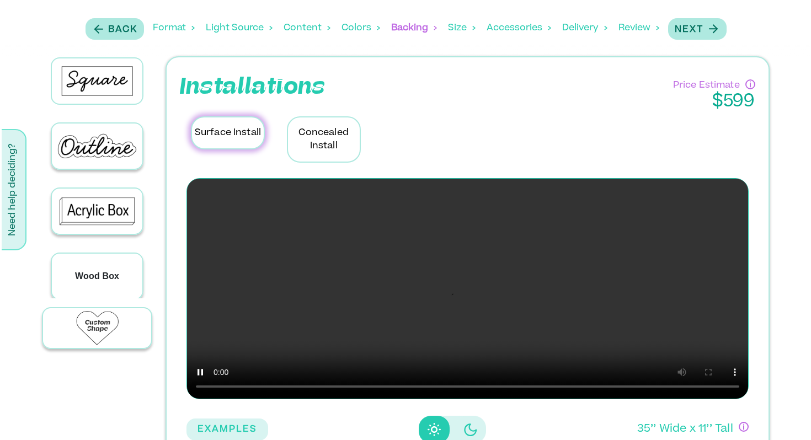
scroll to position [0, 0]
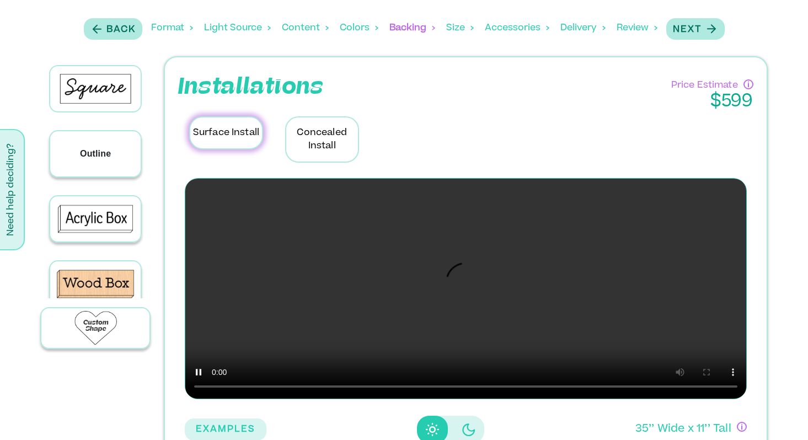
click at [114, 158] on div "Outline" at bounding box center [95, 153] width 90 height 45
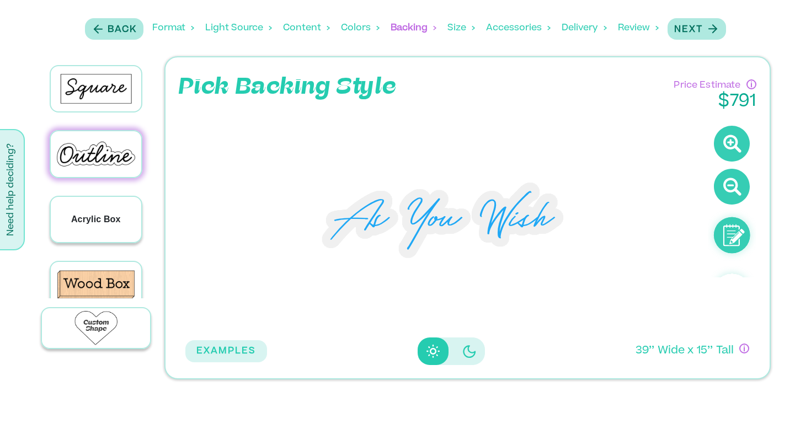
click at [95, 215] on p "Acrylic Box" at bounding box center [96, 219] width 50 height 13
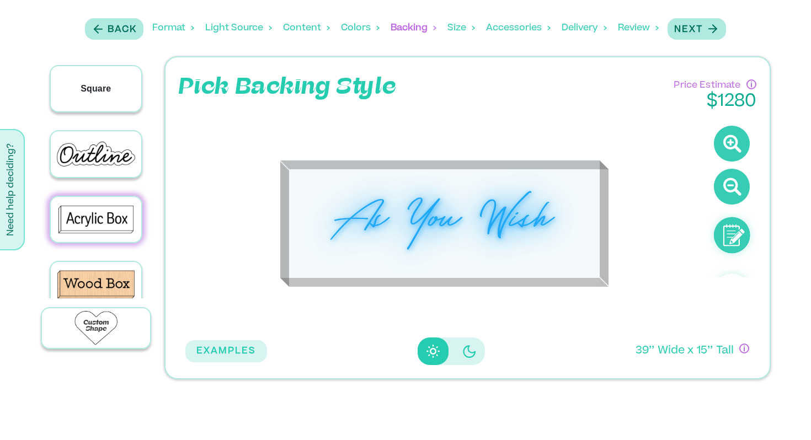
click at [84, 102] on div "Square" at bounding box center [96, 88] width 91 height 45
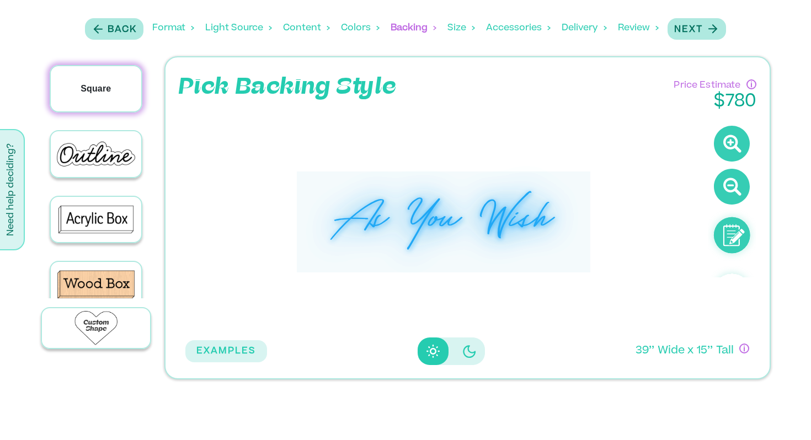
click at [84, 102] on div "Square" at bounding box center [96, 88] width 91 height 45
click at [96, 152] on p "Outline" at bounding box center [96, 153] width 31 height 13
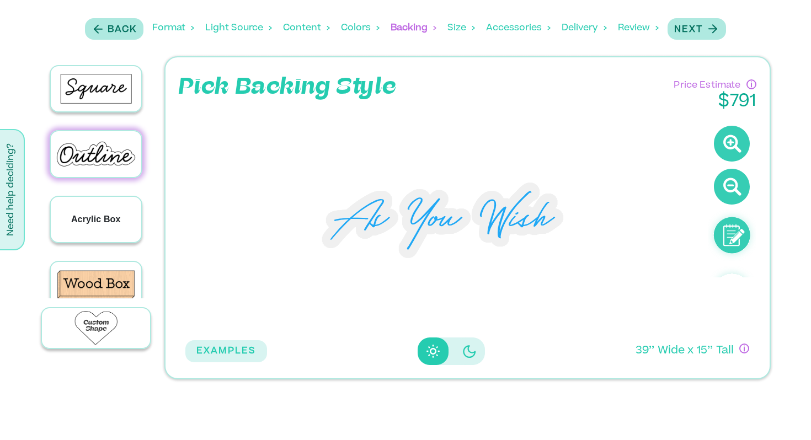
click at [95, 207] on div "Acrylic Box" at bounding box center [96, 219] width 91 height 45
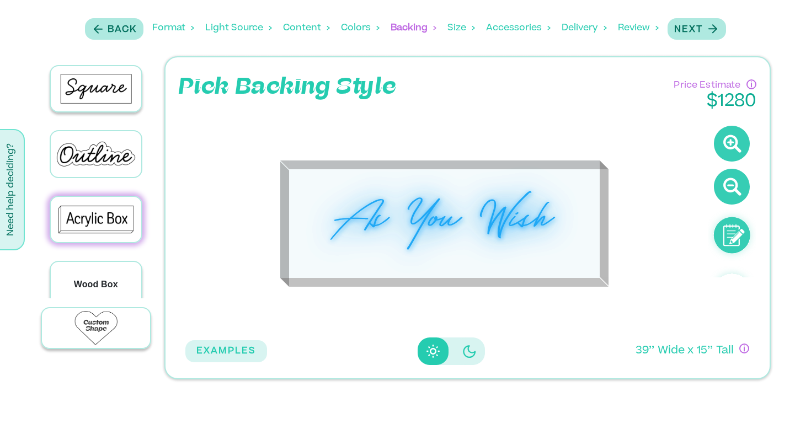
click at [80, 264] on div "Wood Box" at bounding box center [96, 284] width 91 height 45
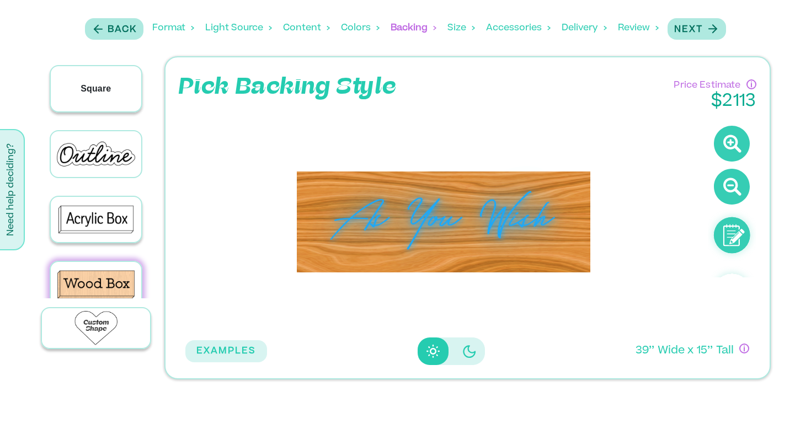
click at [99, 105] on div "Square" at bounding box center [96, 88] width 91 height 45
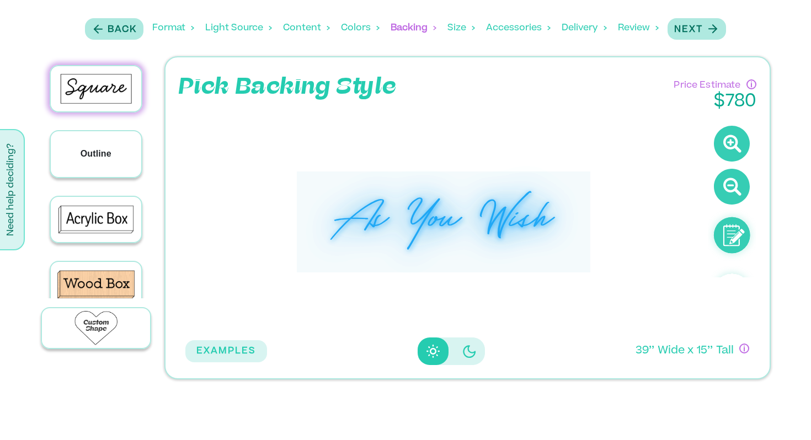
click at [95, 167] on div "Outline" at bounding box center [96, 153] width 91 height 45
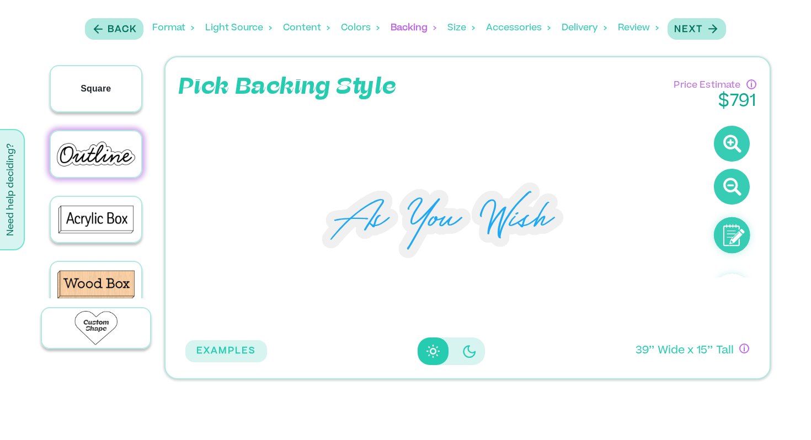
click at [98, 82] on p "Square" at bounding box center [96, 88] width 30 height 13
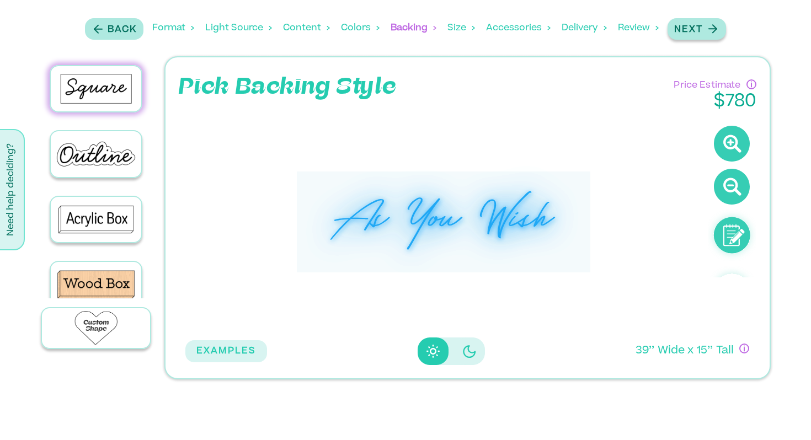
click at [692, 39] on button "Next" at bounding box center [697, 29] width 58 height 22
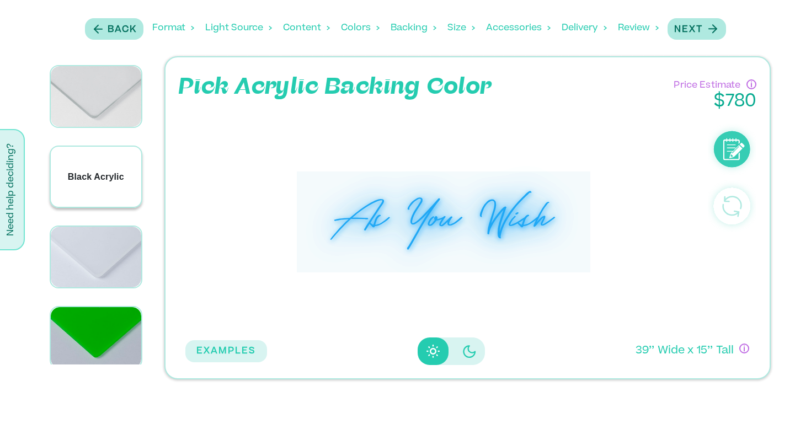
click at [113, 190] on div "Black Acrylic" at bounding box center [96, 177] width 91 height 61
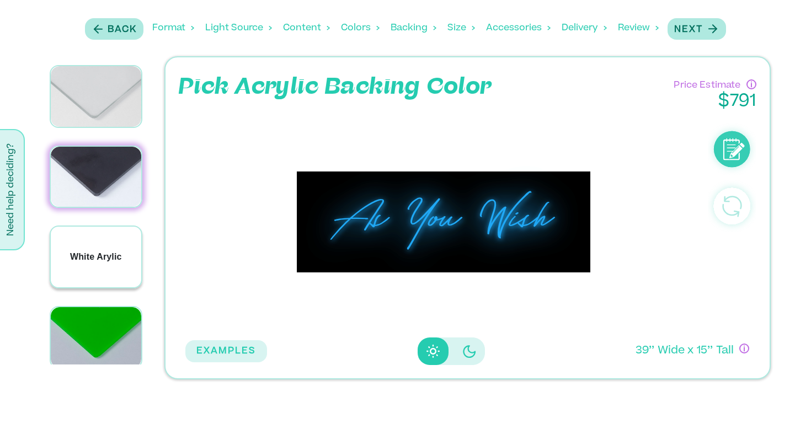
click at [103, 251] on p "White Arylic" at bounding box center [96, 257] width 52 height 13
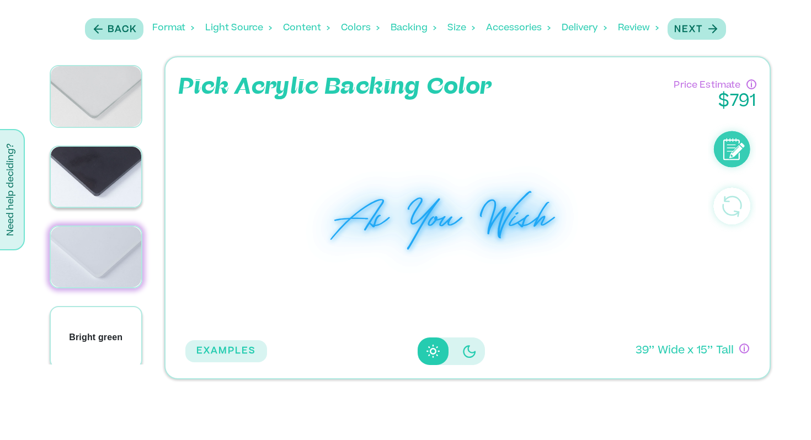
click at [108, 307] on div "Bright green" at bounding box center [96, 337] width 91 height 61
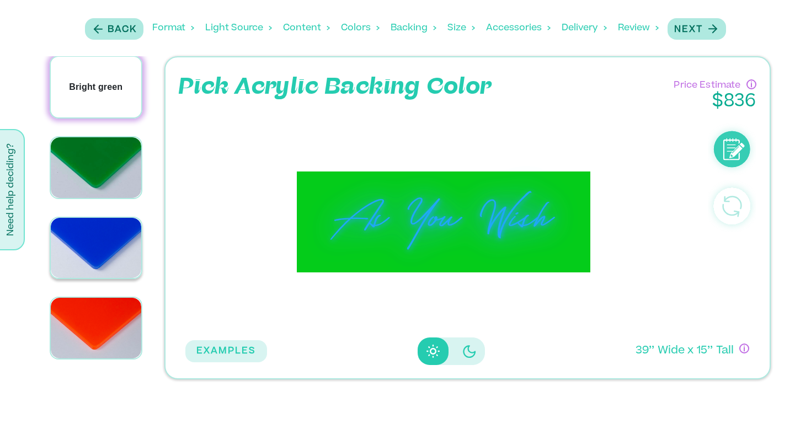
scroll to position [252, 0]
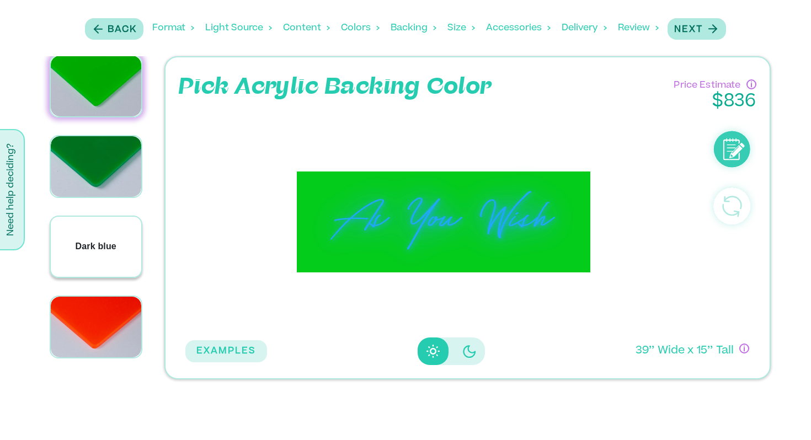
click at [99, 250] on div "Dark blue" at bounding box center [96, 247] width 91 height 61
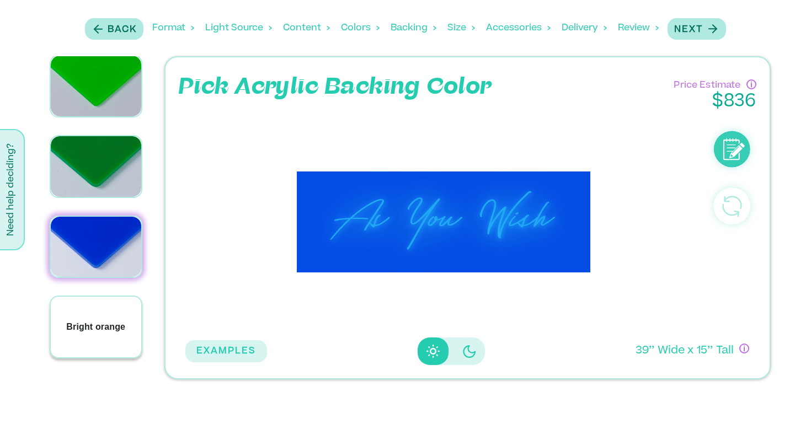
click at [113, 322] on div "Bright orange" at bounding box center [96, 327] width 91 height 61
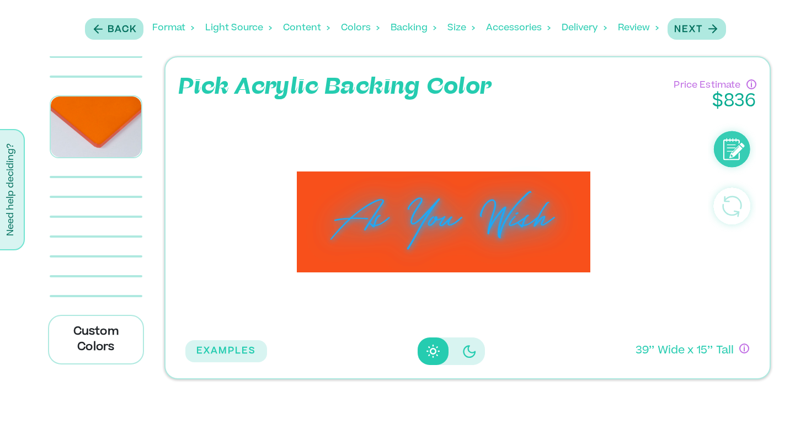
scroll to position [3380, 0]
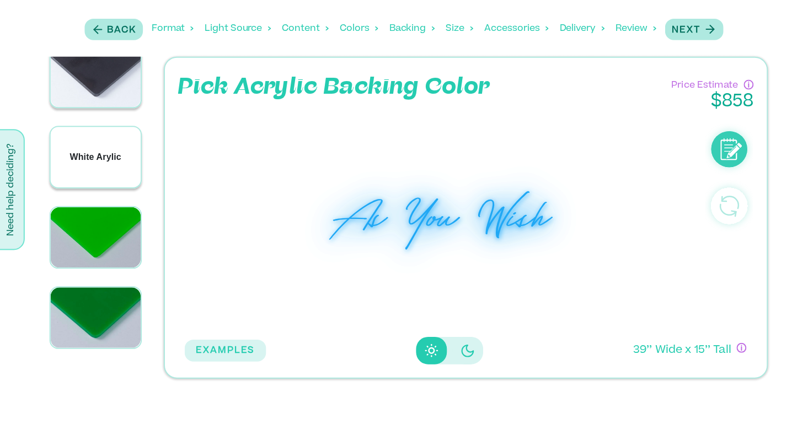
scroll to position [0, 0]
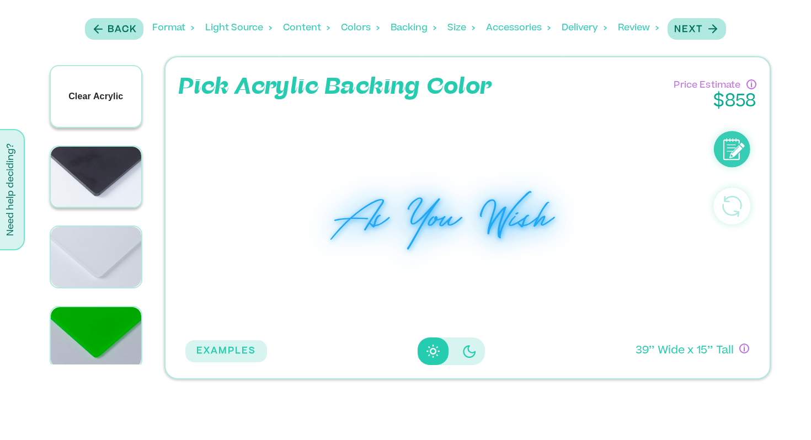
click at [76, 79] on div "Clear Acrylic" at bounding box center [96, 96] width 91 height 61
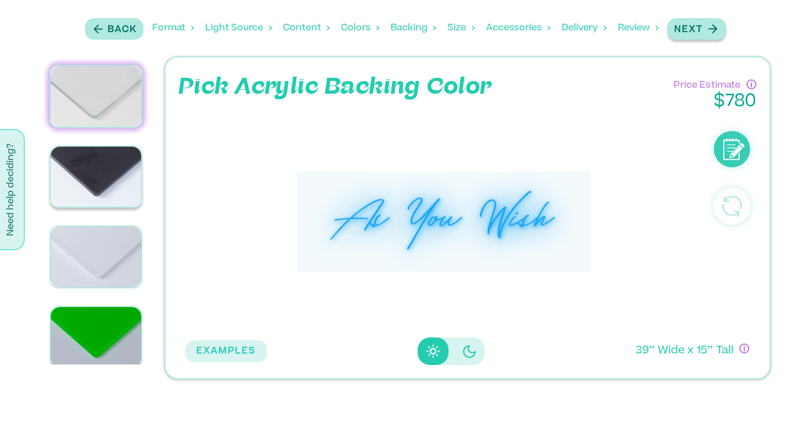
click at [678, 21] on button "Next" at bounding box center [697, 29] width 58 height 22
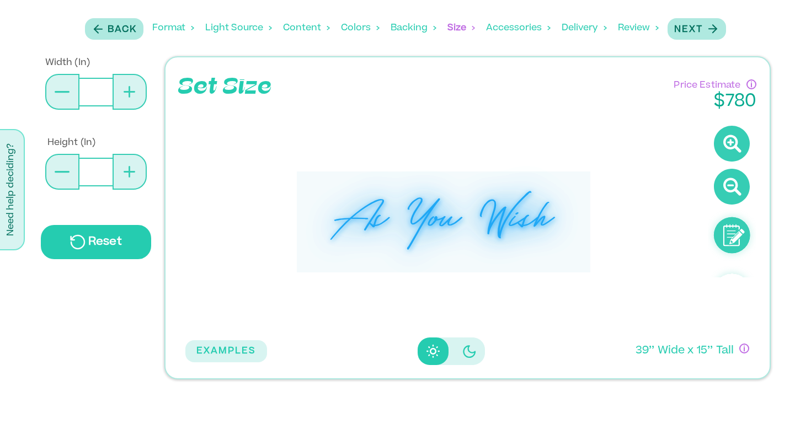
click at [132, 84] on button at bounding box center [130, 92] width 34 height 36
type input "**"
click at [59, 89] on button at bounding box center [62, 92] width 34 height 36
type input "**"
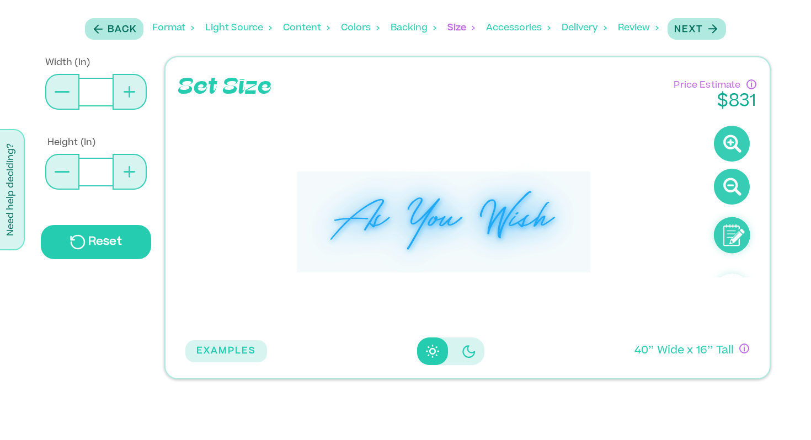
type input "**"
click at [59, 89] on button at bounding box center [62, 92] width 34 height 36
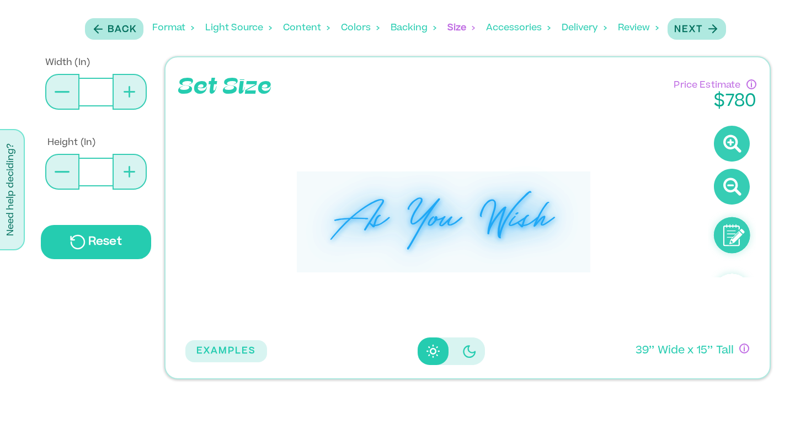
click at [59, 89] on button at bounding box center [62, 92] width 34 height 36
click at [145, 103] on div "**" at bounding box center [96, 92] width 102 height 36
click at [127, 94] on icon at bounding box center [130, 92] width 12 height 12
type input "**"
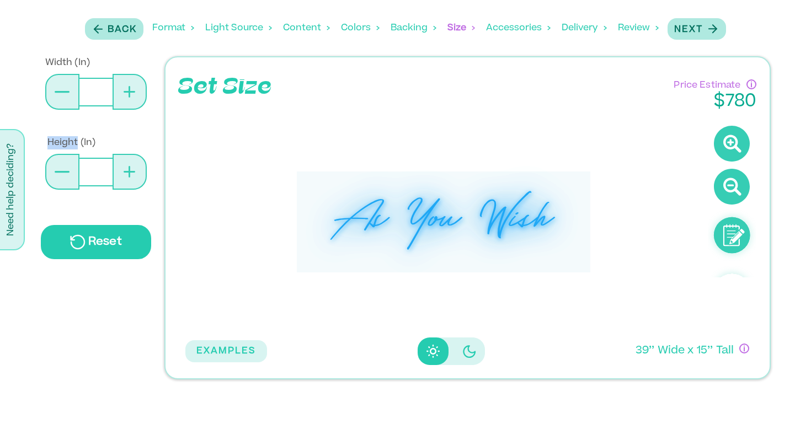
type input "**"
click at [127, 94] on icon at bounding box center [130, 92] width 12 height 12
type input "**"
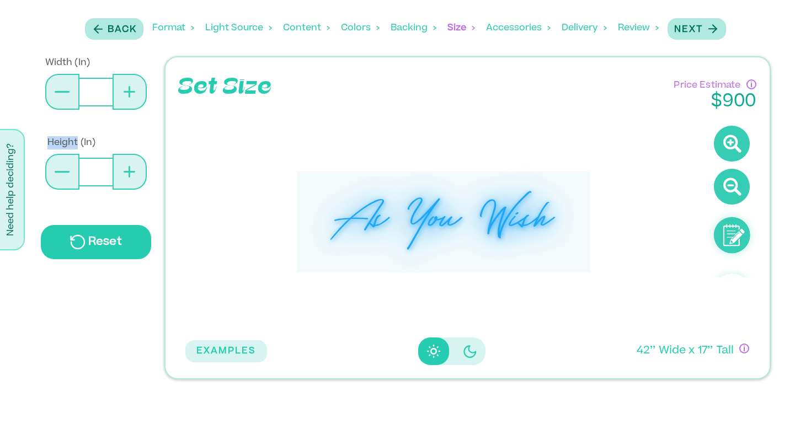
click at [127, 94] on icon at bounding box center [130, 92] width 12 height 12
type input "**"
click at [696, 20] on button "Next" at bounding box center [697, 29] width 58 height 22
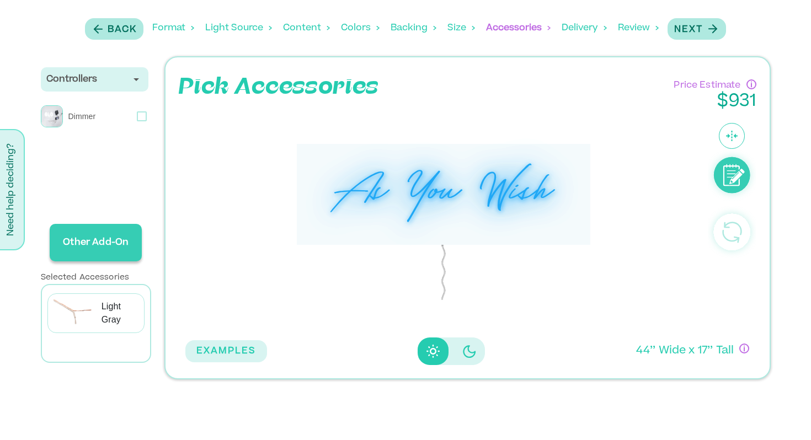
click at [96, 243] on p "Other Add-On" at bounding box center [95, 242] width 83 height 31
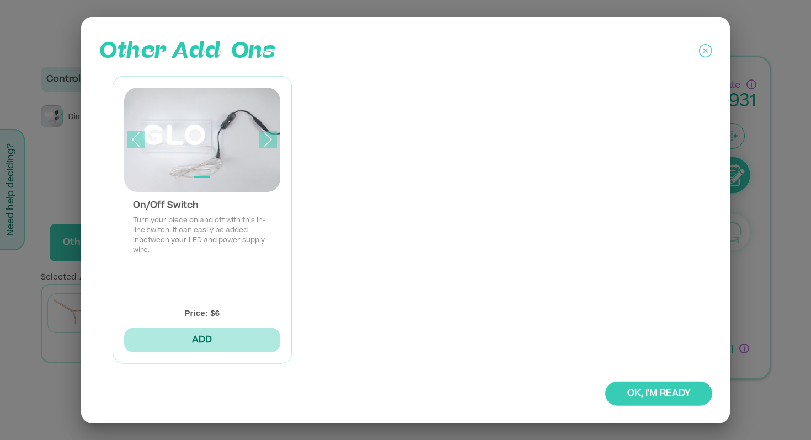
click at [710, 54] on icon at bounding box center [705, 52] width 13 height 28
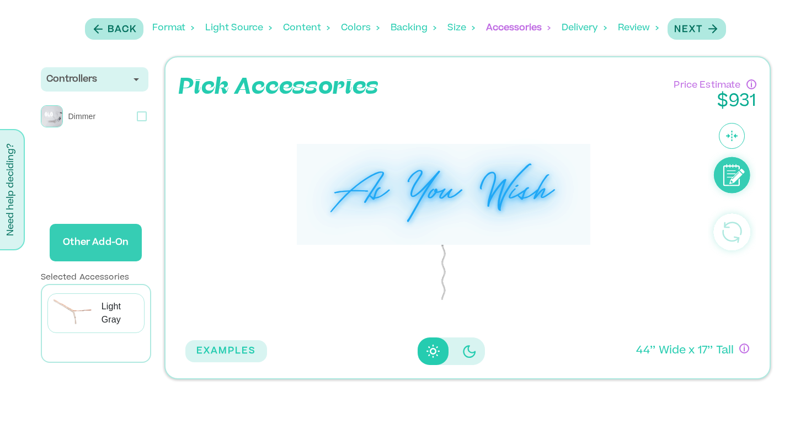
click at [689, 44] on div "Back Format Light Source Content Colors Backing Backing Color Size Accessories …" at bounding box center [406, 28] width 648 height 45
click at [689, 31] on p "Next" at bounding box center [688, 29] width 29 height 13
